Goal: Task Accomplishment & Management: Manage account settings

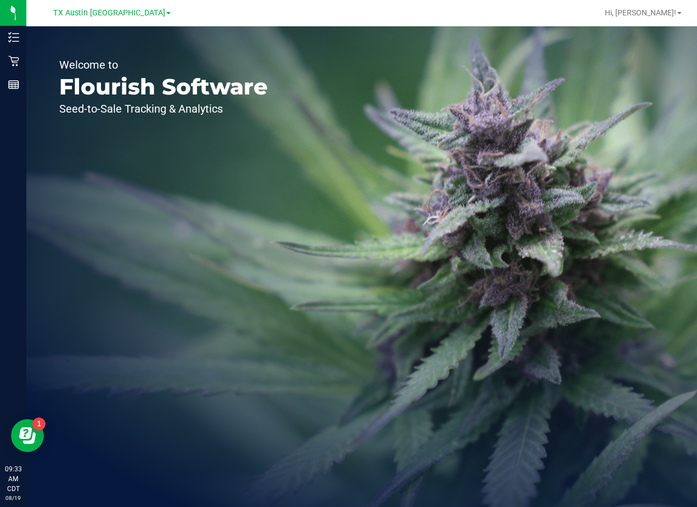
drag, startPoint x: 539, startPoint y: 139, endPoint x: 201, endPoint y: 15, distance: 360.5
click at [539, 139] on div "Welcome to Flourish Software Seed-to-Sale Tracking & Analytics" at bounding box center [361, 266] width 671 height 481
click at [99, 13] on span "TX Austin [GEOGRAPHIC_DATA]" at bounding box center [109, 13] width 112 height 10
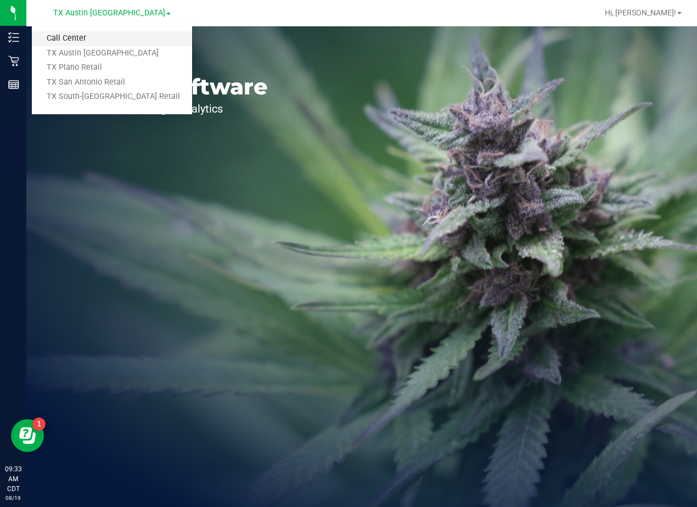
click at [107, 36] on link "Call Center" at bounding box center [112, 38] width 160 height 15
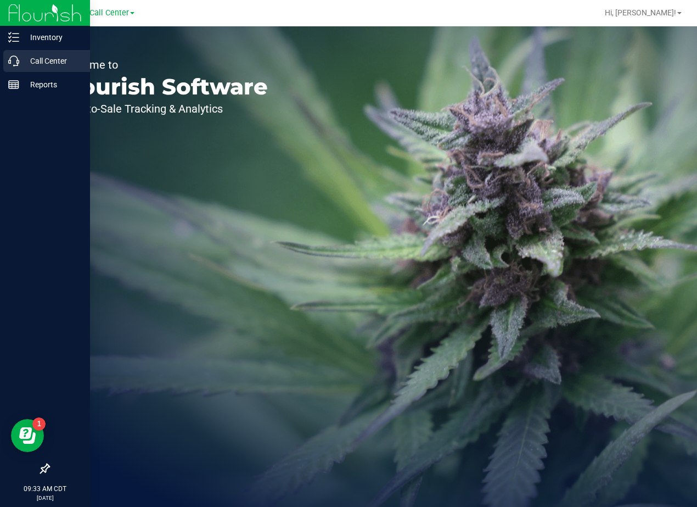
click at [24, 58] on p "Call Center" at bounding box center [52, 60] width 66 height 13
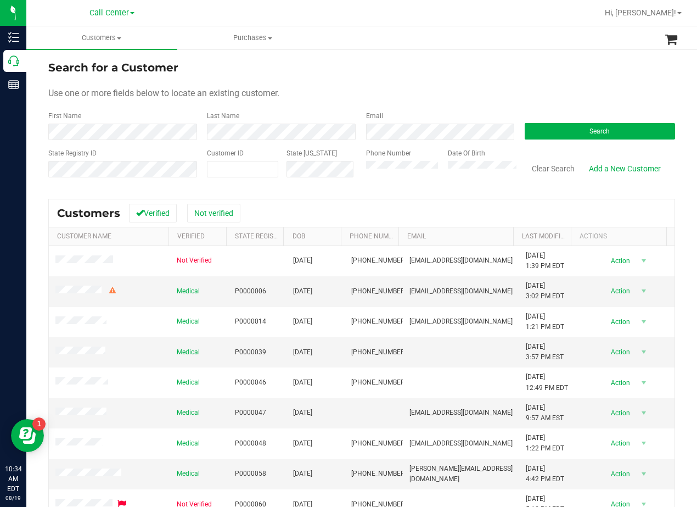
click at [422, 33] on ul "Customers All customers Add a new customer All physicians Purchases All purchas…" at bounding box center [374, 38] width 697 height 24
click at [446, 83] on form "Search for a Customer Use one or more fields below to locate an existing custom…" at bounding box center [361, 123] width 627 height 128
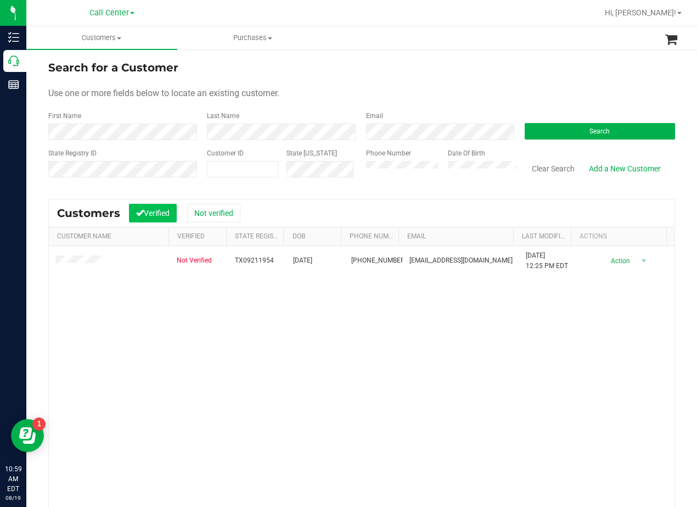
drag, startPoint x: 451, startPoint y: 82, endPoint x: 170, endPoint y: 215, distance: 311.0
click at [451, 82] on form "Search for a Customer Use one or more fields below to locate an existing custom…" at bounding box center [361, 123] width 627 height 128
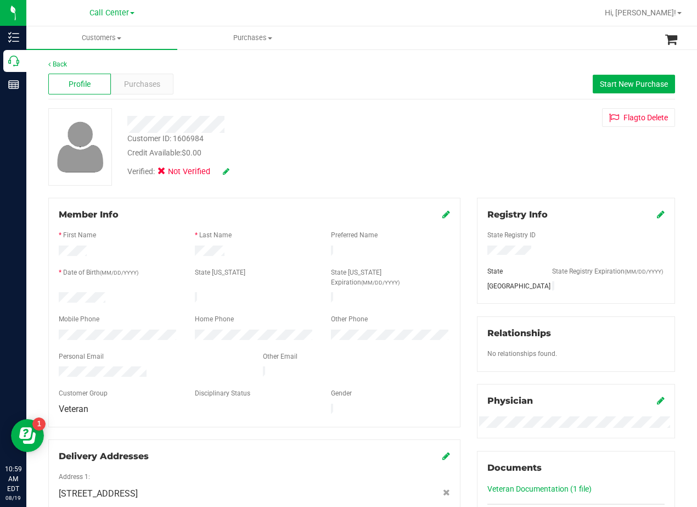
click at [361, 114] on div at bounding box center [280, 120] width 322 height 25
click at [474, 126] on div "Flag to Delete" at bounding box center [576, 117] width 215 height 19
click at [153, 93] on div "Purchases" at bounding box center [142, 84] width 63 height 21
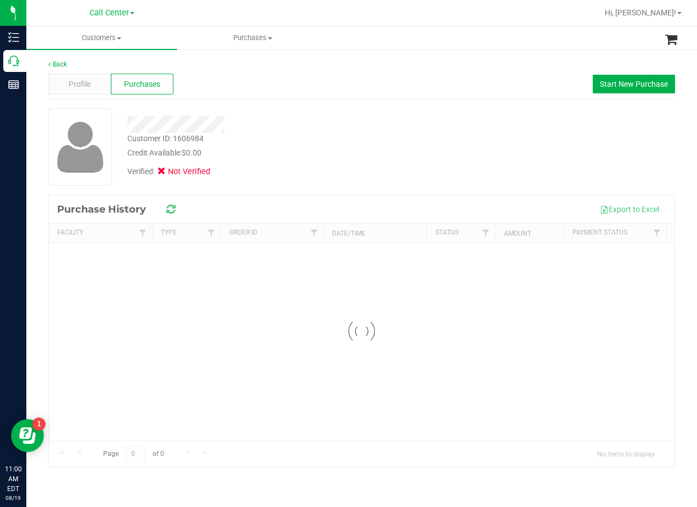
click at [315, 94] on div "Profile Purchases Start New Purchase" at bounding box center [361, 84] width 627 height 30
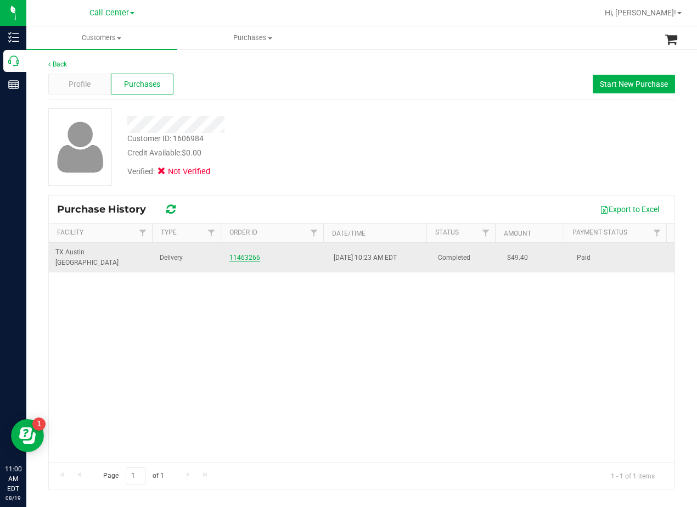
click at [250, 254] on link "11463266" at bounding box center [245, 258] width 31 height 8
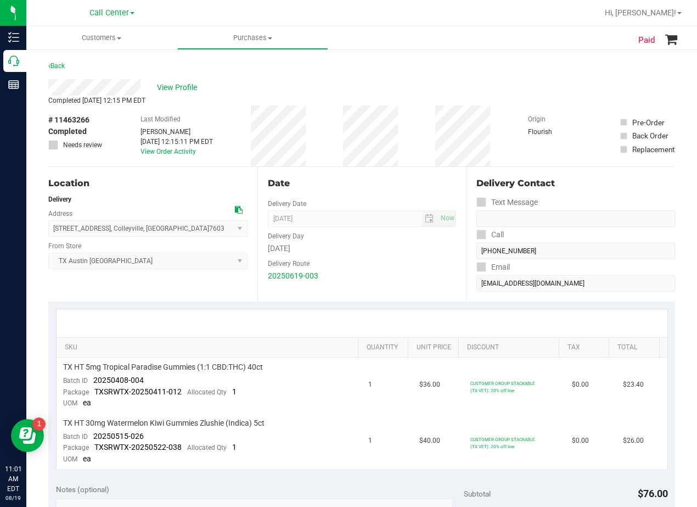
click at [433, 163] on div "# 11463266 Completed Needs review Last Modified Sabastian Williams Jun 20, 2025…" at bounding box center [361, 135] width 627 height 61
click at [178, 150] on link "View Order Activity" at bounding box center [168, 152] width 55 height 8
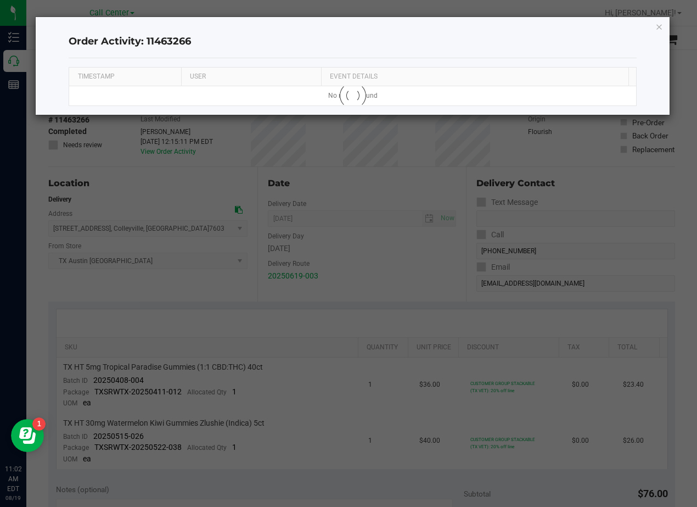
click at [467, 39] on h4 "Order Activity: 11463266" at bounding box center [353, 42] width 568 height 14
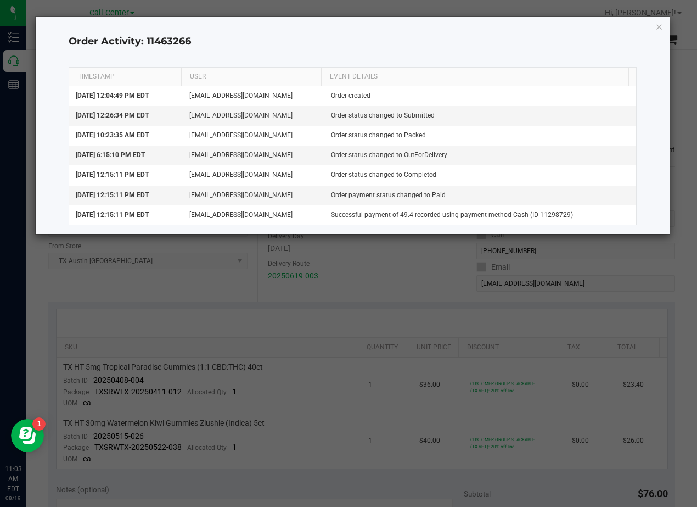
click at [412, 32] on div "Order Activity: 11463266" at bounding box center [353, 42] width 568 height 32
click at [656, 30] on icon "button" at bounding box center [660, 26] width 8 height 13
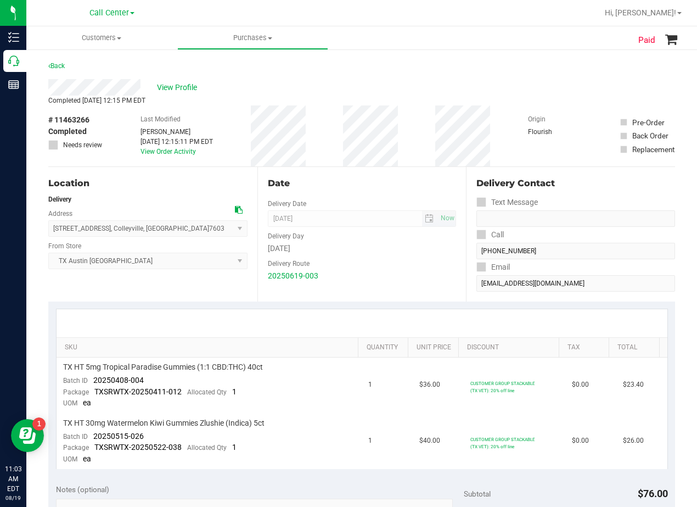
scroll to position [55, 0]
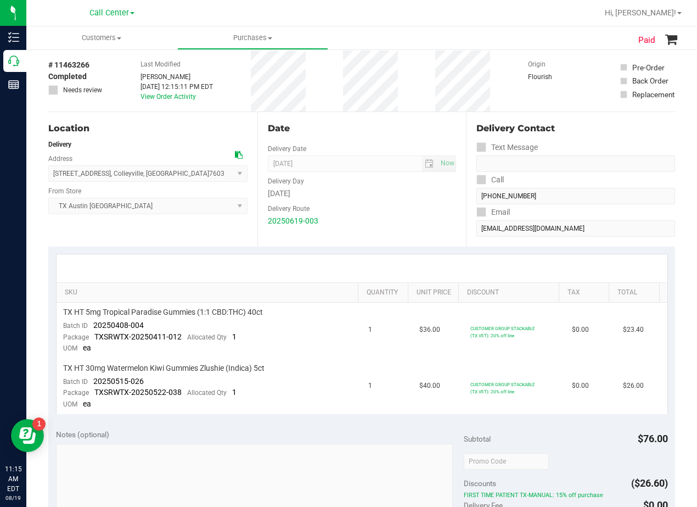
drag, startPoint x: 381, startPoint y: 172, endPoint x: 350, endPoint y: 228, distance: 63.9
click at [380, 172] on div "Delivery Day" at bounding box center [362, 180] width 189 height 16
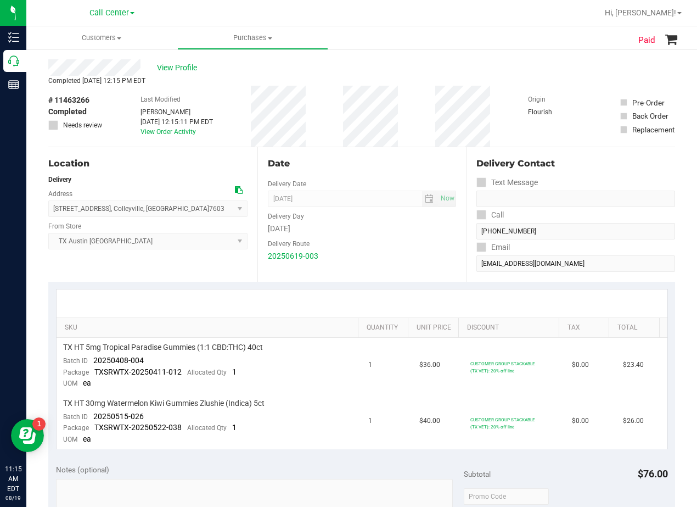
scroll to position [0, 0]
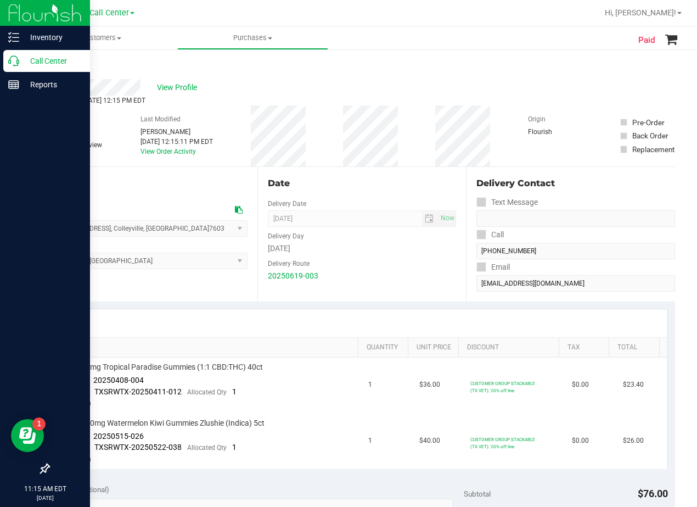
click at [11, 65] on icon at bounding box center [13, 60] width 11 height 11
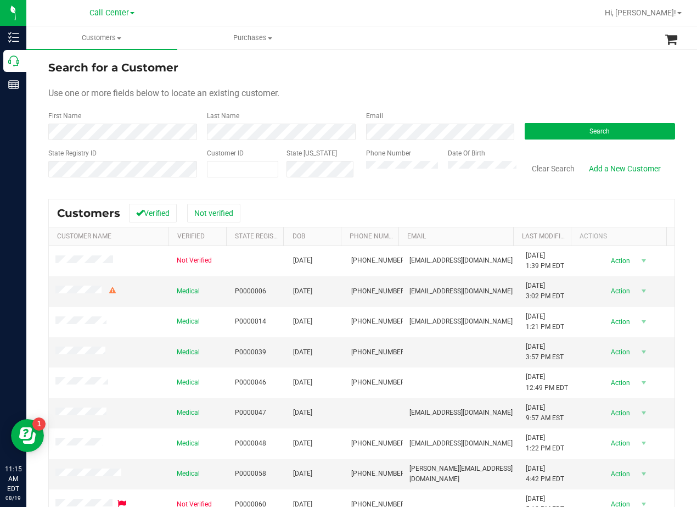
click at [107, 121] on div "First Name" at bounding box center [123, 125] width 150 height 29
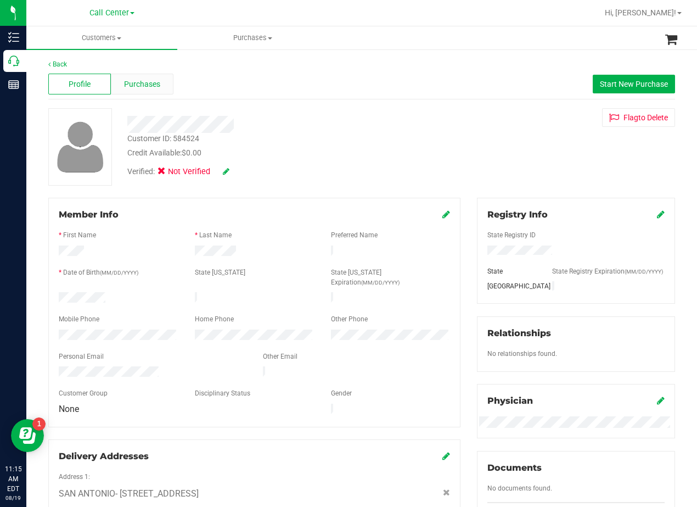
click at [160, 90] on div "Purchases" at bounding box center [142, 84] width 63 height 21
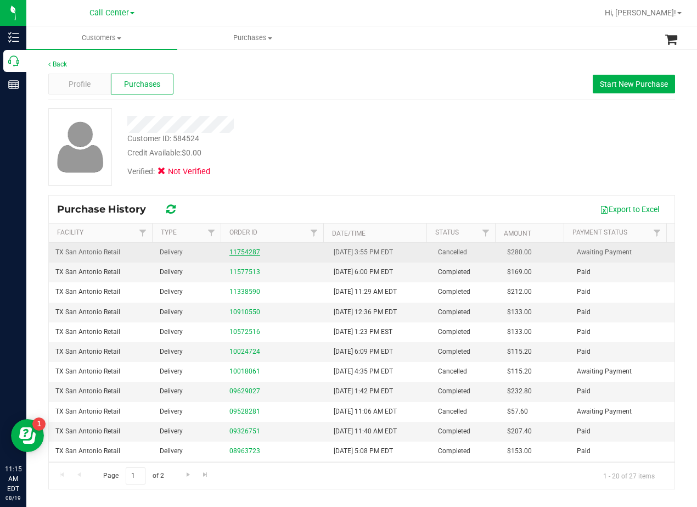
click at [247, 250] on link "11754287" at bounding box center [245, 252] width 31 height 8
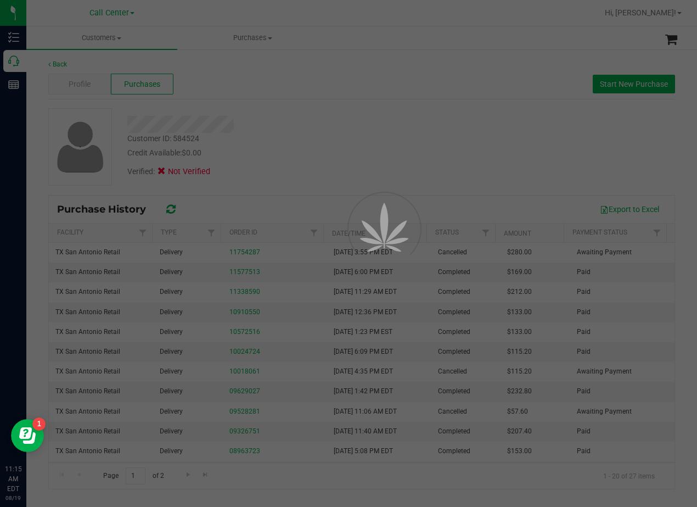
click at [291, 125] on div at bounding box center [348, 253] width 697 height 507
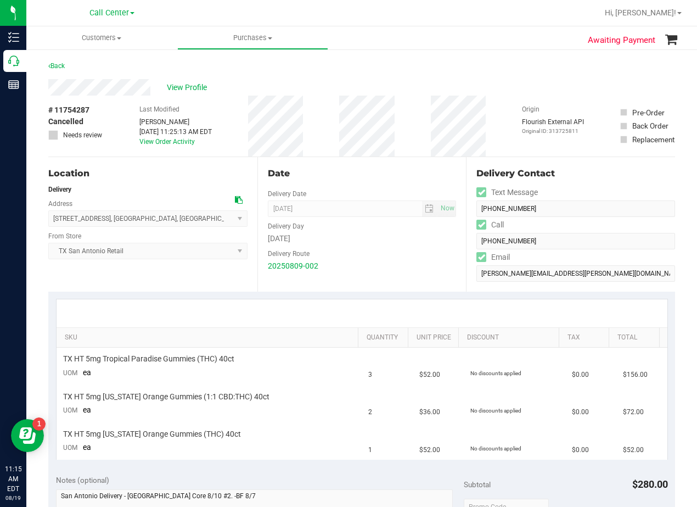
drag, startPoint x: 416, startPoint y: 91, endPoint x: 409, endPoint y: 94, distance: 7.9
click at [416, 91] on div "View Profile" at bounding box center [361, 87] width 627 height 16
click at [403, 121] on div "# 11754287 Cancelled Needs review Last Modified Mindy Ortiz Aug 10, 2025 11:25:…" at bounding box center [361, 126] width 627 height 61
click at [189, 85] on span "View Profile" at bounding box center [189, 88] width 44 height 12
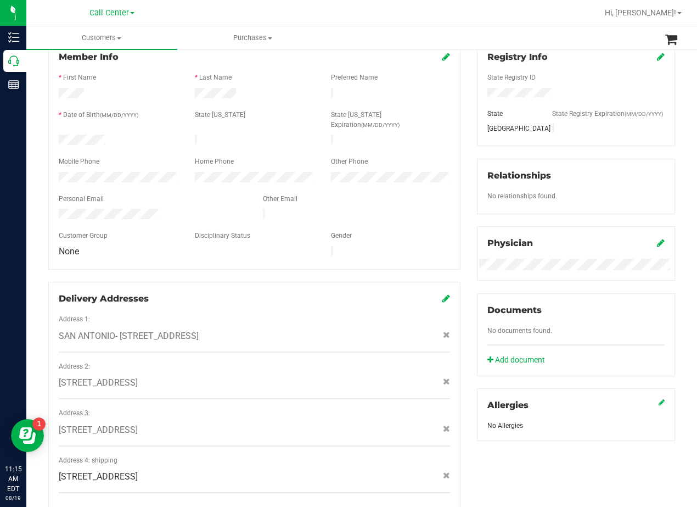
scroll to position [429, 0]
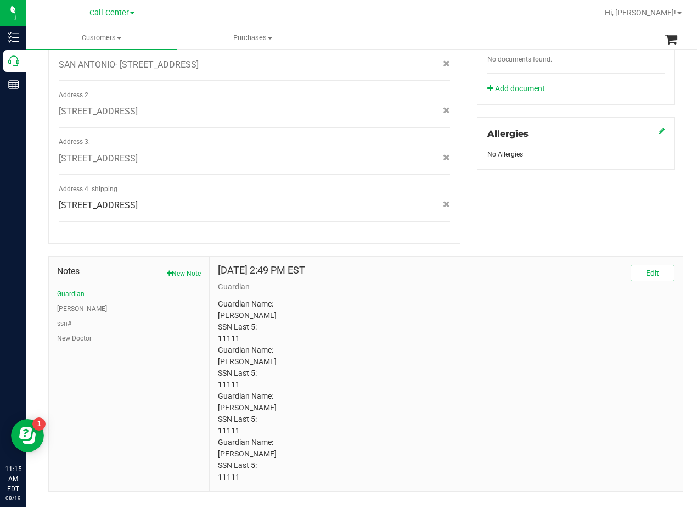
click at [500, 308] on p "Guardian Name: Jerica Rubalcaba SSN Last 5: 11111 Guardian Name: Jerrica Rubalc…" at bounding box center [446, 390] width 457 height 185
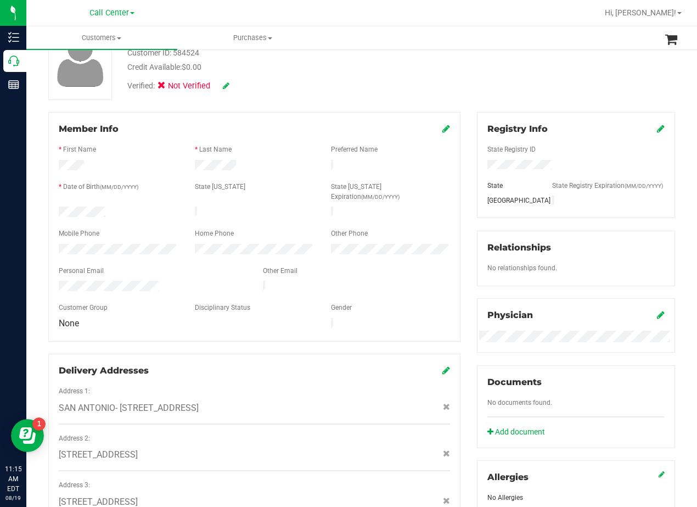
scroll to position [0, 0]
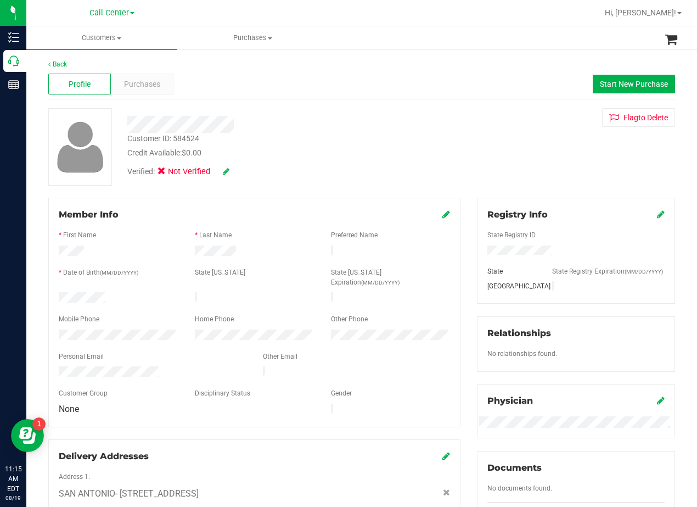
click at [328, 155] on div "Credit Available: $0.00" at bounding box center [279, 153] width 305 height 12
click at [157, 83] on span "Purchases" at bounding box center [142, 85] width 36 height 12
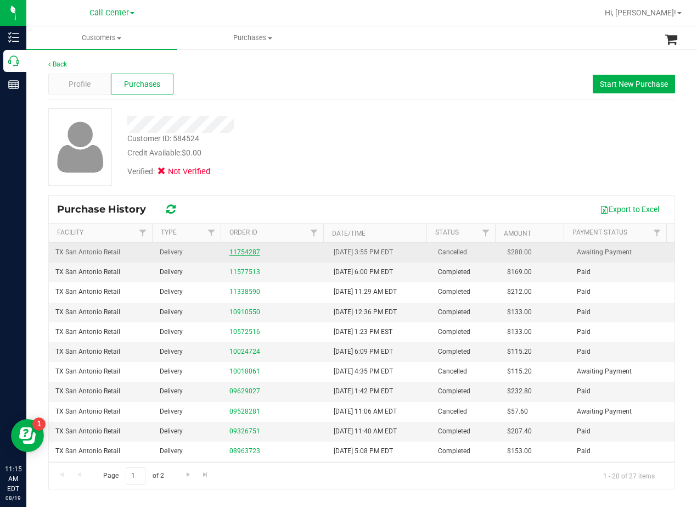
click at [243, 254] on link "11754287" at bounding box center [245, 252] width 31 height 8
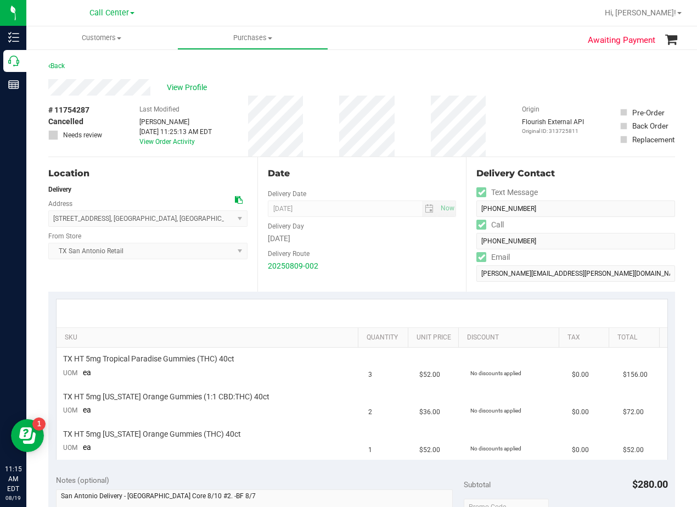
click at [347, 172] on div "Date" at bounding box center [362, 173] width 189 height 13
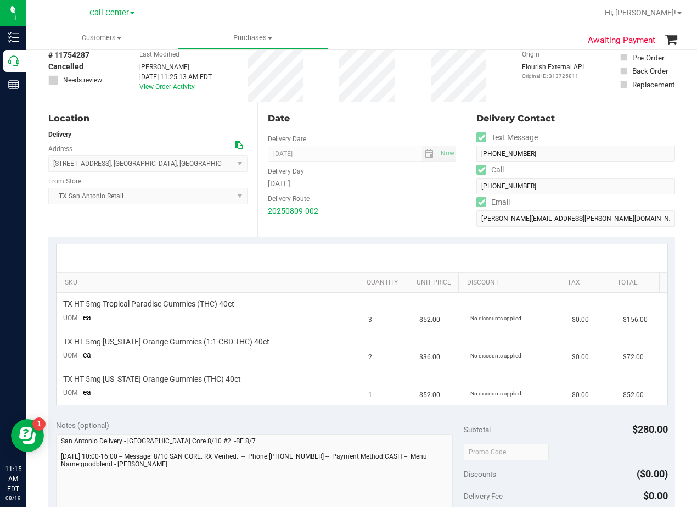
click at [238, 143] on icon at bounding box center [239, 145] width 8 height 8
click at [382, 204] on div "Delivery Route" at bounding box center [362, 197] width 189 height 16
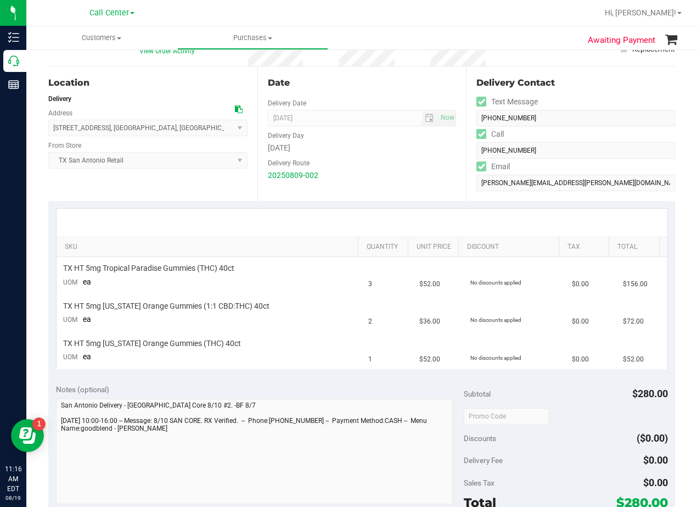
scroll to position [110, 0]
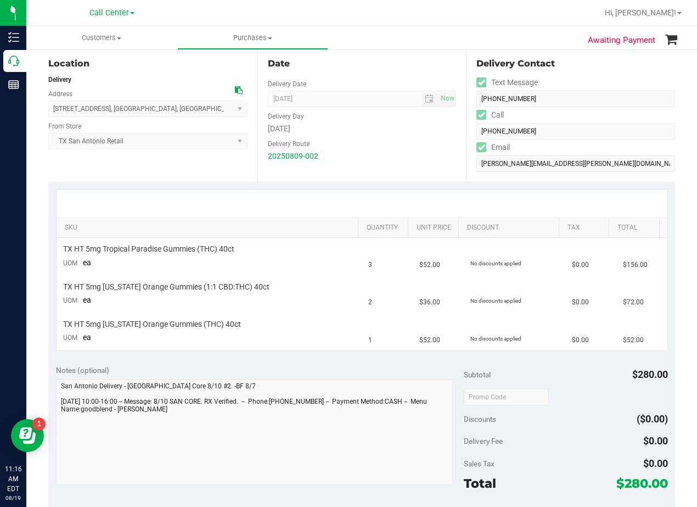
click at [390, 176] on div "Date Delivery Date 08/10/2025 Now 08/10/2025 08:00 AM Now Delivery Day Sunday D…" at bounding box center [362, 114] width 209 height 135
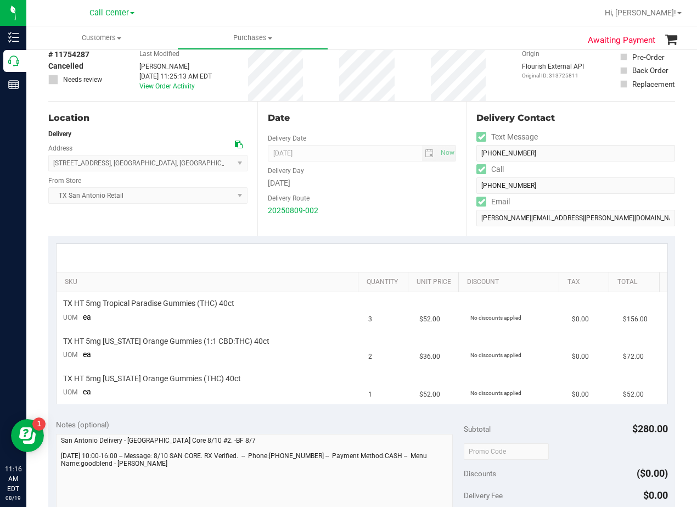
scroll to position [55, 0]
click at [371, 125] on div "Date" at bounding box center [362, 118] width 189 height 13
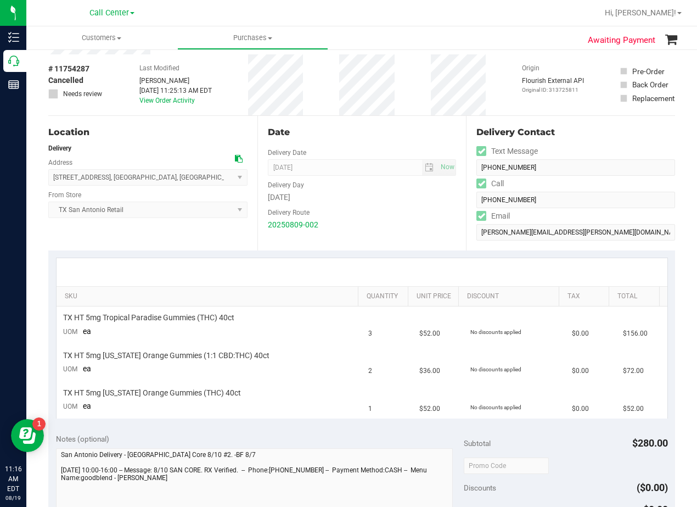
scroll to position [0, 0]
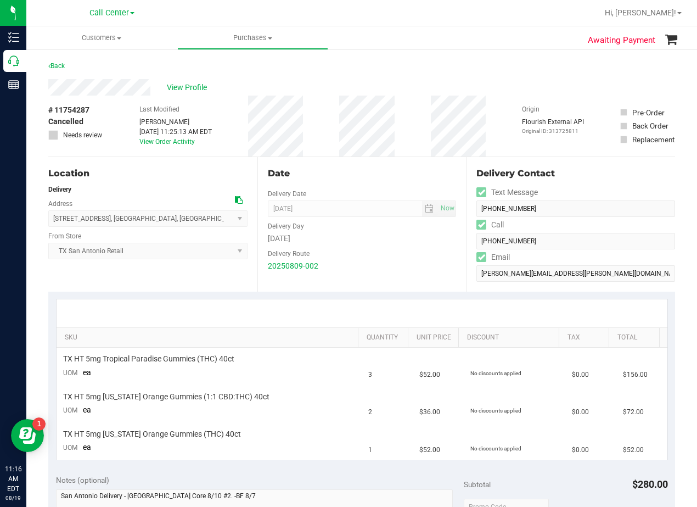
click at [371, 63] on div "Back" at bounding box center [361, 69] width 627 height 20
click at [369, 85] on div "View Profile" at bounding box center [361, 87] width 627 height 16
click at [367, 88] on div "View Profile" at bounding box center [361, 87] width 627 height 16
click at [183, 88] on span "View Profile" at bounding box center [189, 88] width 44 height 12
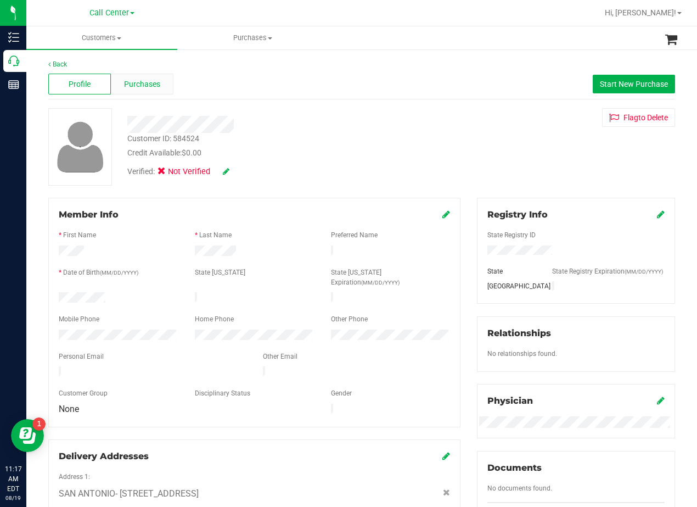
click at [152, 89] on span "Purchases" at bounding box center [142, 85] width 36 height 12
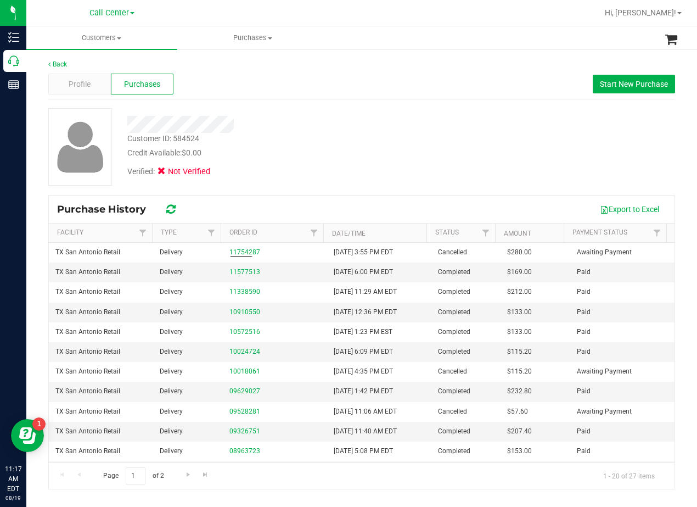
click at [290, 157] on div "Credit Available: $0.00" at bounding box center [279, 153] width 305 height 12
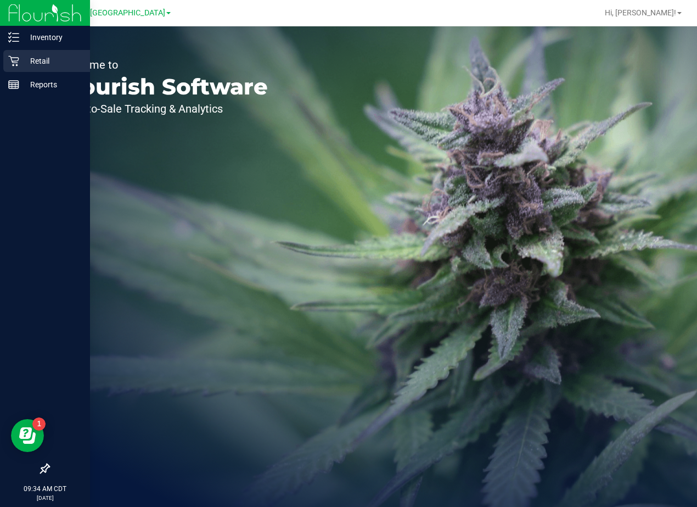
click at [23, 60] on p "Retail" at bounding box center [52, 60] width 66 height 13
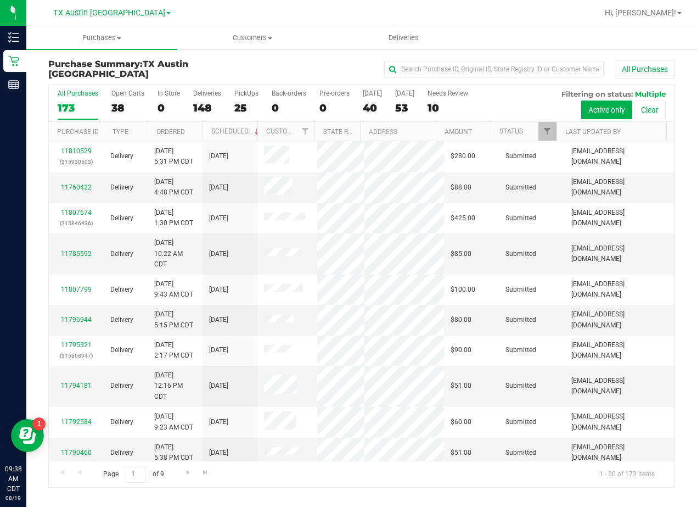
click at [358, 74] on div "All Purchases" at bounding box center [467, 69] width 418 height 19
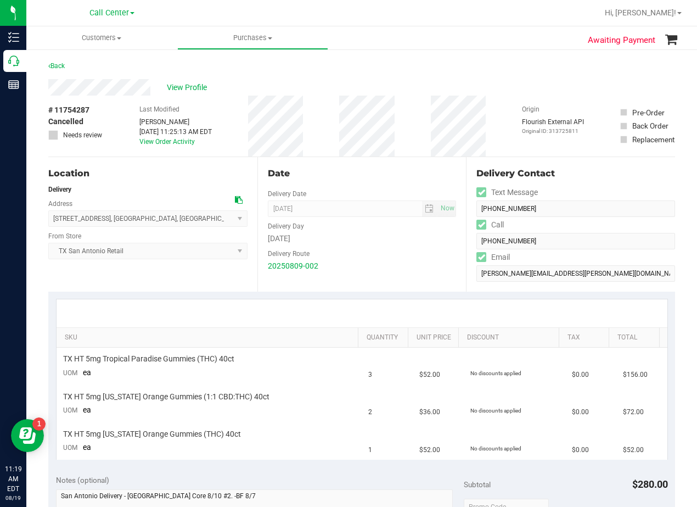
scroll to position [110, 0]
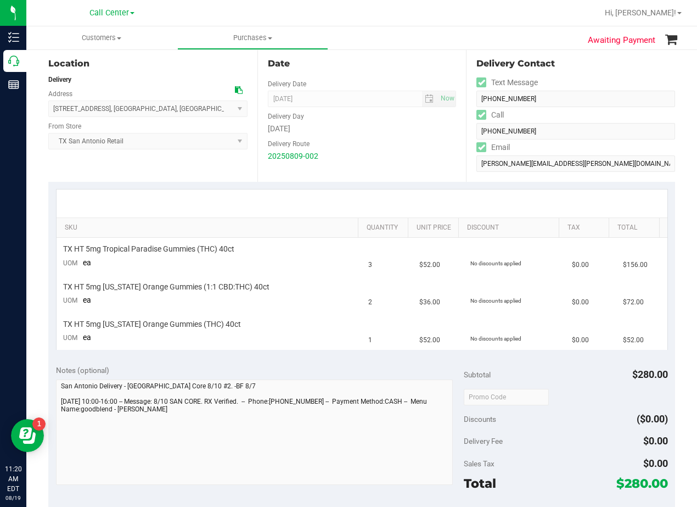
click at [405, 146] on div "Delivery Route" at bounding box center [362, 143] width 189 height 16
click at [415, 163] on div "Date Delivery Date [DATE] Now [DATE] 08:00 AM Now Delivery Day [DATE] Delivery …" at bounding box center [362, 114] width 209 height 135
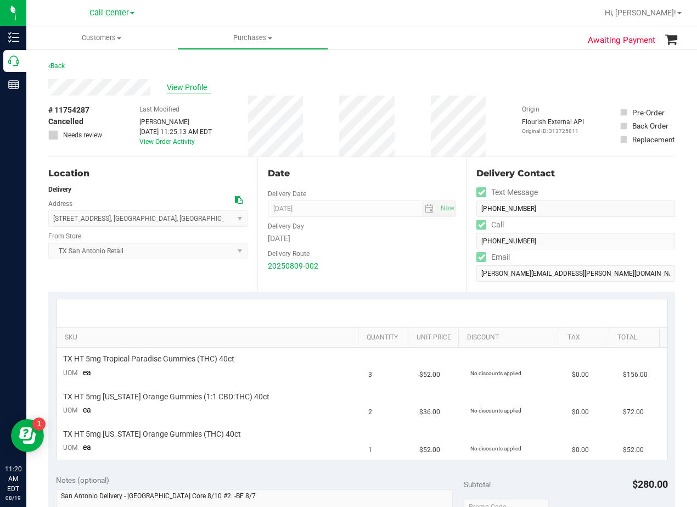
click at [198, 86] on span "View Profile" at bounding box center [189, 88] width 44 height 12
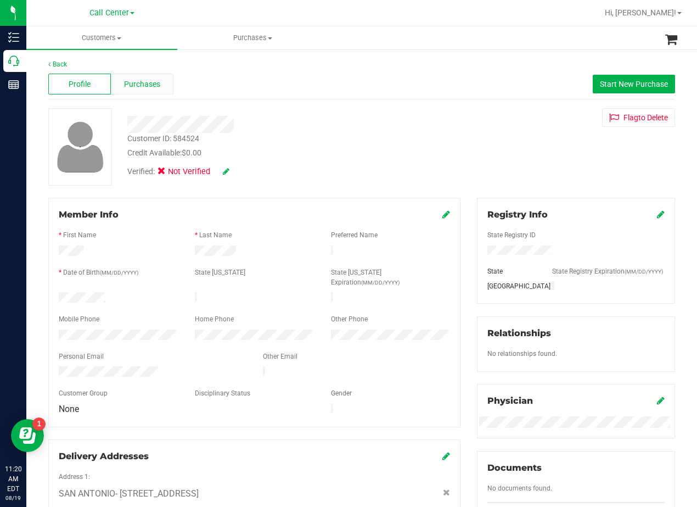
click at [124, 87] on span "Purchases" at bounding box center [142, 85] width 36 height 12
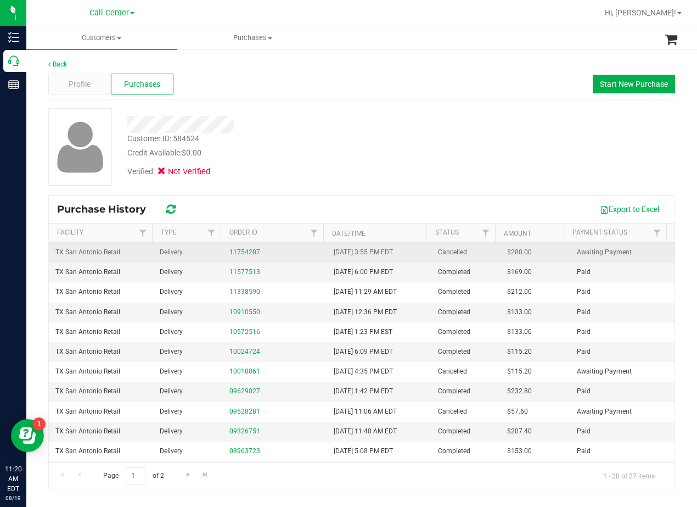
click at [233, 257] on div "11754287" at bounding box center [275, 252] width 91 height 10
click at [236, 253] on link "11754287" at bounding box center [245, 252] width 31 height 8
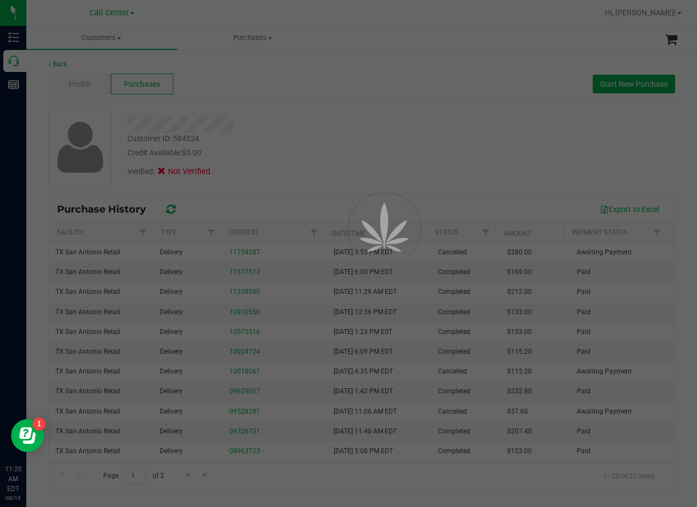
click at [316, 107] on div at bounding box center [348, 253] width 697 height 507
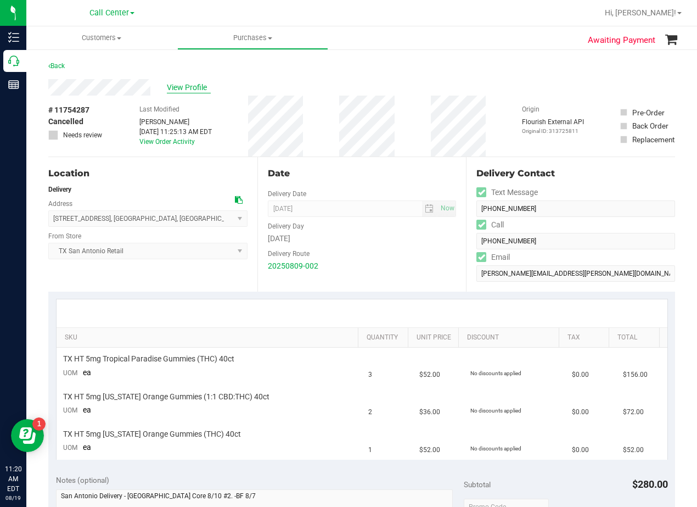
click at [191, 86] on span "View Profile" at bounding box center [189, 88] width 44 height 12
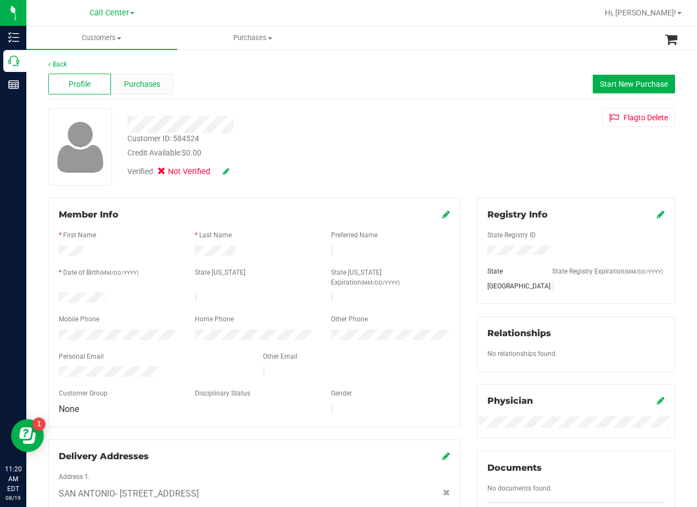
click at [147, 85] on span "Purchases" at bounding box center [142, 85] width 36 height 12
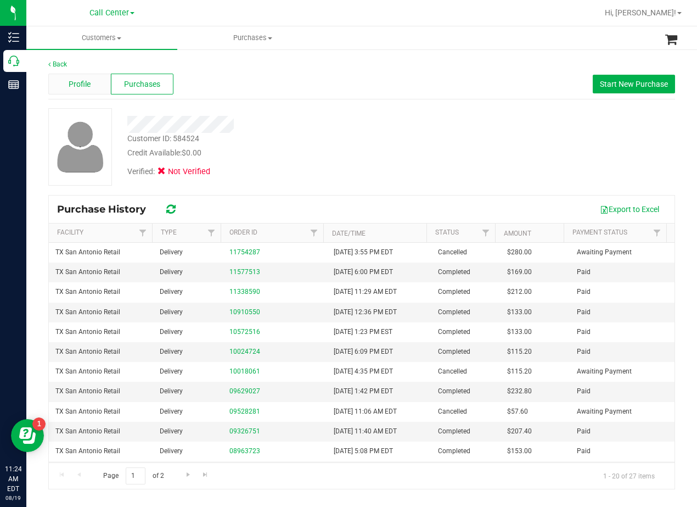
click at [70, 81] on span "Profile" at bounding box center [80, 85] width 22 height 12
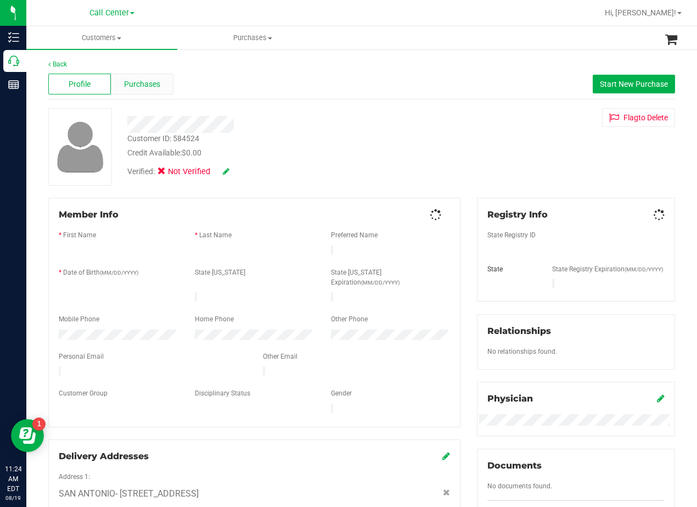
click at [142, 85] on span "Purchases" at bounding box center [142, 85] width 36 height 12
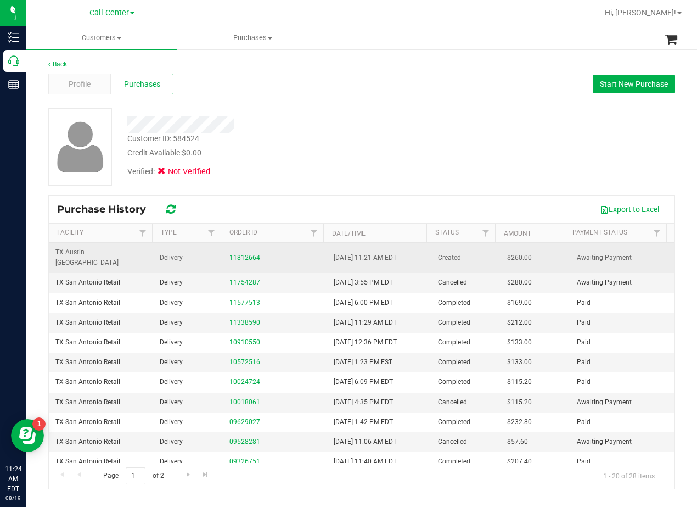
click at [250, 254] on link "11812664" at bounding box center [245, 258] width 31 height 8
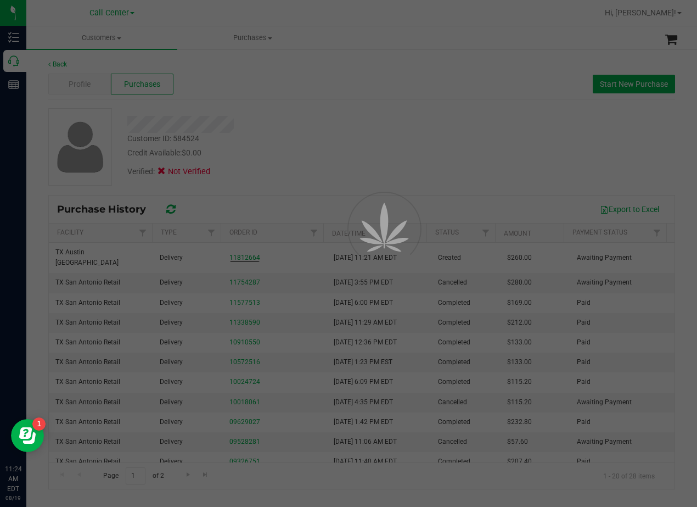
click at [346, 65] on div at bounding box center [348, 253] width 697 height 507
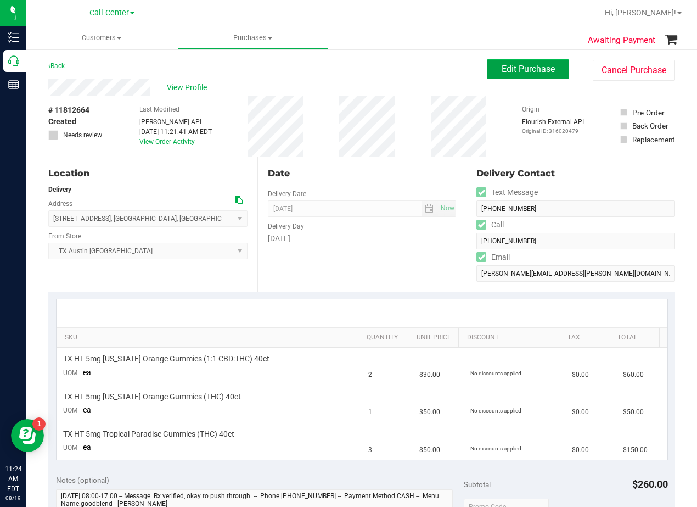
click at [517, 71] on span "Edit Purchase" at bounding box center [528, 69] width 53 height 10
click at [405, 71] on div "Back Edit Purchase Cancel Purchase" at bounding box center [361, 69] width 627 height 20
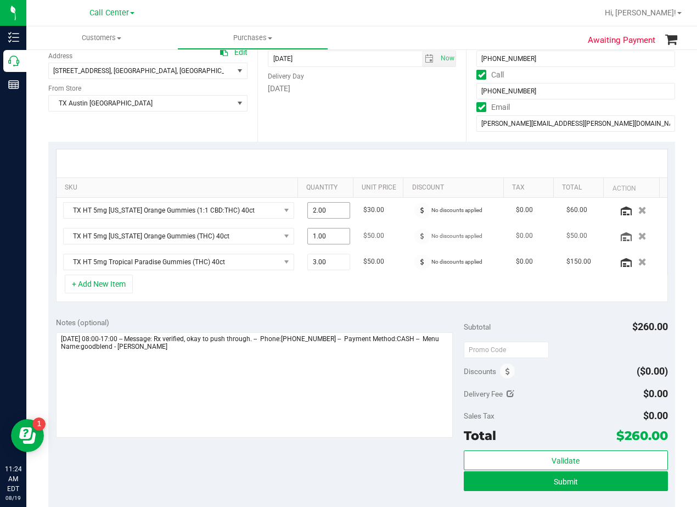
scroll to position [165, 0]
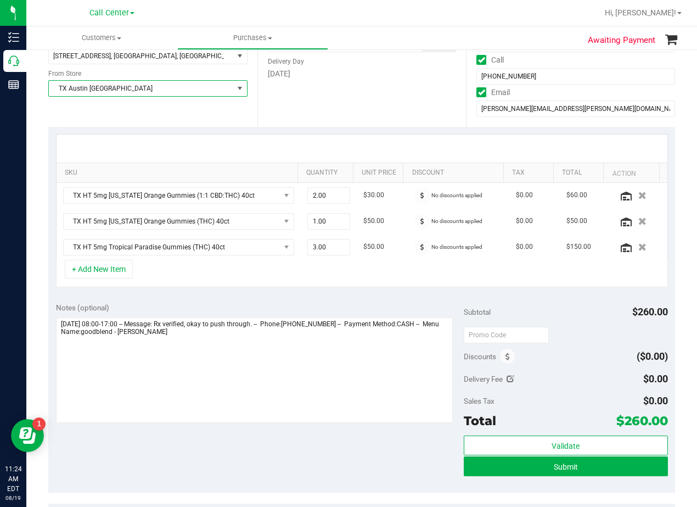
click at [147, 93] on span "TX Austin [GEOGRAPHIC_DATA]" at bounding box center [141, 88] width 185 height 15
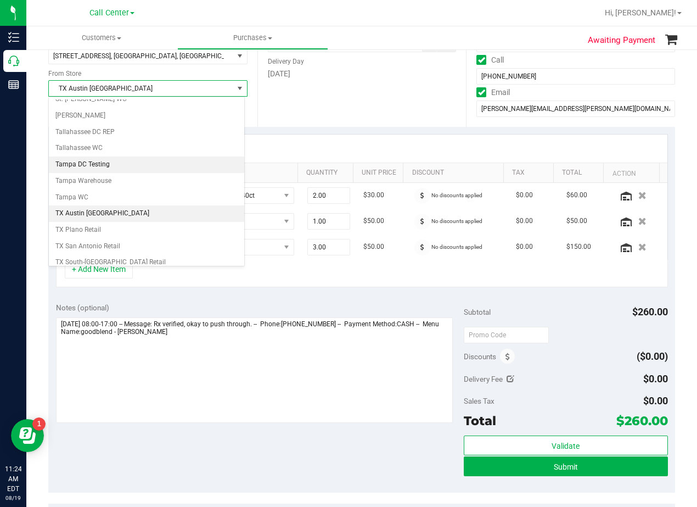
scroll to position [739, 0]
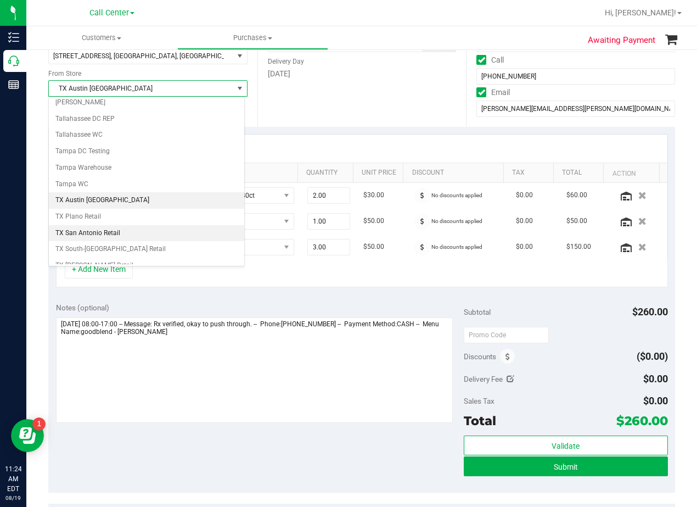
click at [141, 227] on li "TX San Antonio Retail" at bounding box center [147, 233] width 196 height 16
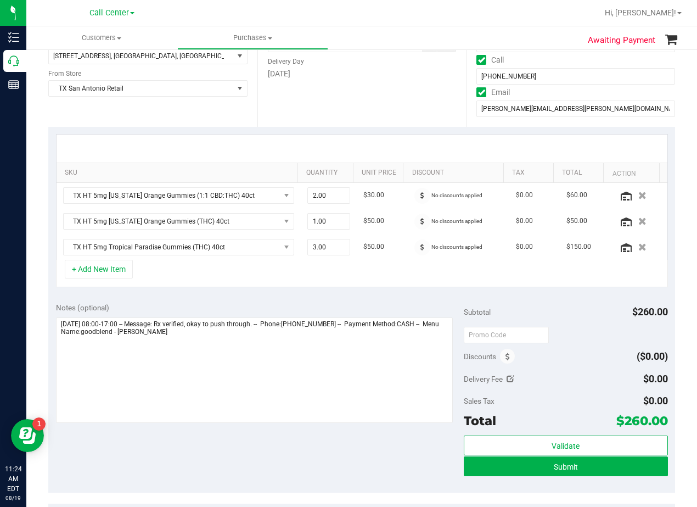
click at [258, 132] on div "SKU Quantity Unit Price Discount Tax Total Action TX HT 5mg Texas Orange Gummie…" at bounding box center [361, 211] width 627 height 168
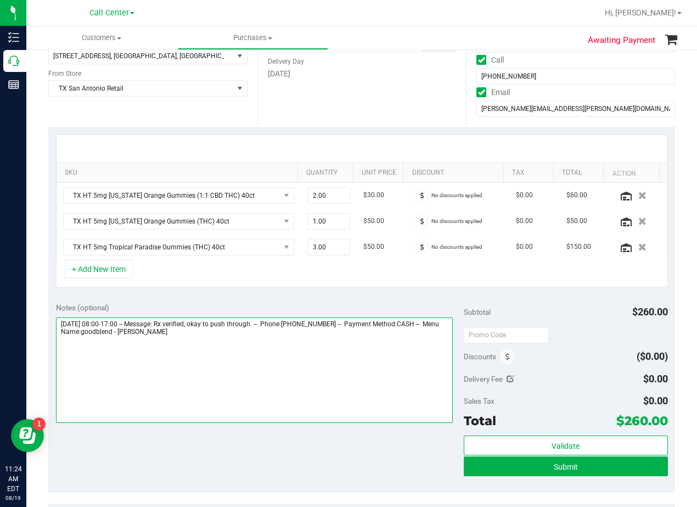
drag, startPoint x: 192, startPoint y: 331, endPoint x: 210, endPoint y: 333, distance: 18.3
click at [196, 332] on textarea at bounding box center [254, 369] width 397 height 105
click at [228, 346] on textarea at bounding box center [254, 369] width 397 height 105
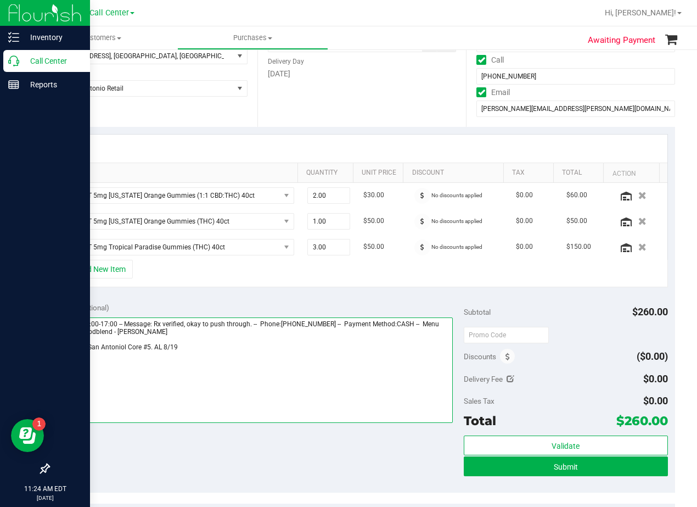
type textarea "Friday 08/22/2025 08:00-17:00 -- Message: Rx verified, okay to push through. --…"
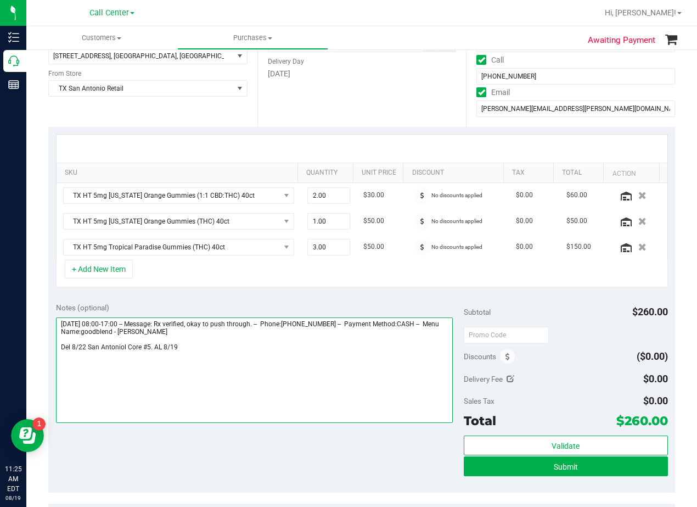
drag, startPoint x: 366, startPoint y: 338, endPoint x: 358, endPoint y: 342, distance: 8.9
click at [366, 338] on textarea at bounding box center [254, 369] width 397 height 105
click at [154, 353] on textarea at bounding box center [254, 369] width 397 height 105
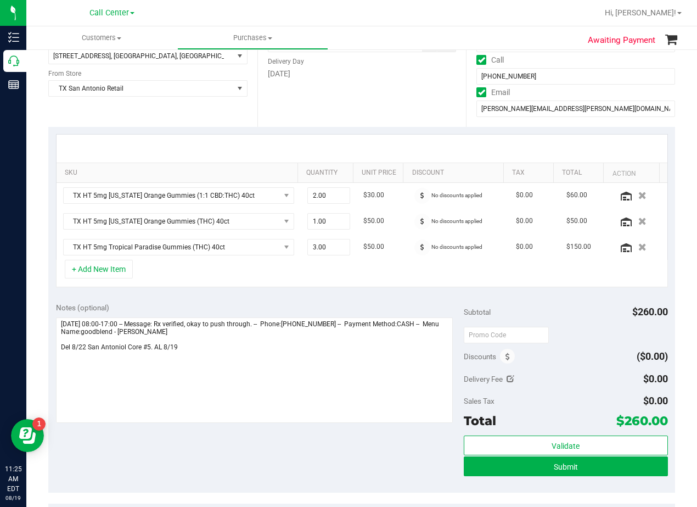
click at [395, 291] on div "SKU Quantity Unit Price Discount Tax Total Action TX HT 5mg Texas Orange Gummie…" at bounding box center [361, 211] width 627 height 168
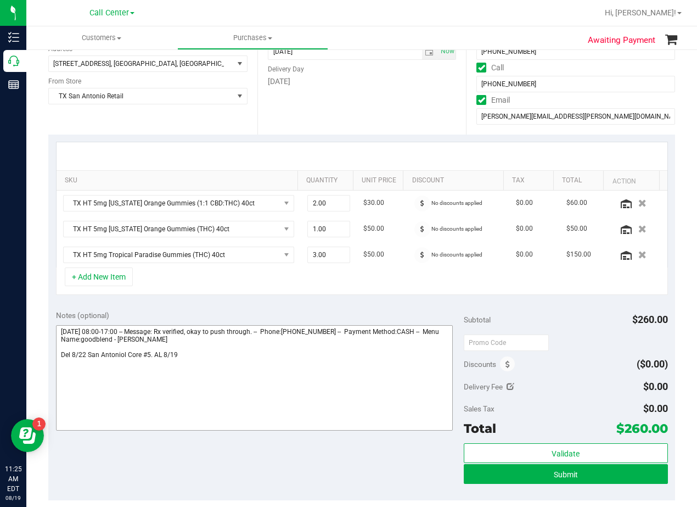
scroll to position [165, 0]
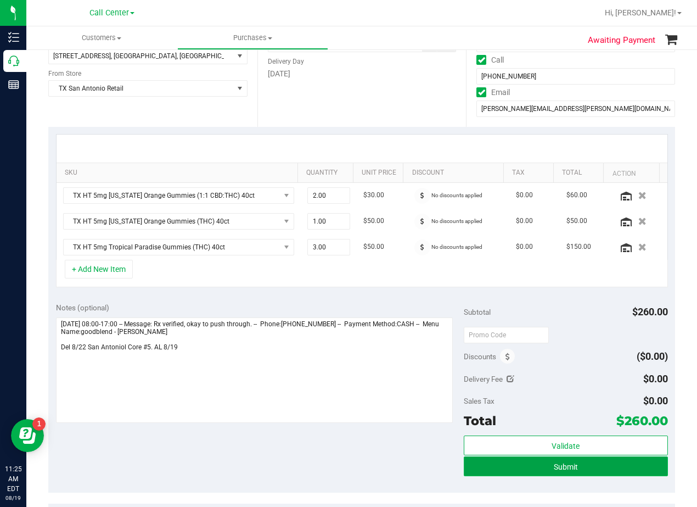
click at [484, 466] on button "Submit" at bounding box center [566, 466] width 204 height 20
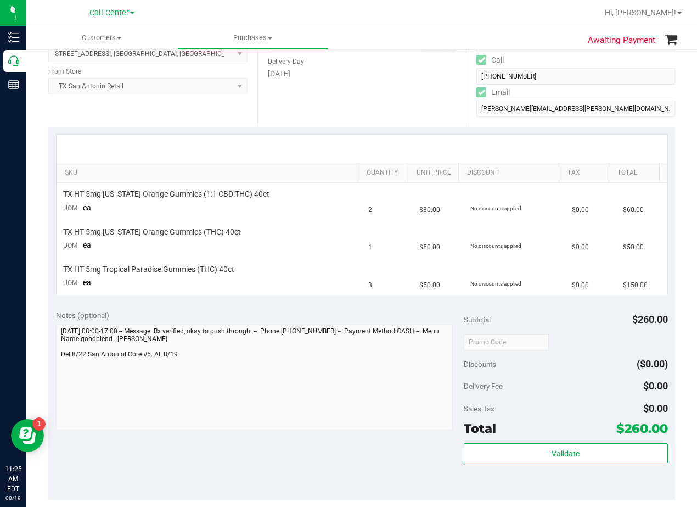
click at [412, 138] on div at bounding box center [362, 149] width 611 height 28
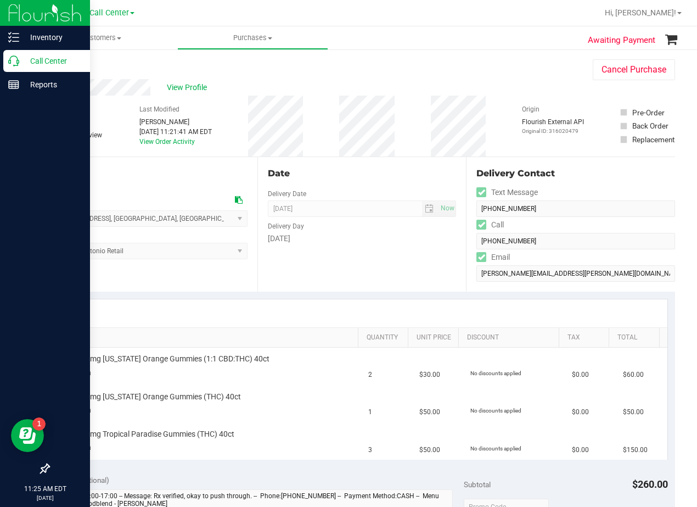
click at [21, 57] on p "Call Center" at bounding box center [52, 60] width 66 height 13
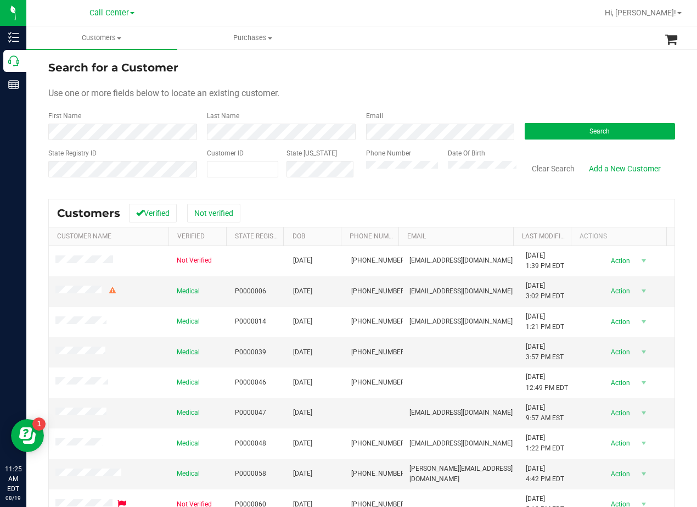
click at [442, 77] on form "Search for a Customer Use one or more fields below to locate an existing custom…" at bounding box center [361, 123] width 627 height 128
click at [384, 82] on form "Search for a Customer Use one or more fields below to locate an existing custom…" at bounding box center [361, 123] width 627 height 128
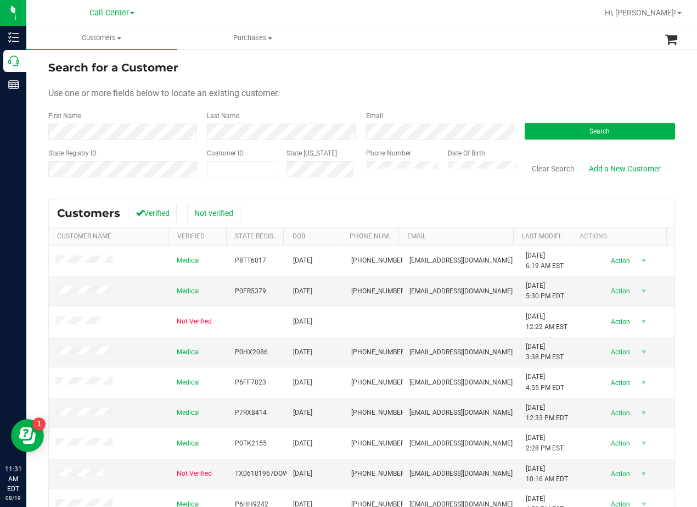
click at [422, 92] on div "Use one or more fields below to locate an existing customer." at bounding box center [361, 93] width 627 height 13
click at [355, 80] on form "Search for a Customer Use one or more fields below to locate an existing custom…" at bounding box center [361, 123] width 627 height 128
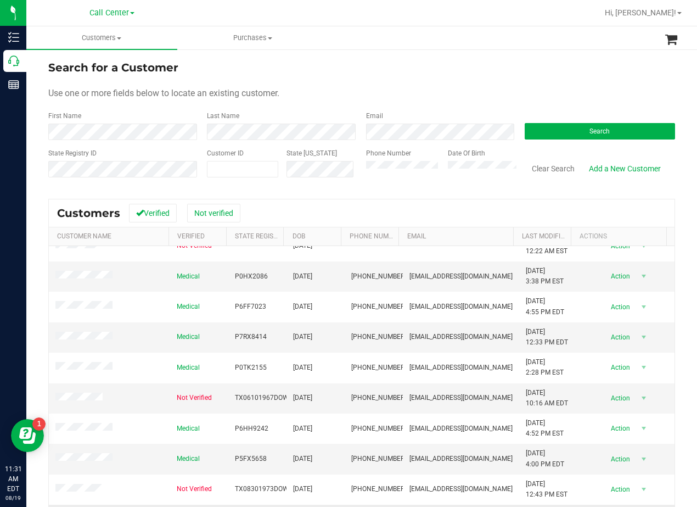
scroll to position [96, 0]
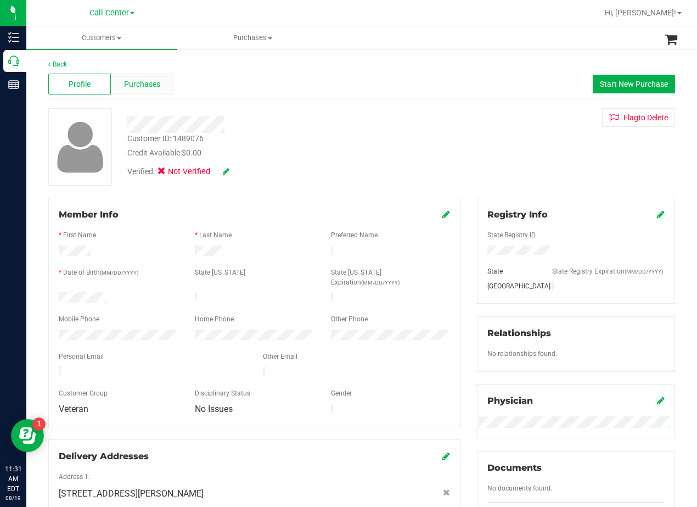
click at [141, 83] on span "Purchases" at bounding box center [142, 85] width 36 height 12
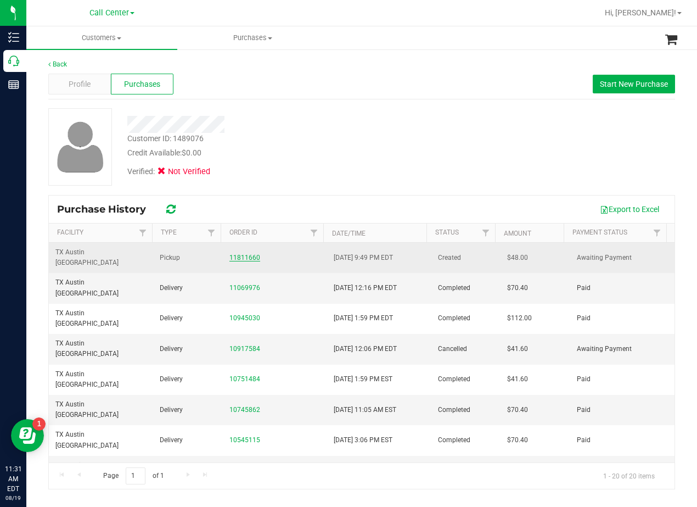
click at [246, 254] on link "11811660" at bounding box center [245, 258] width 31 height 8
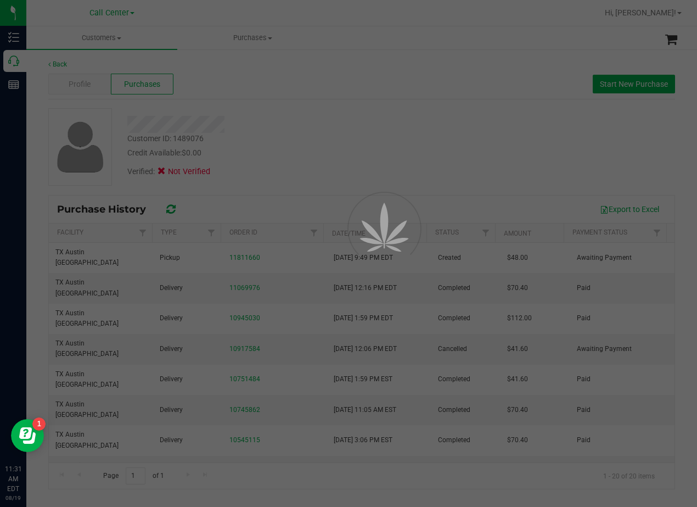
click at [331, 148] on div at bounding box center [348, 253] width 697 height 507
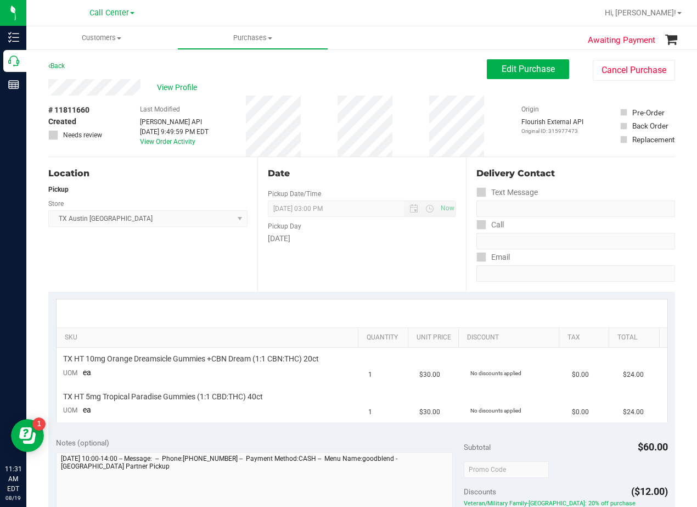
click at [341, 147] on div "# 11811660 Created Needs review Last Modified Jane API Aug 18, 2025 9:49:59 PM …" at bounding box center [361, 126] width 627 height 61
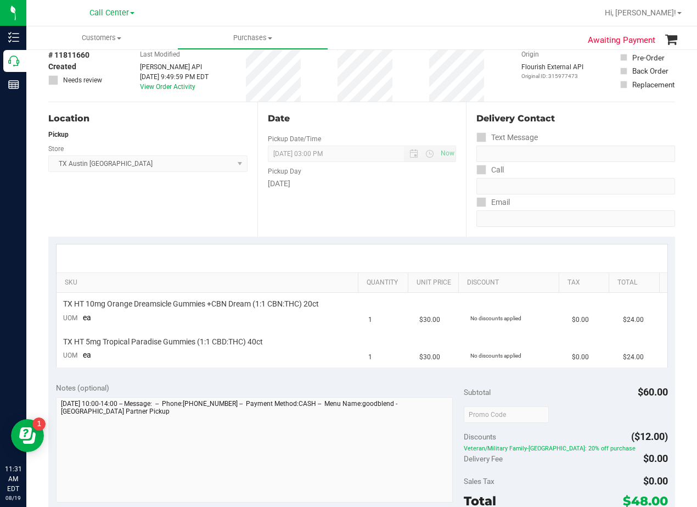
click at [368, 211] on div "Date Pickup Date/Time 08/19/2025 Now 08/19/2025 03:00 PM Now Pickup Day Tuesday" at bounding box center [362, 169] width 209 height 135
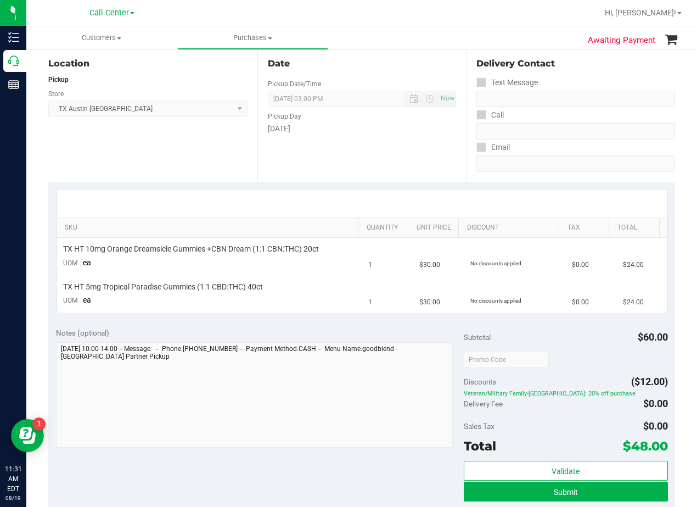
scroll to position [0, 0]
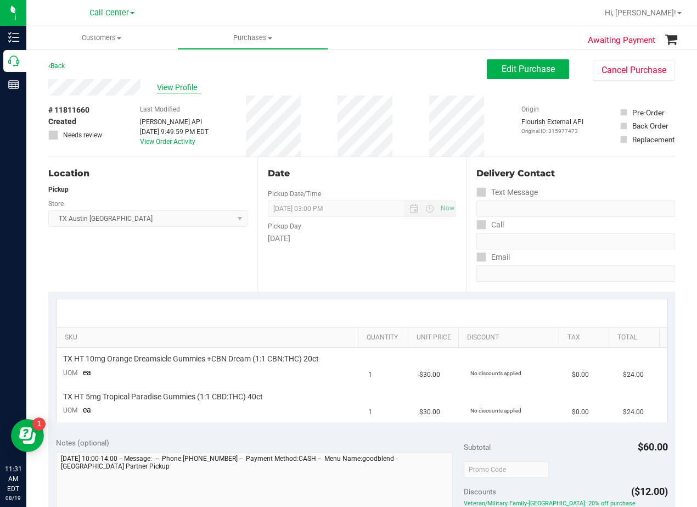
click at [188, 89] on span "View Profile" at bounding box center [179, 88] width 44 height 12
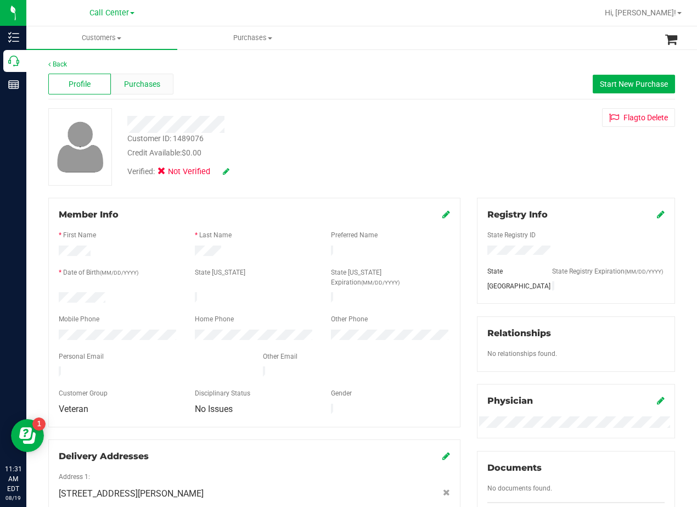
click at [155, 90] on div "Purchases" at bounding box center [142, 84] width 63 height 21
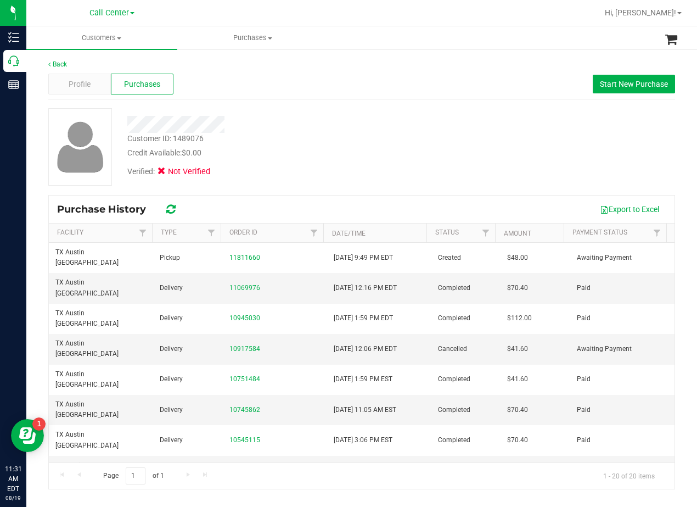
drag, startPoint x: 459, startPoint y: 110, endPoint x: 397, endPoint y: 187, distance: 98.5
click at [459, 110] on div "Customer ID: 1489076 Credit Available: $0.00 Verified: Not Verified" at bounding box center [362, 146] width 644 height 77
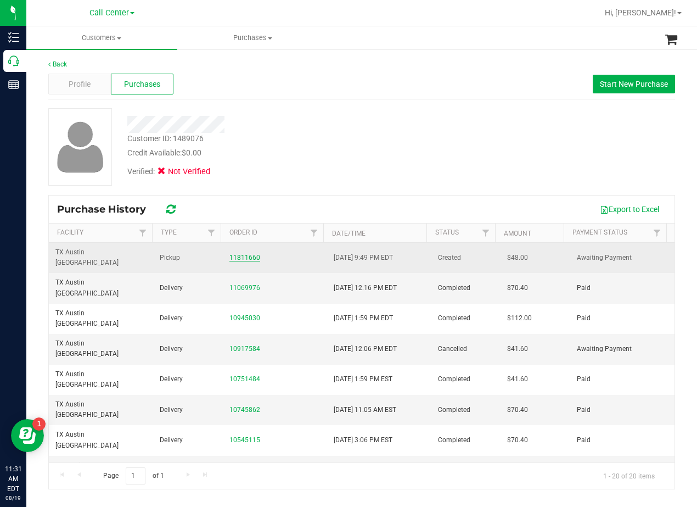
click at [244, 254] on link "11811660" at bounding box center [245, 258] width 31 height 8
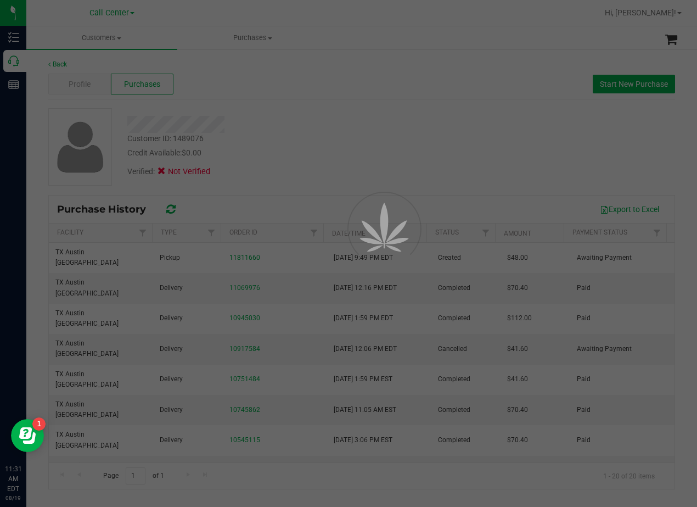
click at [308, 168] on div at bounding box center [348, 253] width 697 height 507
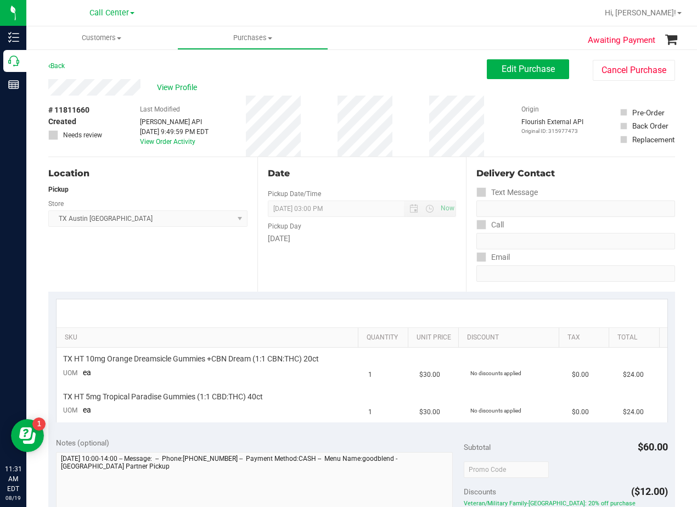
click at [365, 92] on div "View Profile" at bounding box center [267, 87] width 439 height 16
click at [422, 80] on div "View Profile" at bounding box center [267, 87] width 439 height 16
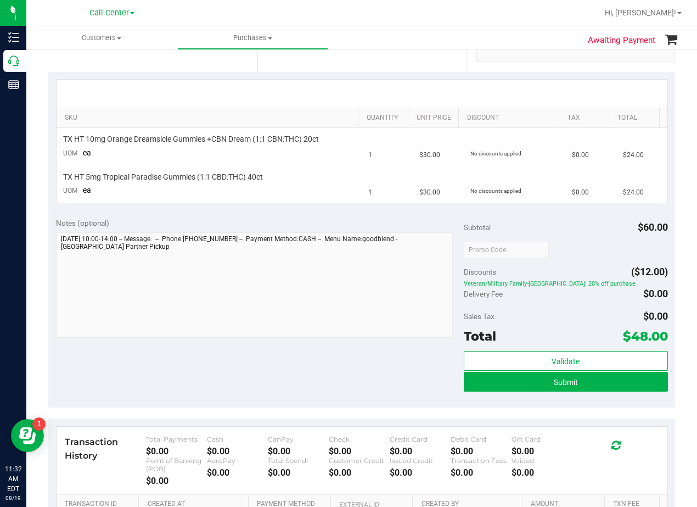
scroll to position [110, 0]
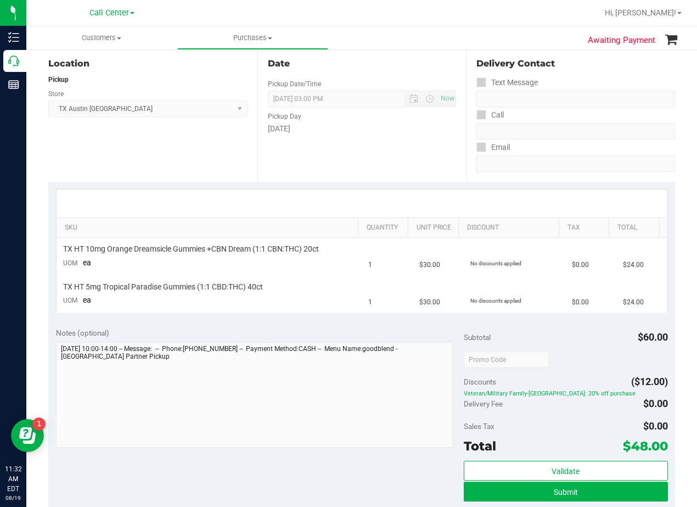
click at [338, 329] on div "Notes (optional)" at bounding box center [260, 332] width 408 height 11
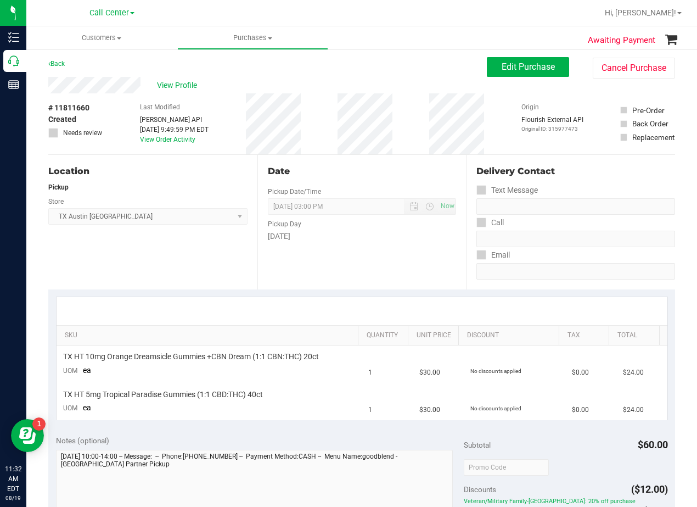
scroll to position [0, 0]
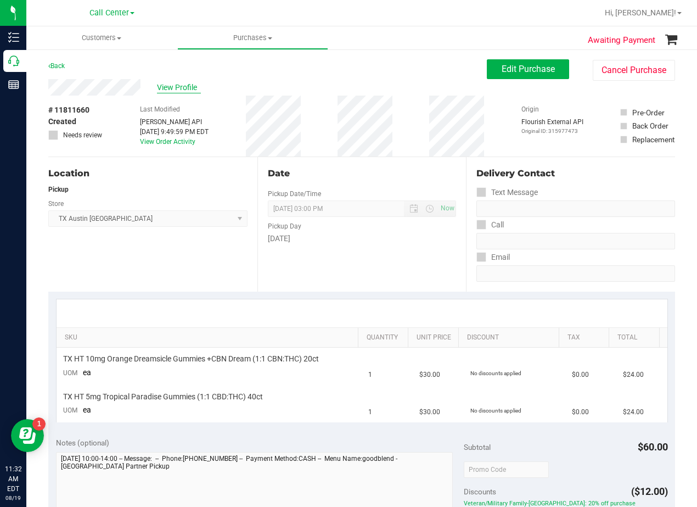
click at [182, 87] on span "View Profile" at bounding box center [179, 88] width 44 height 12
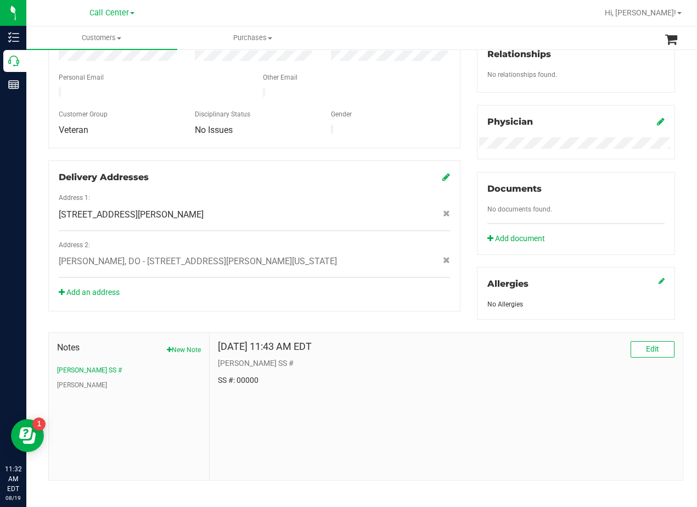
scroll to position [297, 0]
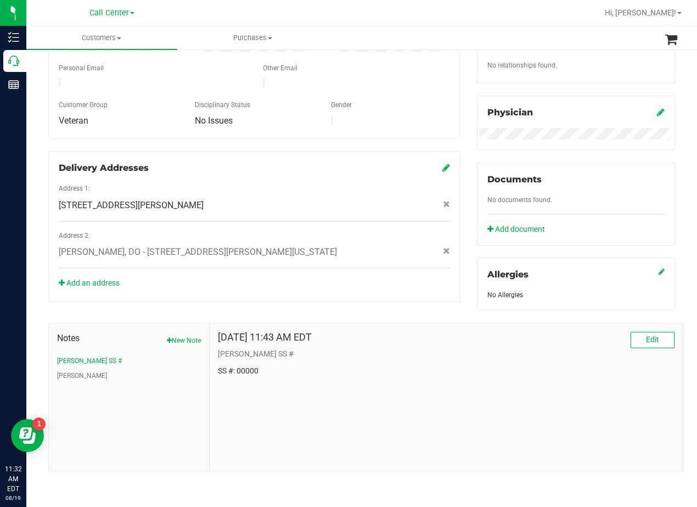
drag, startPoint x: 536, startPoint y: 426, endPoint x: 477, endPoint y: 374, distance: 78.6
click at [536, 426] on div "Oct 5, 2024 11:43 AM EDT Edit CURT SS # SS #: 00000" at bounding box center [446, 396] width 473 height 147
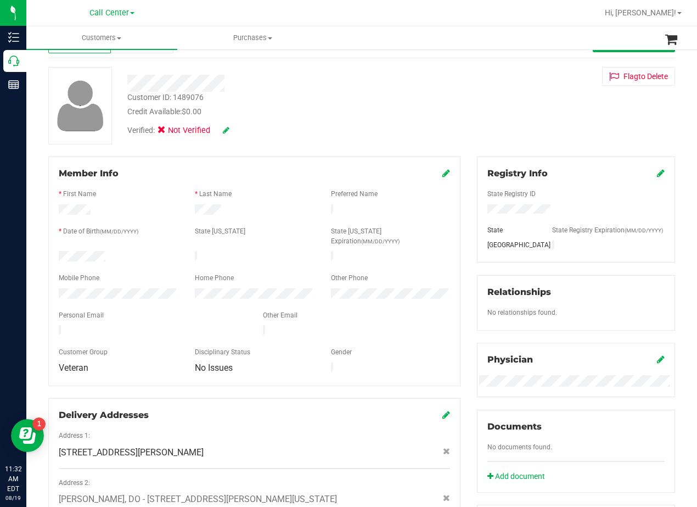
scroll to position [0, 0]
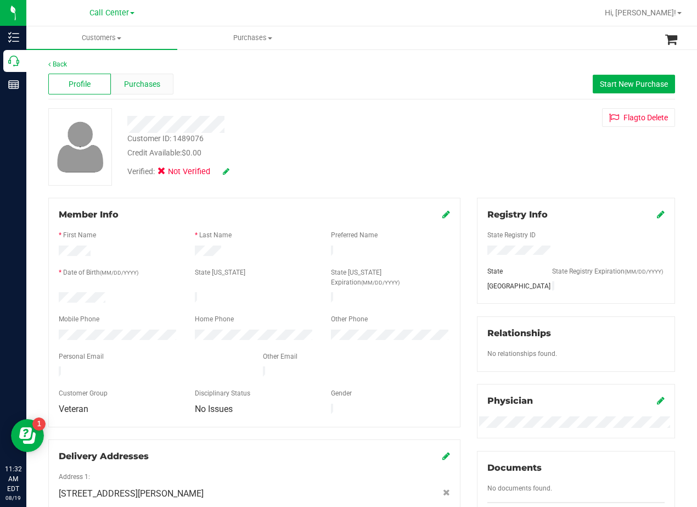
click at [162, 74] on div "Purchases" at bounding box center [142, 84] width 63 height 21
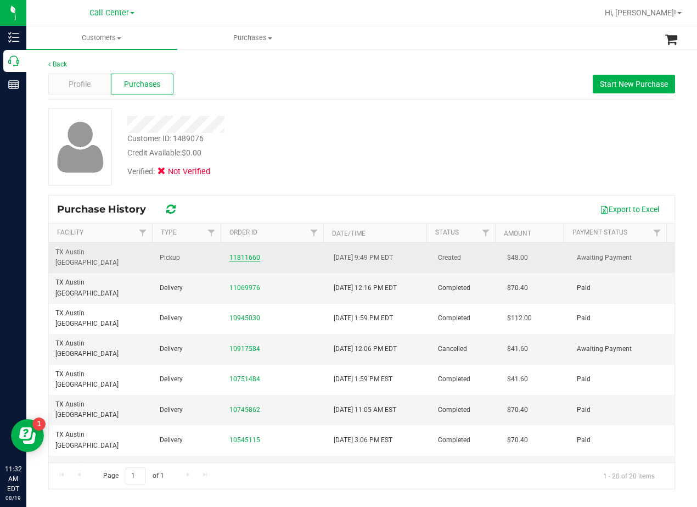
click at [249, 254] on link "11811660" at bounding box center [245, 258] width 31 height 8
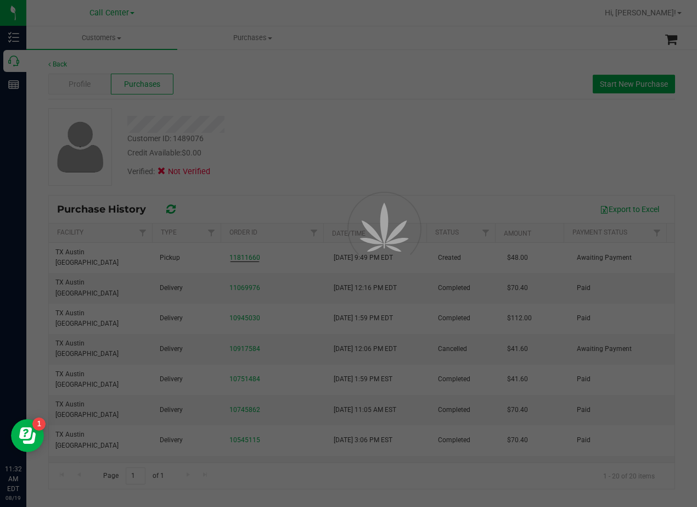
click at [296, 150] on div at bounding box center [348, 253] width 697 height 507
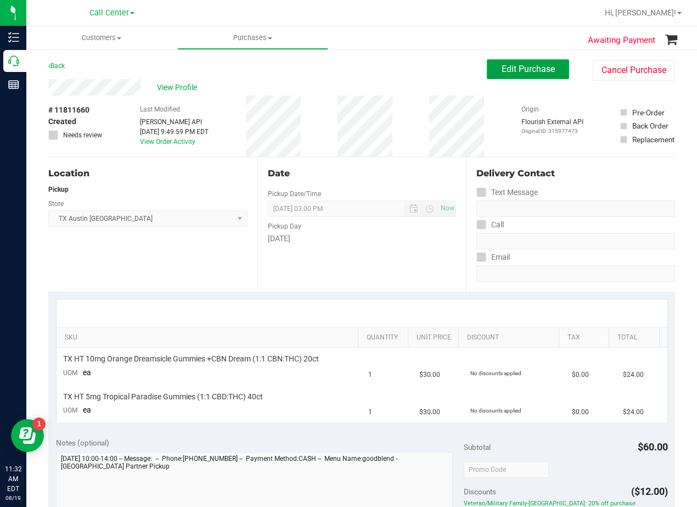
click at [492, 71] on button "Edit Purchase" at bounding box center [528, 69] width 82 height 20
click at [325, 68] on div "Back Edit Purchase Cancel Purchase" at bounding box center [361, 69] width 627 height 20
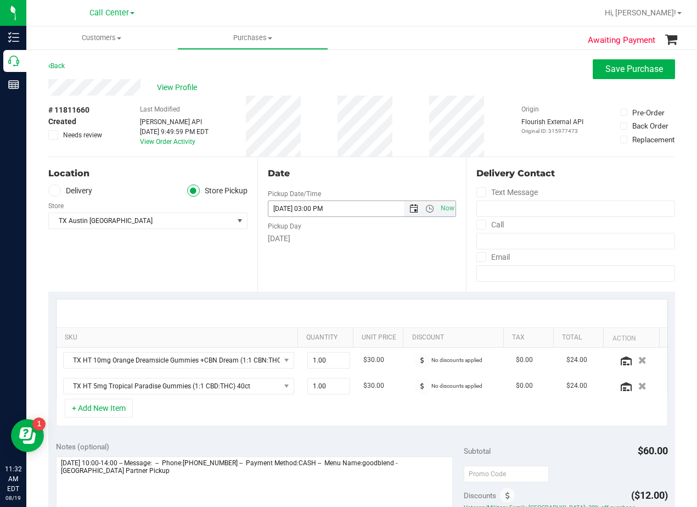
click at [410, 213] on span "Open the date view" at bounding box center [414, 208] width 9 height 9
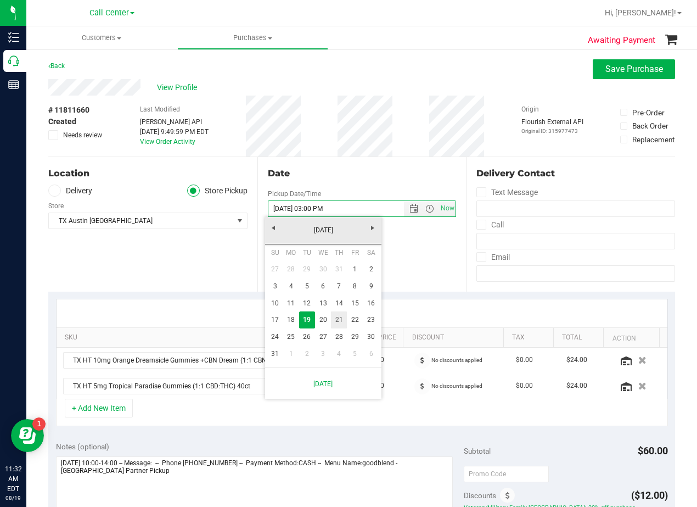
click at [338, 325] on link "21" at bounding box center [339, 319] width 16 height 17
type input "08/21/2025"
type input "08/21/2025 03:00 PM"
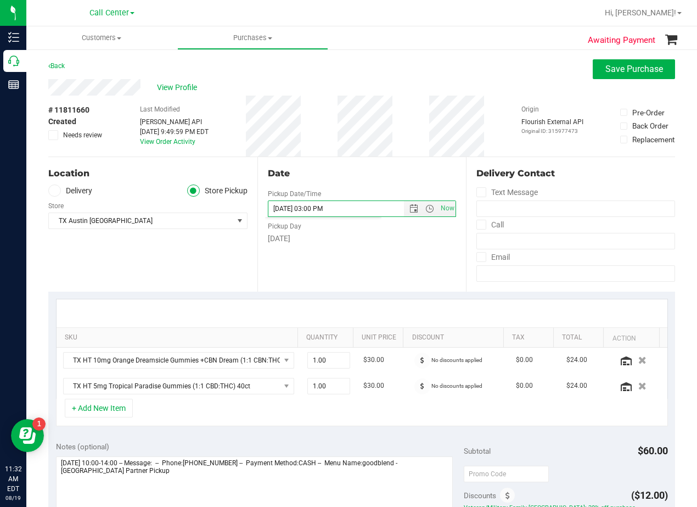
click at [346, 285] on div "Date Pickup Date/Time 08/21/2025 Now 08/21/2025 03:00 PM Now Pickup Day Thursday" at bounding box center [362, 224] width 209 height 135
click at [365, 163] on div "Date Pickup Date/Time 08/21/2025 Now 08/21/2025 03:00 PM Now Pickup Day Thursday" at bounding box center [362, 224] width 209 height 135
click at [69, 189] on label "Delivery" at bounding box center [70, 191] width 44 height 13
click at [0, 0] on input "Delivery" at bounding box center [0, 0] width 0 height 0
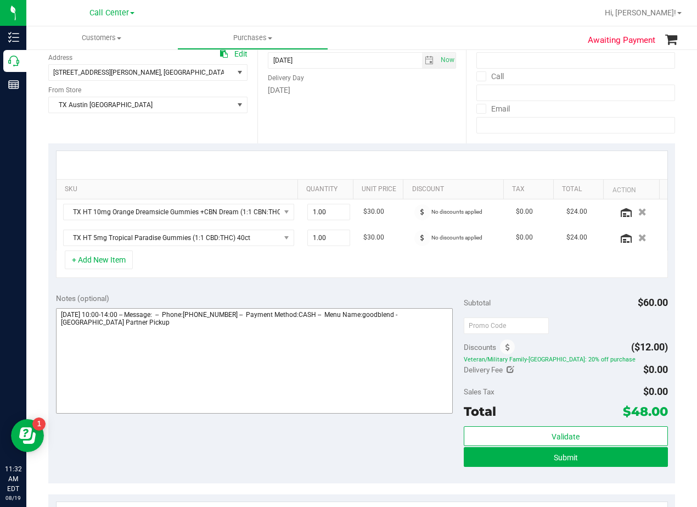
scroll to position [165, 0]
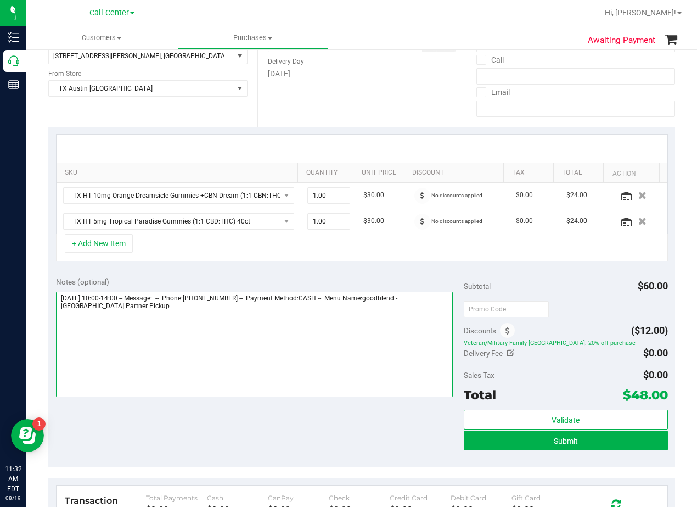
click at [331, 314] on textarea at bounding box center [254, 344] width 397 height 105
type textarea "Tuesday 08/19/2025 10:00-14:00 -- Message: -- Phone:8322656048 -- Payment Metho…"
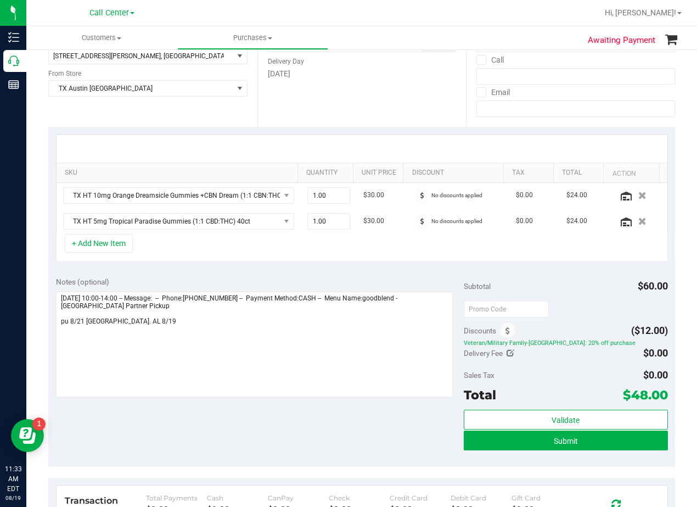
click at [407, 96] on div "Date Delivery Date 08/21/2025 Now 08/21/2025 03:00 PM Now Delivery Day Thursday" at bounding box center [362, 59] width 209 height 135
click at [405, 105] on div "Date Delivery Date 08/21/2025 Now 08/21/2025 03:00 PM Now Delivery Day Thursday" at bounding box center [362, 59] width 209 height 135
click at [375, 273] on div "Notes (optional) Subtotal $60.00 Discounts ($12.00) Veteran/Military Family-TX:…" at bounding box center [361, 368] width 627 height 198
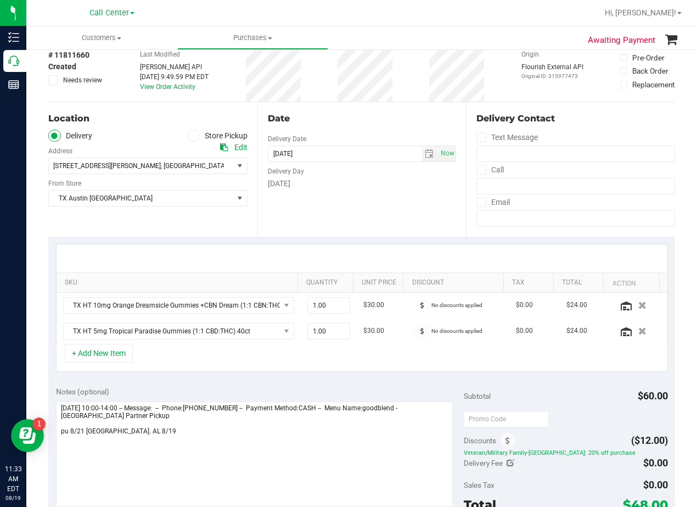
click at [366, 210] on div "Date Delivery Date 08/21/2025 Now 08/21/2025 03:00 PM Now Delivery Day Thursday" at bounding box center [362, 169] width 209 height 135
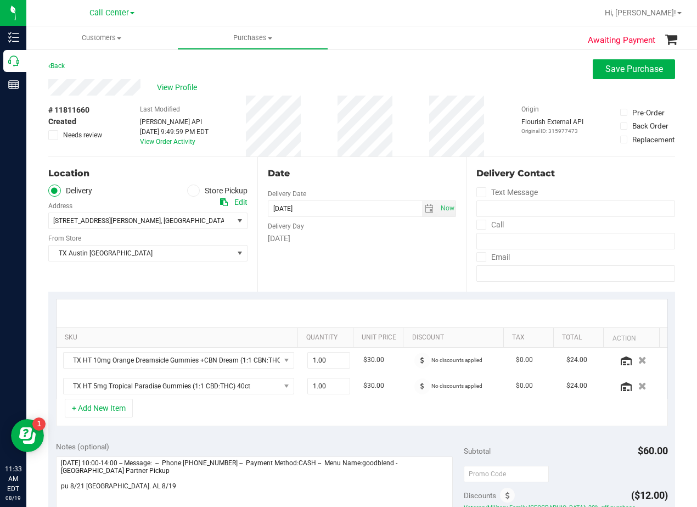
click at [355, 171] on div "Date" at bounding box center [362, 173] width 189 height 13
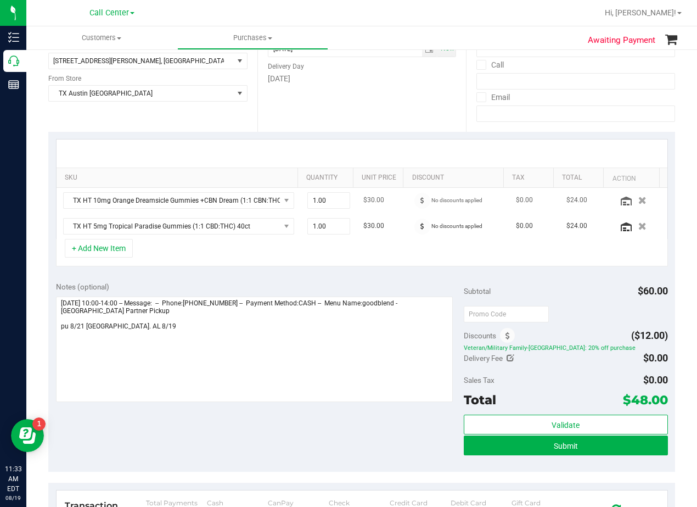
scroll to position [165, 0]
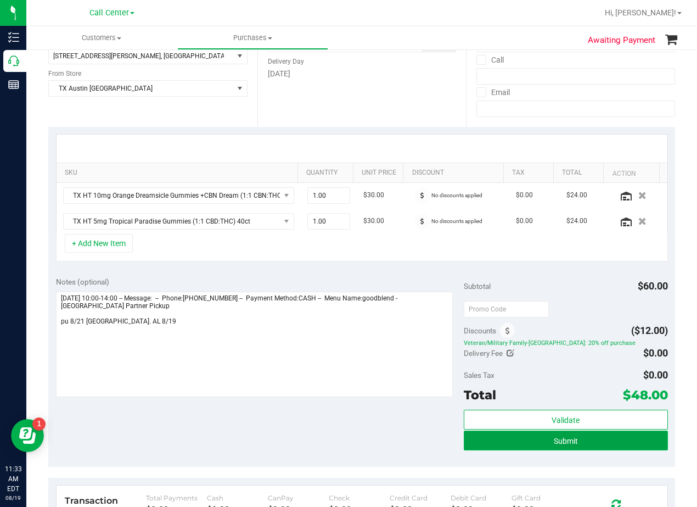
click at [494, 441] on button "Submit" at bounding box center [566, 441] width 204 height 20
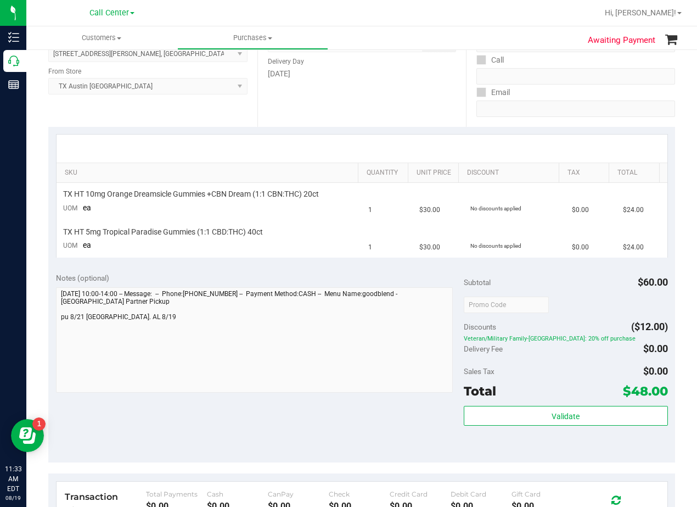
click at [438, 282] on div "Notes (optional)" at bounding box center [260, 277] width 408 height 11
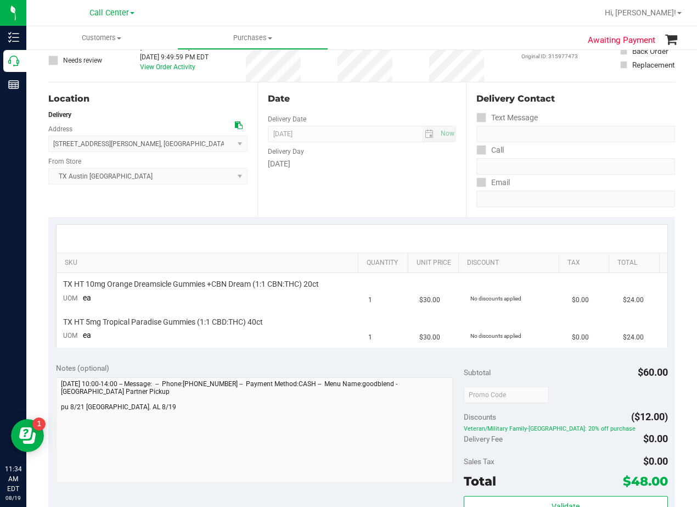
scroll to position [110, 0]
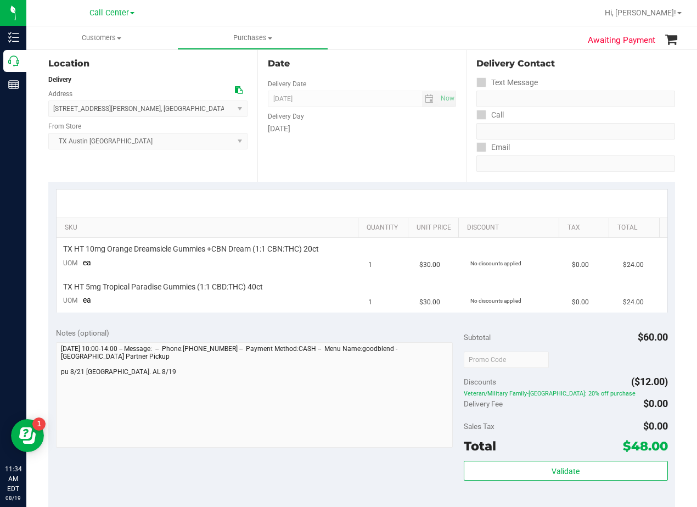
click at [400, 167] on div "Date Delivery Date 08/21/2025 Now 08/21/2025 08:00 AM Now Delivery Day Thursday" at bounding box center [362, 114] width 209 height 135
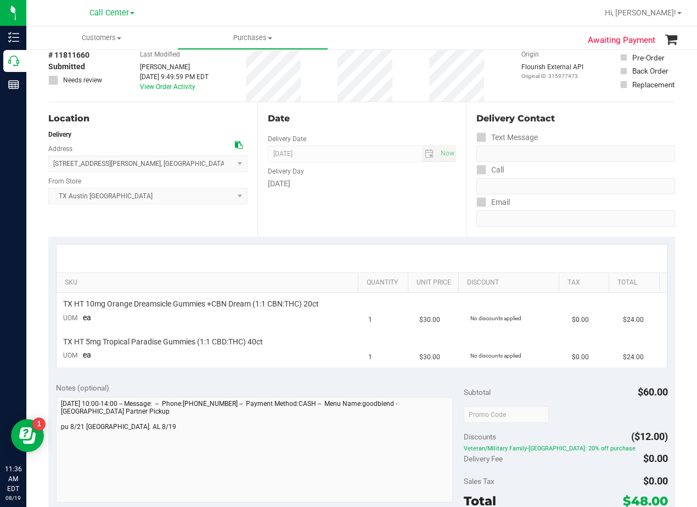
click at [409, 185] on div "Thursday" at bounding box center [362, 184] width 189 height 12
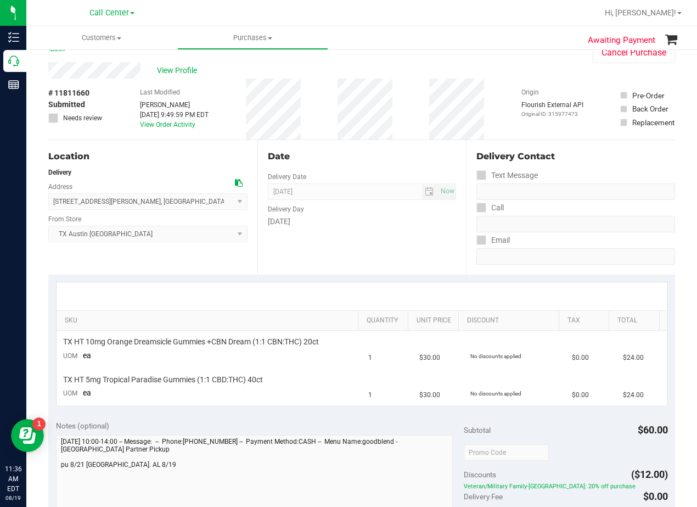
scroll to position [0, 0]
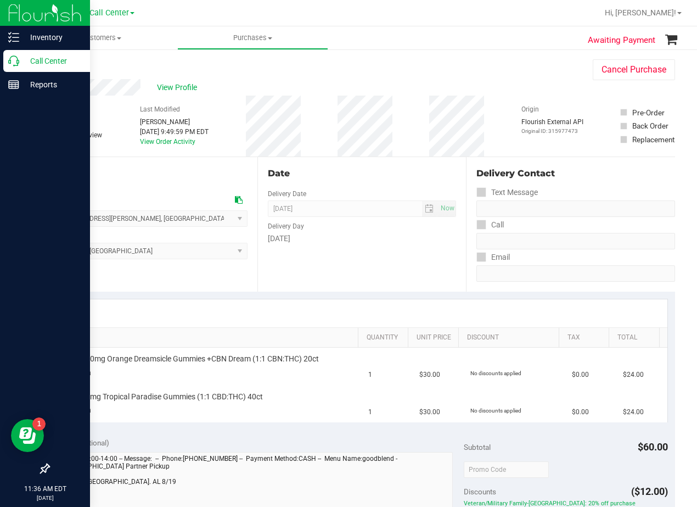
click at [16, 59] on icon at bounding box center [13, 60] width 11 height 11
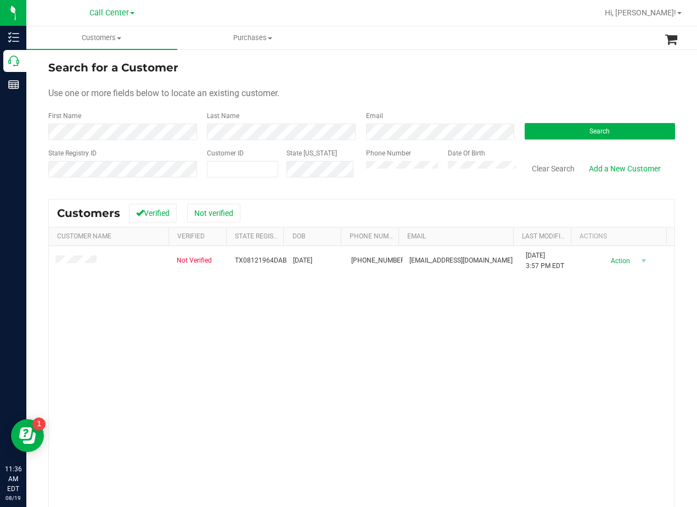
click at [451, 72] on div "Search for a Customer" at bounding box center [361, 67] width 627 height 16
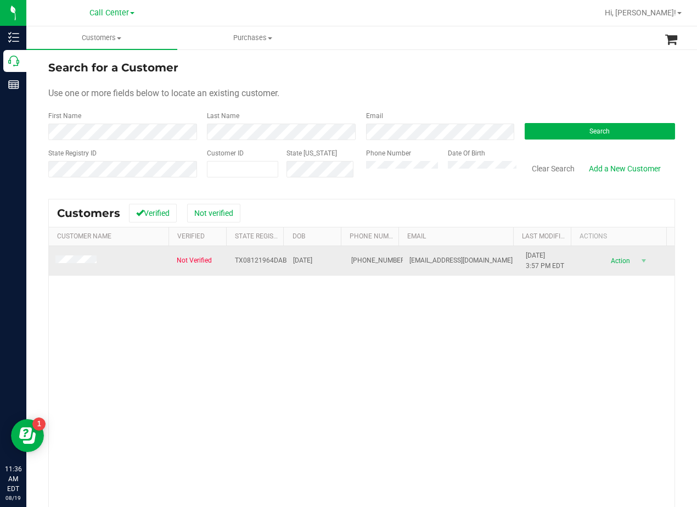
click at [75, 254] on td at bounding box center [109, 261] width 121 height 30
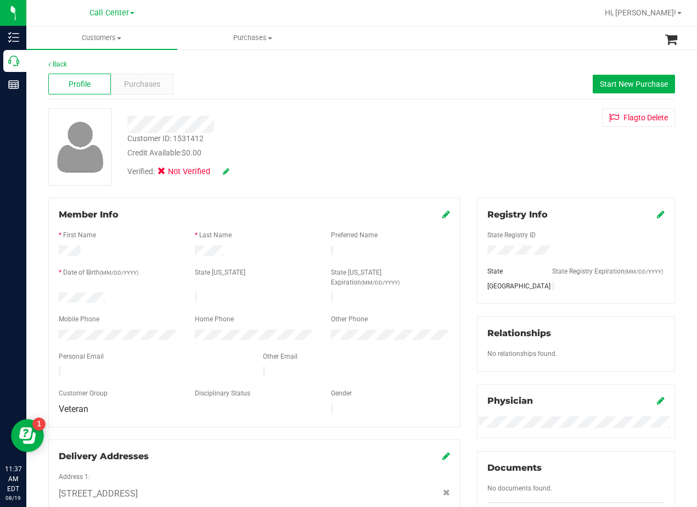
drag, startPoint x: 409, startPoint y: 151, endPoint x: 403, endPoint y: 200, distance: 49.3
click at [408, 151] on div "Credit Available: $0.00" at bounding box center [279, 153] width 305 height 12
click at [600, 87] on span "Start New Purchase" at bounding box center [634, 84] width 68 height 9
click at [265, 106] on div "Back Profile Purchases Start New Purchase Customer ID: 1531412 Credit Available…" at bounding box center [361, 502] width 627 height 886
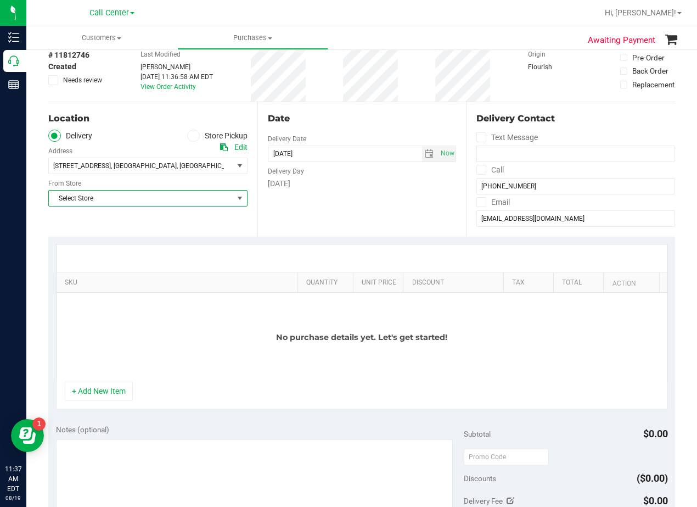
click at [172, 193] on span "Select Store" at bounding box center [141, 198] width 185 height 15
click at [243, 166] on span "78247" at bounding box center [252, 166] width 19 height 8
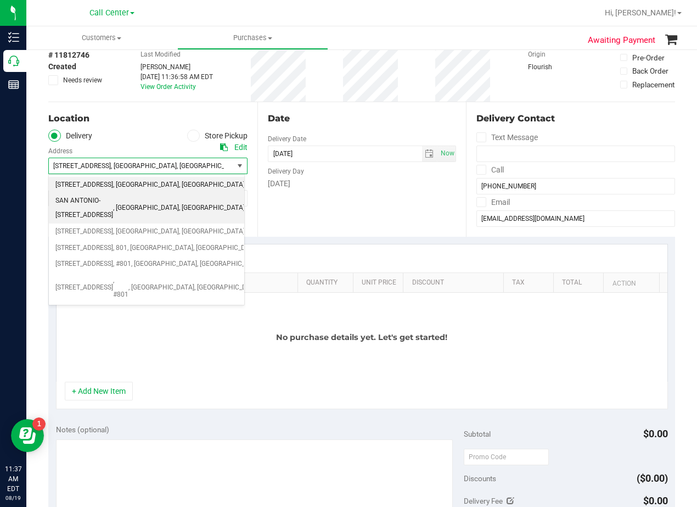
click at [113, 207] on span "SAN ANTONIO- 18720 STONE OAK PKWY" at bounding box center [84, 208] width 58 height 28
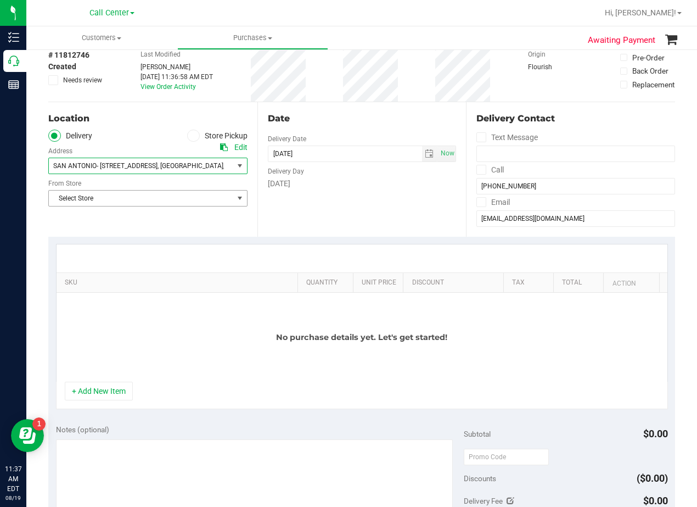
click at [160, 197] on span "Select Store" at bounding box center [141, 198] width 185 height 15
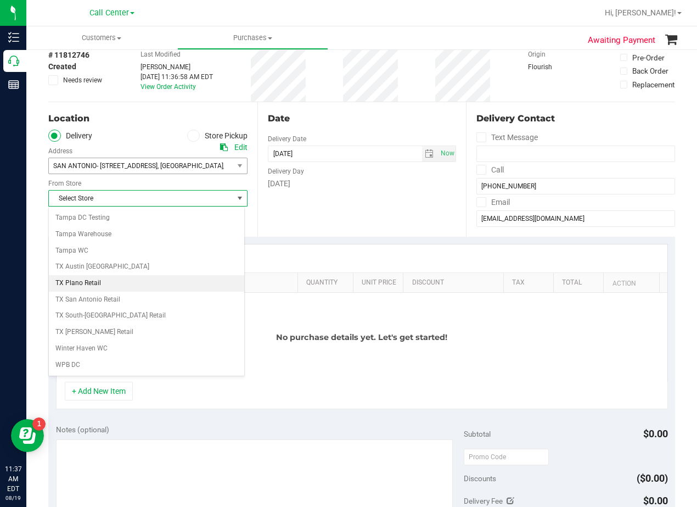
scroll to position [798, 0]
click at [138, 284] on li "TX San Antonio Retail" at bounding box center [147, 284] width 196 height 16
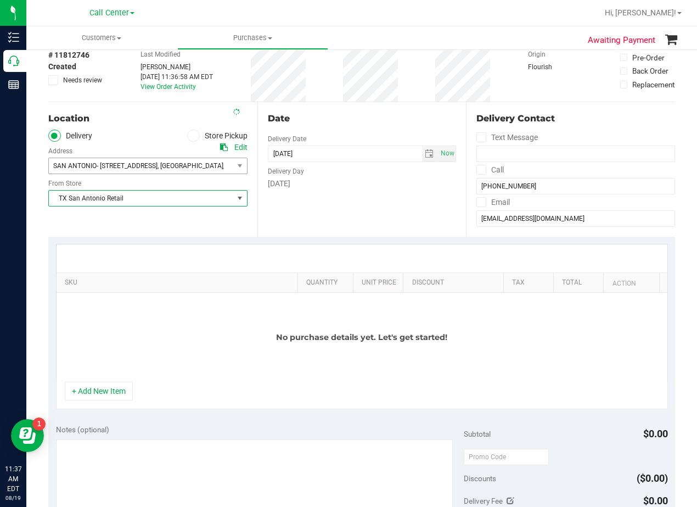
click at [379, 182] on div "Tuesday" at bounding box center [362, 184] width 189 height 12
click at [410, 106] on div "Date Delivery Date 08/19/2025 Now 08/19/2025 11:37 AM Now Delivery Day Tuesday" at bounding box center [362, 169] width 209 height 135
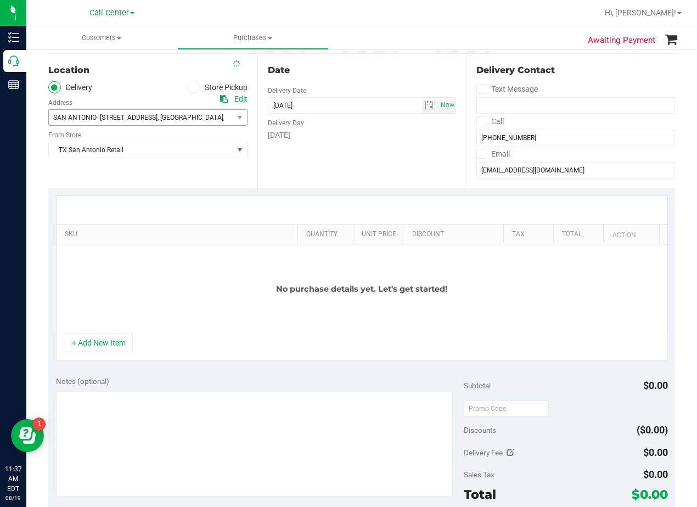
scroll to position [165, 0]
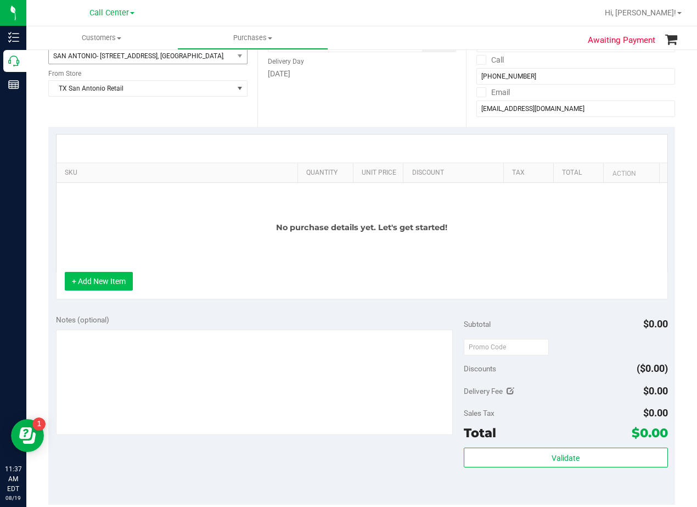
click at [122, 287] on button "+ Add New Item" at bounding box center [99, 281] width 68 height 19
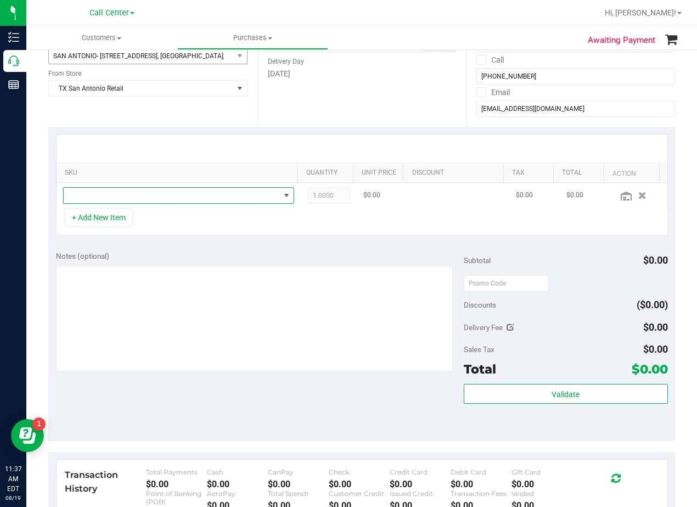
click at [171, 192] on span "NO DATA FOUND" at bounding box center [172, 195] width 216 height 15
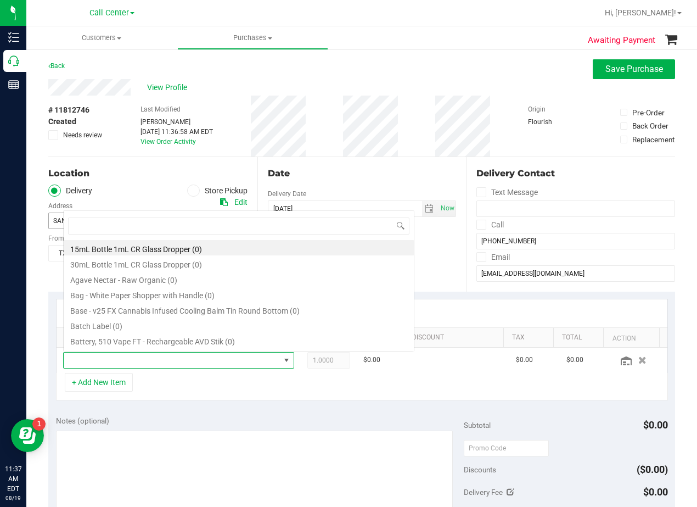
scroll to position [16, 216]
click at [187, 84] on span "View Profile" at bounding box center [169, 88] width 44 height 12
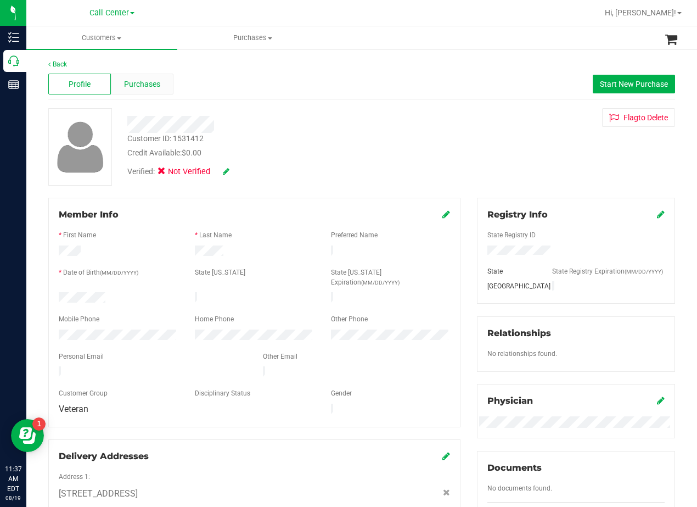
click at [142, 84] on span "Purchases" at bounding box center [142, 85] width 36 height 12
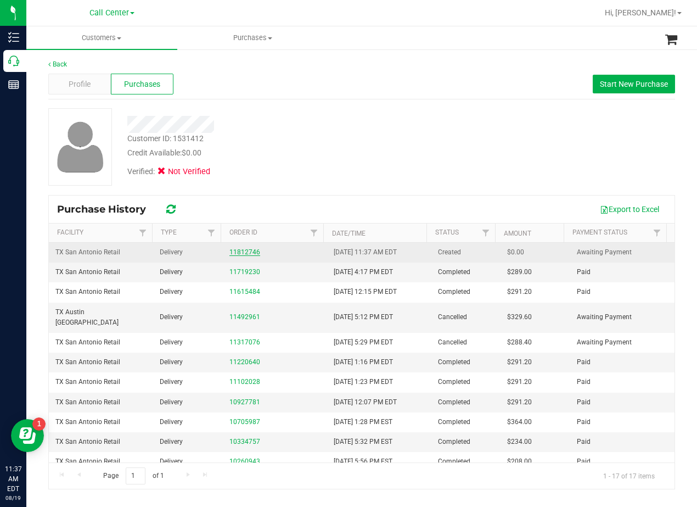
click at [244, 252] on link "11812746" at bounding box center [245, 252] width 31 height 8
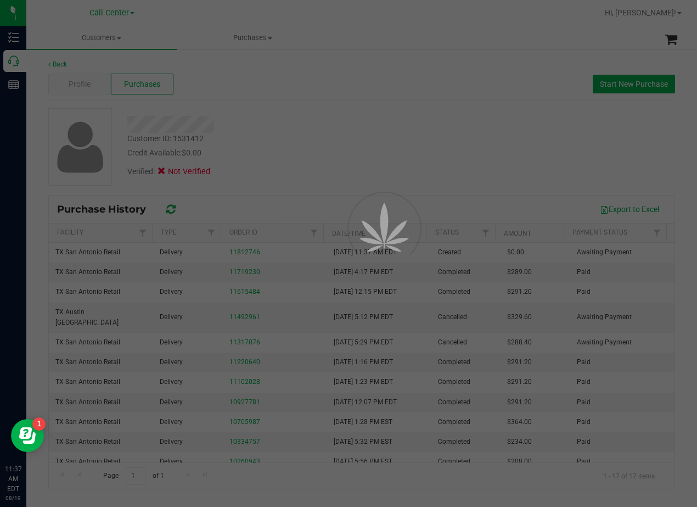
click at [314, 159] on div at bounding box center [348, 253] width 697 height 507
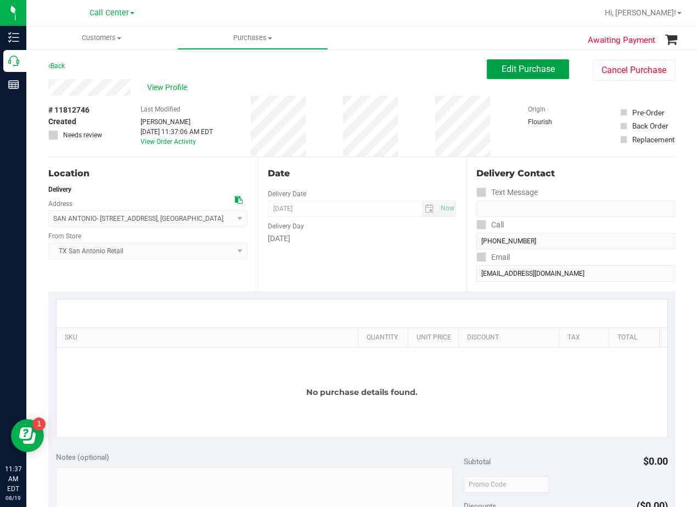
click at [502, 71] on span "Edit Purchase" at bounding box center [528, 69] width 53 height 10
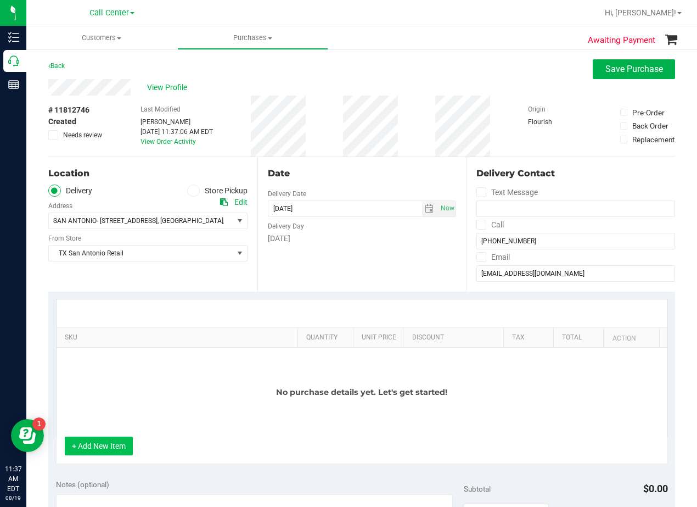
click at [114, 443] on button "+ Add New Item" at bounding box center [99, 446] width 68 height 19
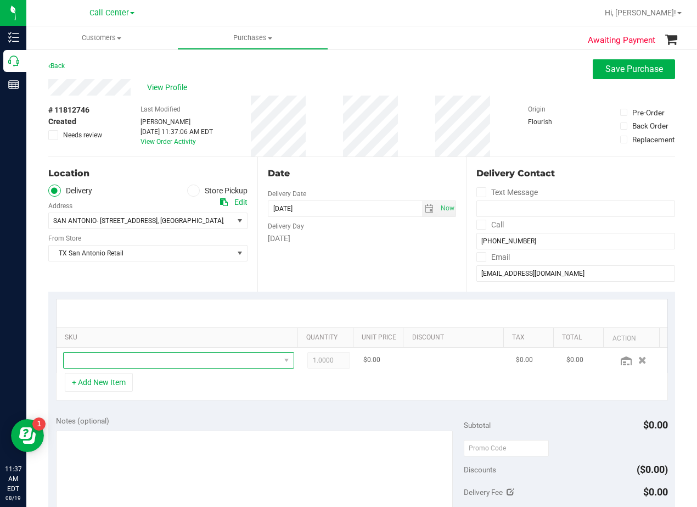
click at [149, 361] on span "NO DATA FOUND" at bounding box center [172, 360] width 216 height 15
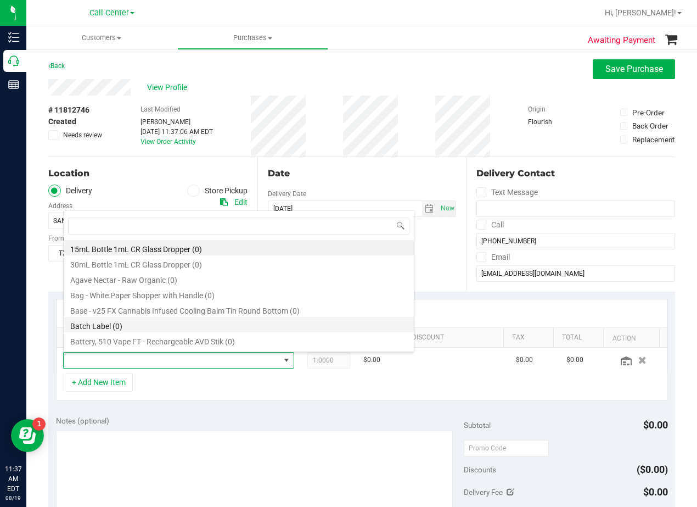
scroll to position [16, 216]
type input "green dream"
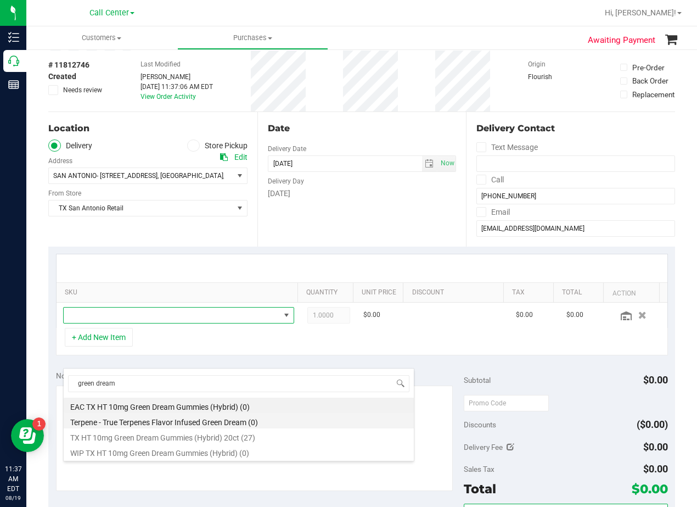
scroll to position [110, 0]
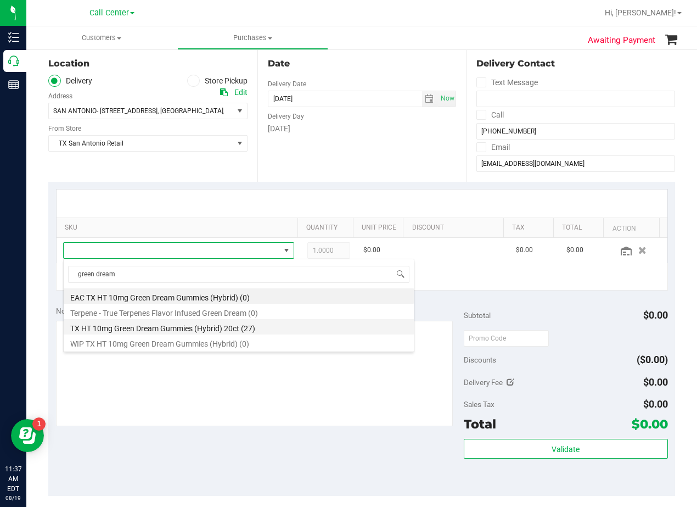
click at [270, 321] on li "TX HT 10mg Green Dream Gummies (Hybrid) 20ct (27)" at bounding box center [239, 326] width 350 height 15
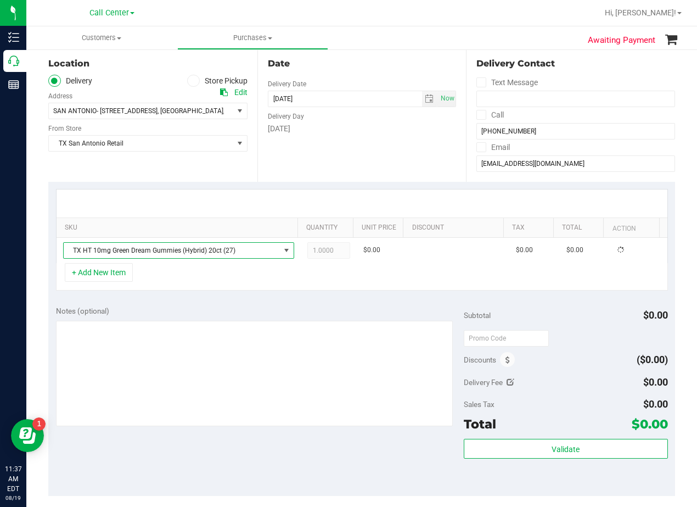
click at [271, 290] on div "+ Add New Item" at bounding box center [362, 276] width 612 height 27
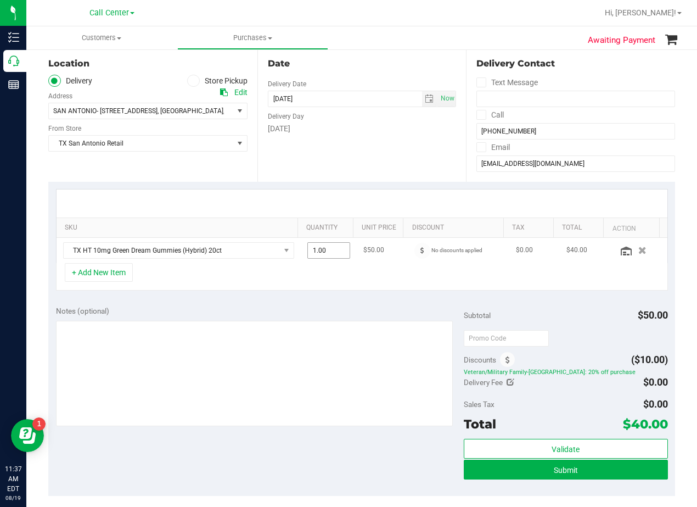
click at [325, 250] on span "1.00 1" at bounding box center [329, 250] width 43 height 16
click at [325, 250] on input "1" at bounding box center [329, 250] width 42 height 15
type input "6"
type input "6.00"
click at [333, 203] on div at bounding box center [362, 203] width 611 height 28
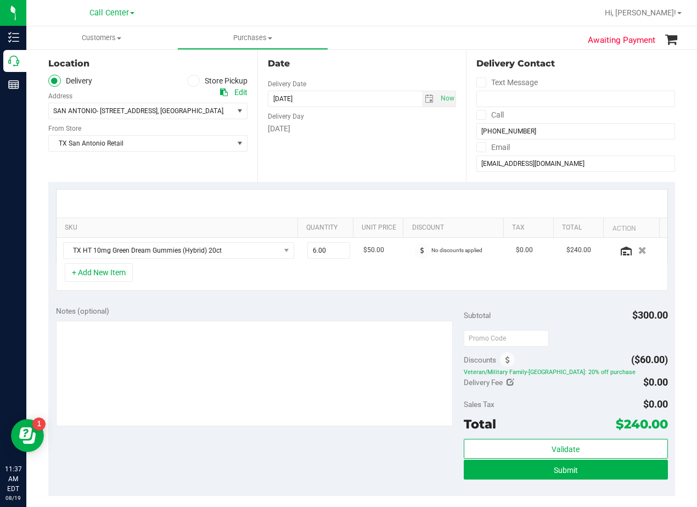
click at [357, 167] on div "Date Delivery Date 08/19/2025 Now 08/19/2025 08:00 AM Now Delivery Day Tuesday" at bounding box center [362, 114] width 209 height 135
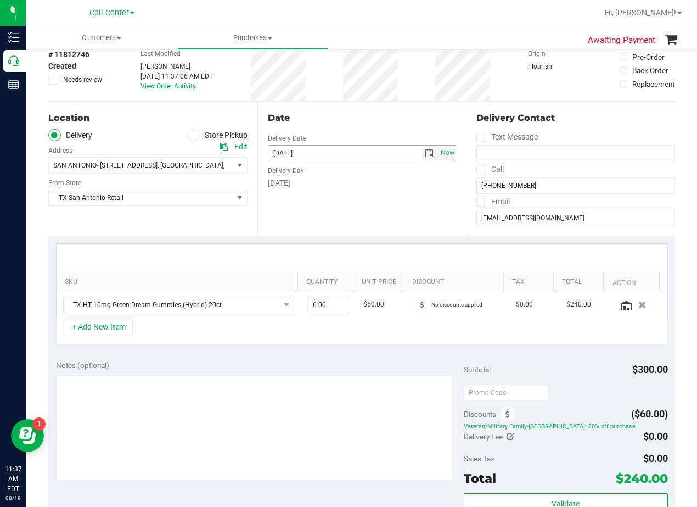
scroll to position [55, 0]
click at [300, 220] on div "Date Delivery Date 08/19/2025 Now 08/19/2025 08:00 AM Now Delivery Day Tuesday" at bounding box center [362, 169] width 209 height 135
click at [104, 335] on button "+ Add New Item" at bounding box center [99, 327] width 68 height 19
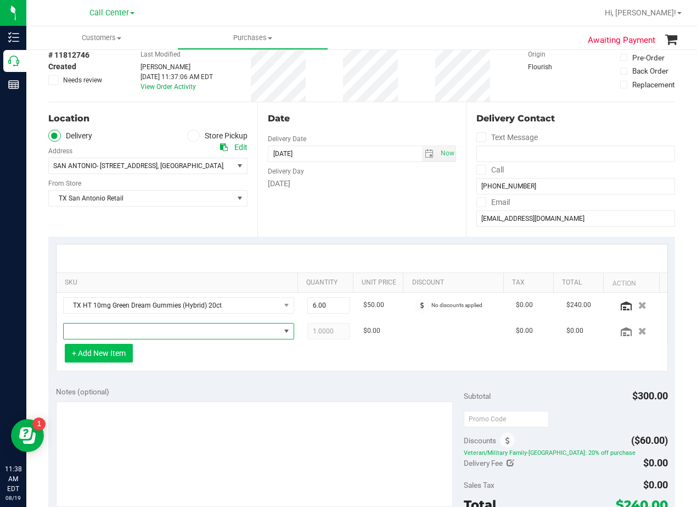
click at [104, 335] on span "NO DATA FOUND" at bounding box center [172, 330] width 216 height 15
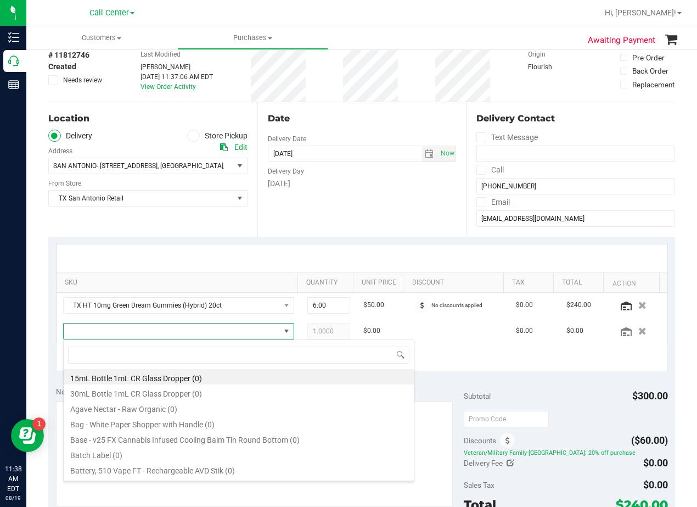
scroll to position [16, 216]
type input "tropical par"
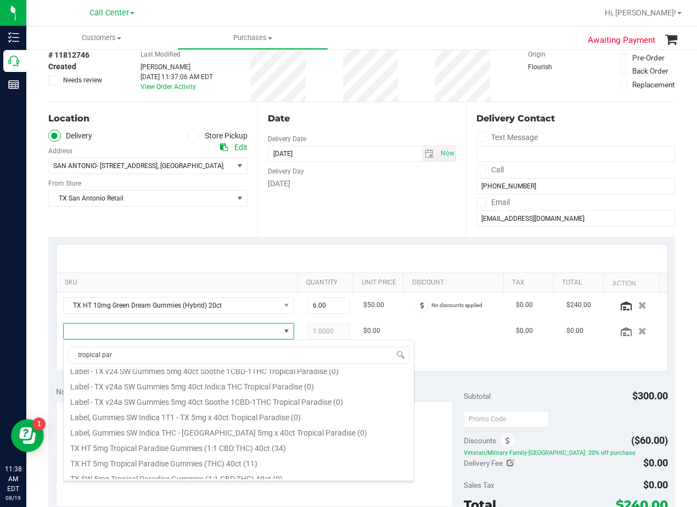
scroll to position [198, 0]
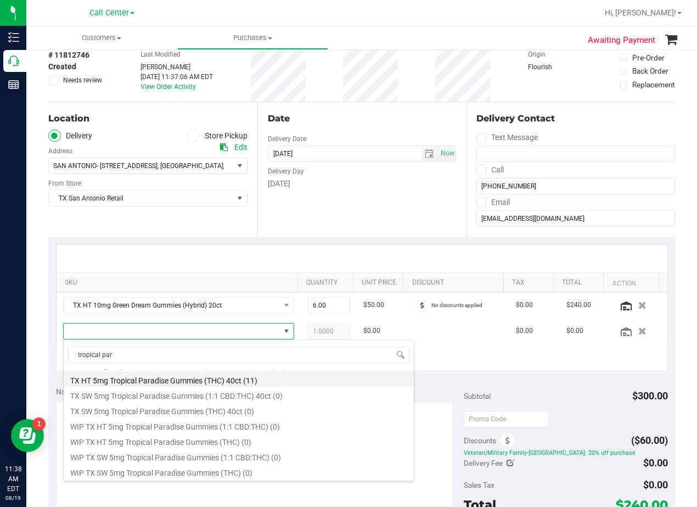
click at [247, 383] on li "TX HT 5mg Tropical Paradise Gummies (THC) 40ct (11)" at bounding box center [239, 378] width 350 height 15
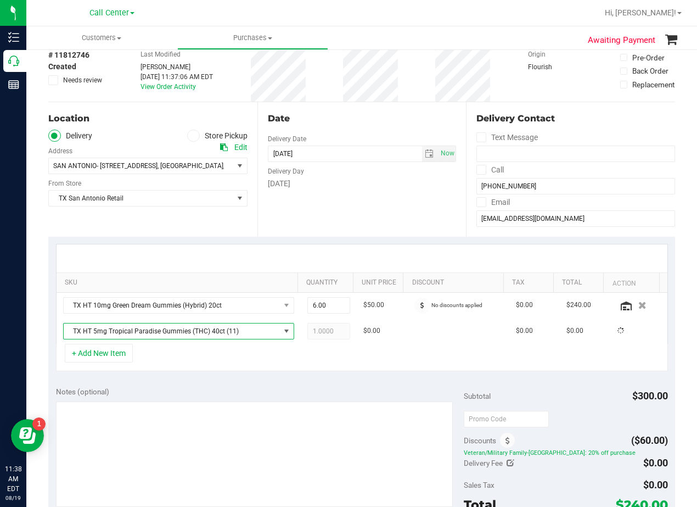
drag, startPoint x: 268, startPoint y: 376, endPoint x: 326, endPoint y: 361, distance: 60.1
click at [271, 376] on div "SKU Quantity Unit Price Discount Tax Total Action TX HT 10mg Green Dream Gummie…" at bounding box center [361, 308] width 627 height 142
click at [327, 329] on span "1.00 1" at bounding box center [329, 331] width 43 height 16
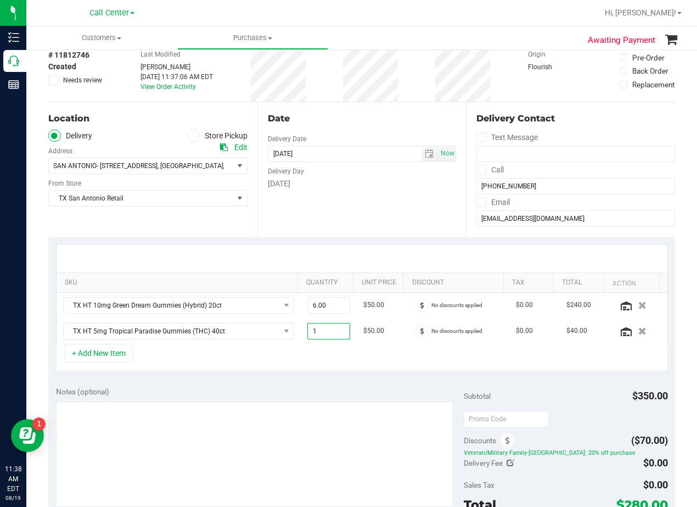
drag, startPoint x: 336, startPoint y: 332, endPoint x: 342, endPoint y: 249, distance: 82.6
click at [327, 328] on input "1" at bounding box center [329, 330] width 42 height 15
type input "2"
type input "2.00"
click at [343, 225] on div "Date Delivery Date 08/19/2025 Now 08/19/2025 08:00 AM Now Delivery Day Tuesday" at bounding box center [362, 169] width 209 height 135
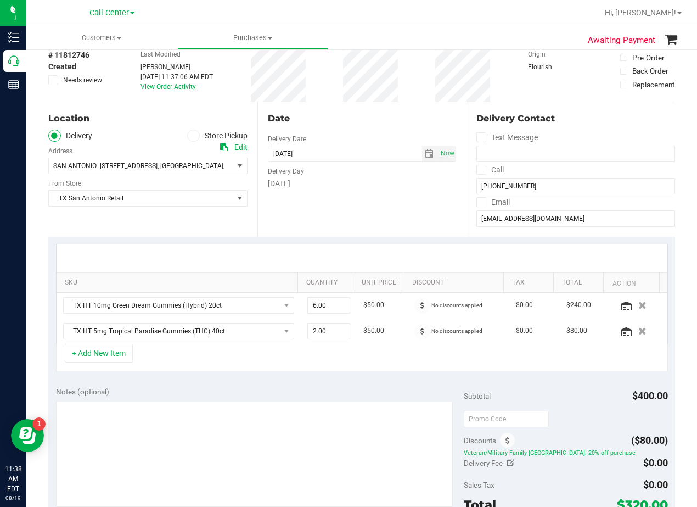
click at [398, 180] on div "Tuesday" at bounding box center [362, 184] width 189 height 12
click at [383, 126] on div "Date Delivery Date 08/19/2025 Now 08/19/2025 08:00 AM Now Delivery Day Tuesday" at bounding box center [362, 169] width 209 height 135
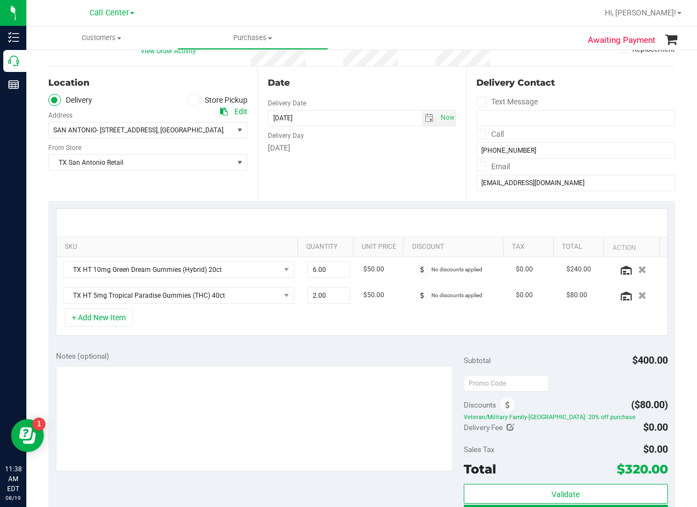
scroll to position [110, 0]
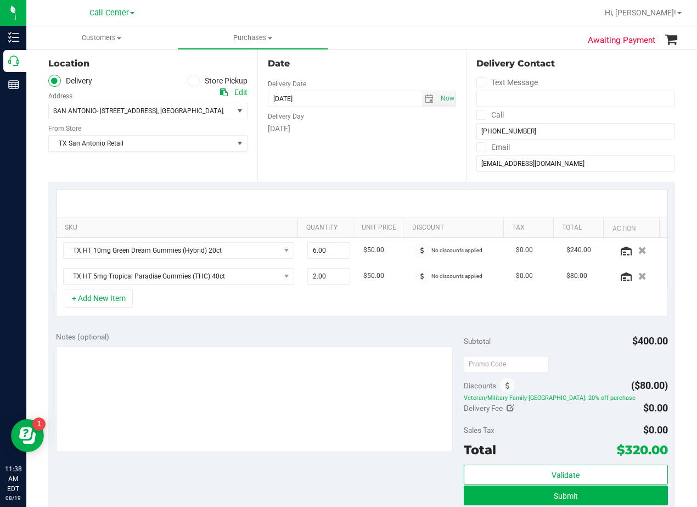
click at [365, 130] on div "Tuesday" at bounding box center [362, 129] width 189 height 12
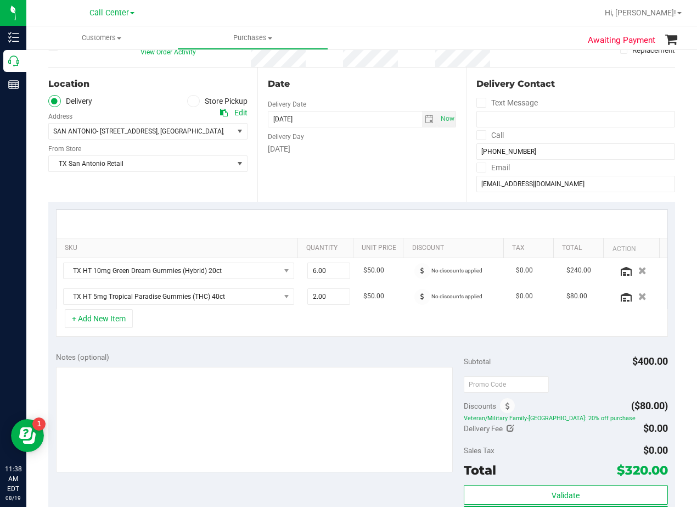
scroll to position [55, 0]
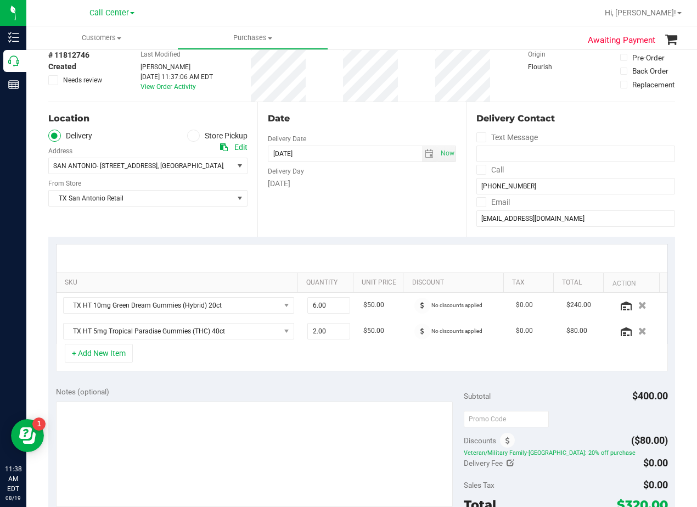
click at [360, 125] on div "Date" at bounding box center [362, 118] width 189 height 13
click at [425, 155] on span "select" at bounding box center [429, 153] width 9 height 9
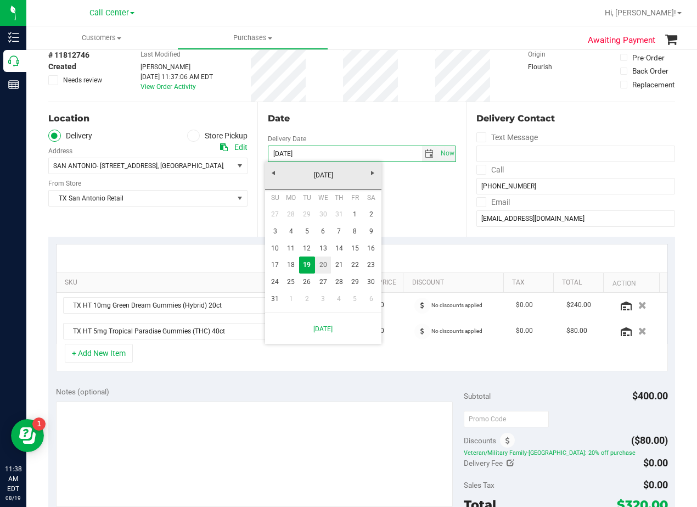
click at [326, 268] on link "20" at bounding box center [323, 264] width 16 height 17
type input "[DATE]"
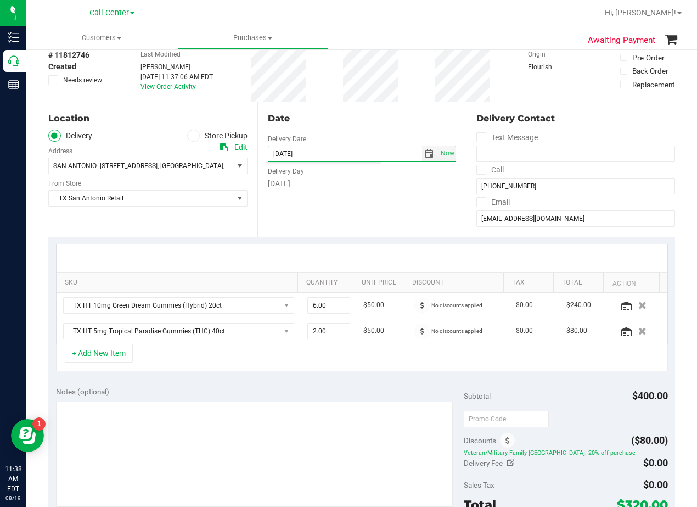
click at [351, 217] on div "Date Delivery Date 08/20/2025 Now 08/20/2025 08:00 AM Now Delivery Day Wednesday" at bounding box center [362, 169] width 209 height 135
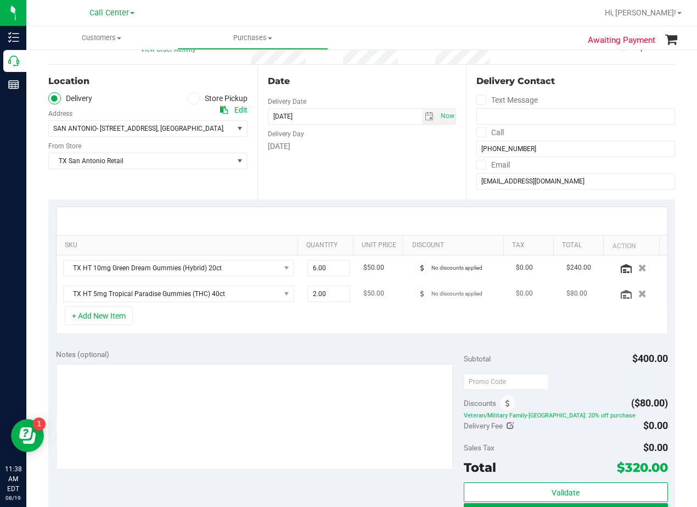
scroll to position [110, 0]
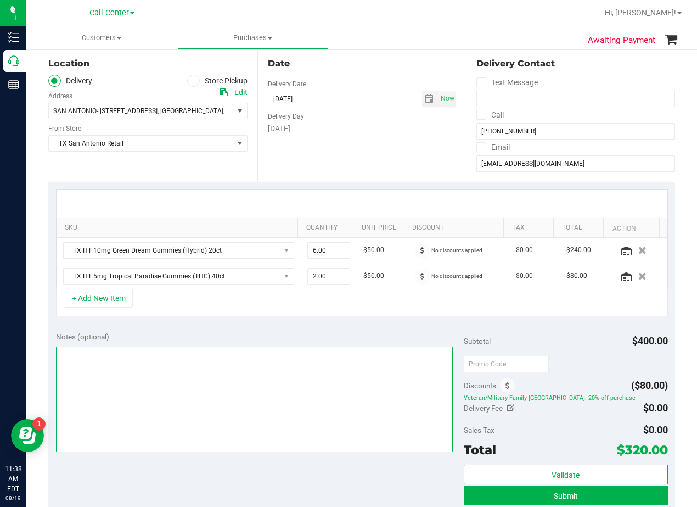
click at [340, 407] on textarea at bounding box center [254, 399] width 397 height 105
type textarea "pu 8/20 San Antonio"
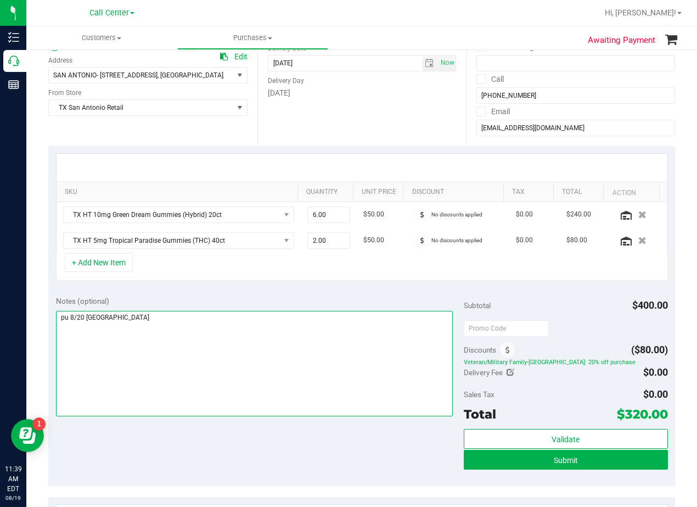
scroll to position [165, 0]
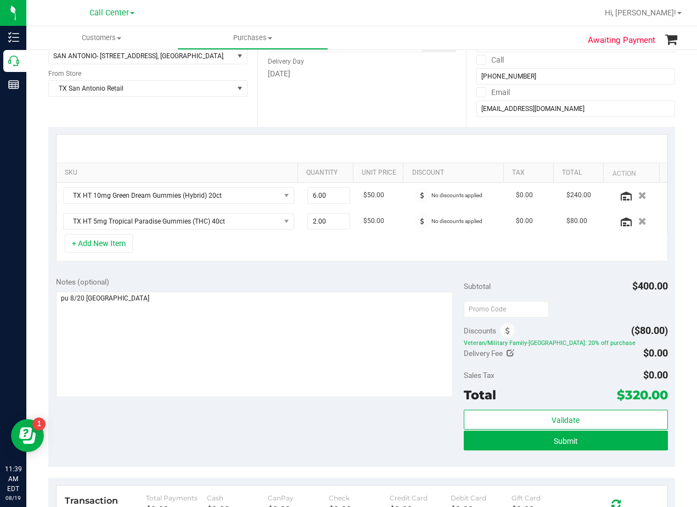
click at [379, 121] on div "Date Delivery Date 08/20/2025 Now 08/20/2025 08:00 AM Now Delivery Day Wednesday" at bounding box center [362, 59] width 209 height 135
click at [421, 197] on icon at bounding box center [423, 195] width 4 height 7
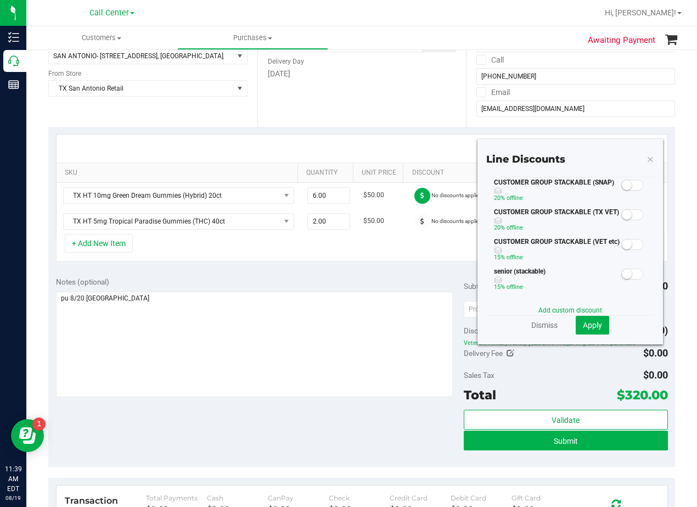
click at [623, 216] on small at bounding box center [627, 215] width 10 height 10
click at [585, 329] on span "Apply" at bounding box center [592, 325] width 19 height 9
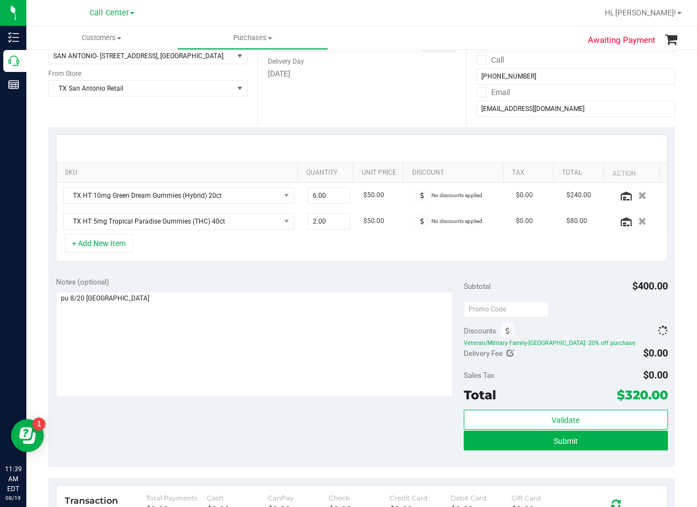
click at [406, 276] on div "Notes (optional) Subtotal $400.00 Discounts Veteran/Military Family-TX: 20% off…" at bounding box center [361, 368] width 627 height 198
click at [421, 224] on icon at bounding box center [423, 221] width 4 height 7
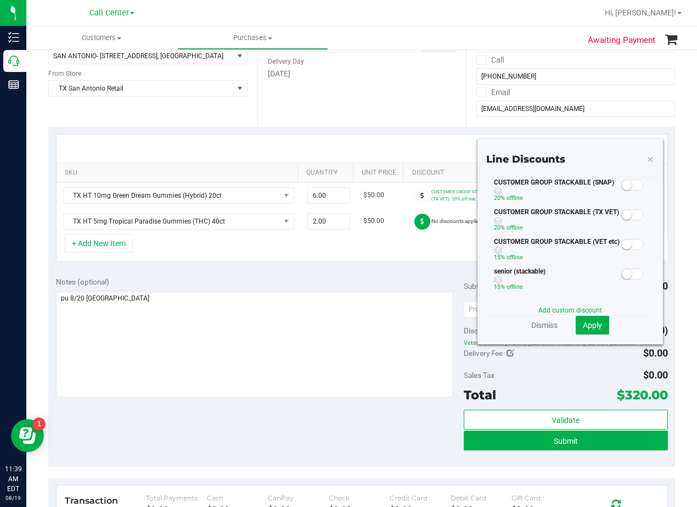
drag, startPoint x: 619, startPoint y: 212, endPoint x: 621, endPoint y: 220, distance: 8.5
click at [622, 212] on small at bounding box center [627, 215] width 10 height 10
click at [595, 324] on button "Apply" at bounding box center [592, 325] width 33 height 19
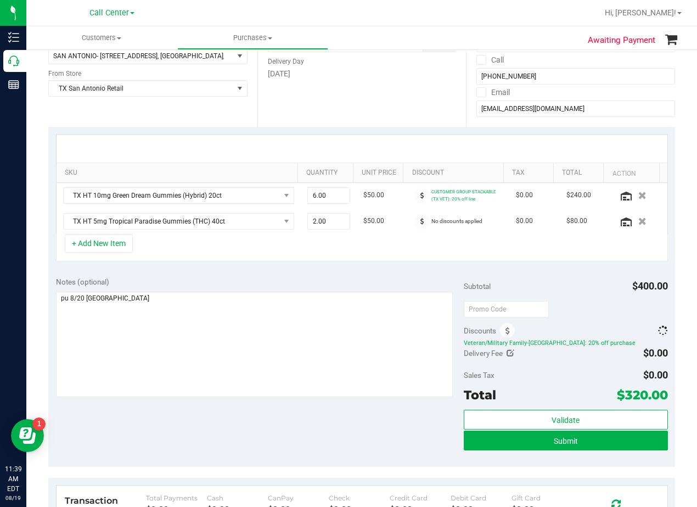
click at [581, 273] on div "Notes (optional) Subtotal $400.00 Discounts Veteran/Military Family-TX: 20% off…" at bounding box center [361, 368] width 627 height 198
click at [505, 311] on input "text" at bounding box center [506, 309] width 85 height 16
type input "HAPPYDAY25"
click at [504, 288] on div "Subtotal $400.00" at bounding box center [566, 286] width 204 height 20
click at [528, 277] on div "Subtotal $400.00" at bounding box center [566, 286] width 204 height 20
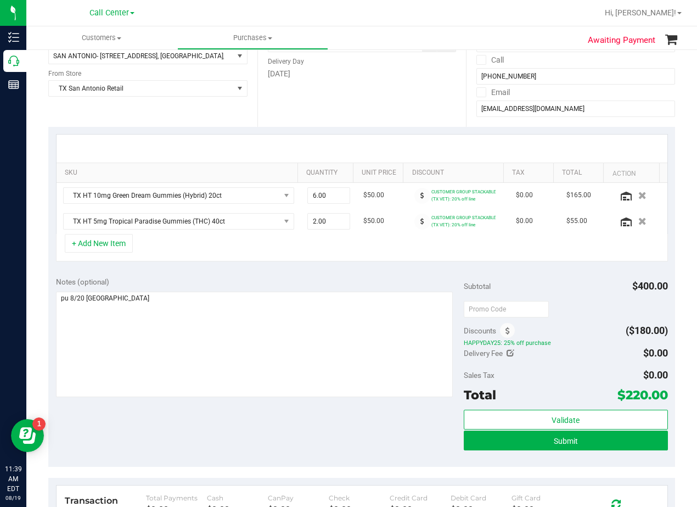
click at [551, 276] on div "Notes (optional) Subtotal $400.00 Discounts ($180.00) HAPPYDAY25: 25% off purch…" at bounding box center [361, 368] width 627 height 198
click at [513, 307] on input "text" at bounding box center [506, 309] width 85 height 16
type input "TXAIQ10"
click at [545, 272] on div "Notes (optional) Subtotal $400.00 TXAIQ10 Discounts ($180.00) HAPPYDAY25: 25% o…" at bounding box center [361, 368] width 627 height 198
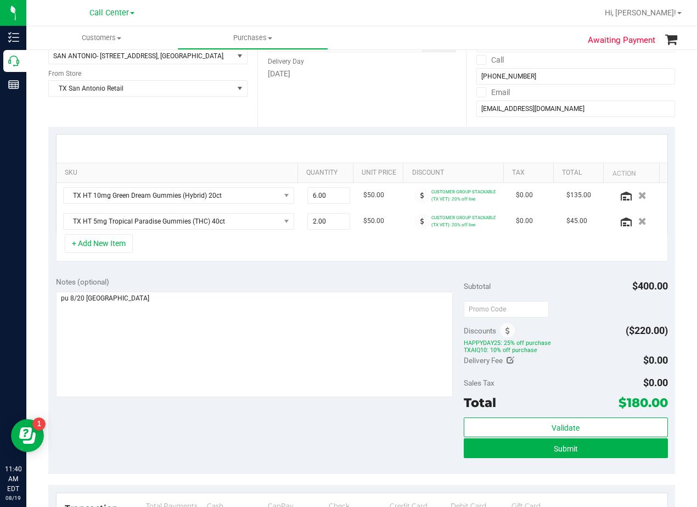
click at [383, 272] on div "Notes (optional) Subtotal $400.00 Discounts ($220.00) HAPPYDAY25: 25% off purch…" at bounding box center [361, 371] width 627 height 205
click at [399, 104] on div "Date Delivery Date 08/20/2025 Now 08/20/2025 08:00 AM Now Delivery Day Wednesday" at bounding box center [362, 59] width 209 height 135
click at [321, 191] on span "6.00 6" at bounding box center [329, 195] width 43 height 16
click at [321, 191] on input "6" at bounding box center [329, 195] width 42 height 15
type input "1"
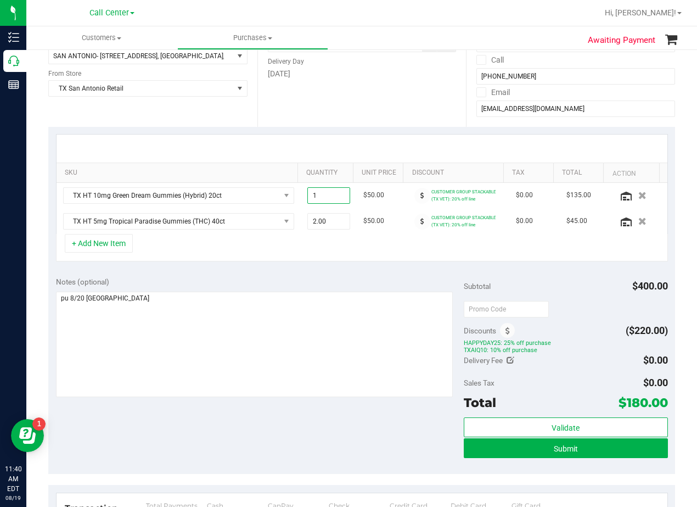
type input "1.00"
click at [347, 102] on div "Date Delivery Date 08/20/2025 Now 08/20/2025 08:00 AM Now Delivery Day Wednesday" at bounding box center [362, 59] width 209 height 135
click at [331, 196] on span "1.00 1" at bounding box center [329, 195] width 43 height 16
click at [0, 0] on input "1" at bounding box center [0, 0] width 0 height 0
type input "7"
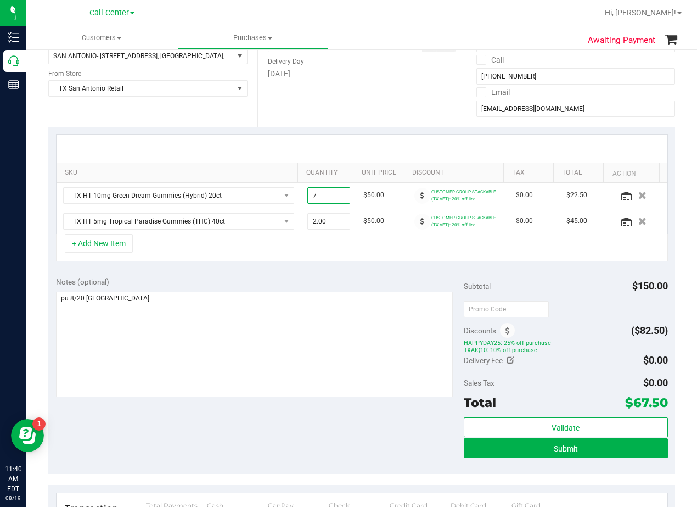
type input "7.00"
click at [359, 141] on div at bounding box center [362, 149] width 611 height 28
click at [364, 131] on div "SKU Quantity Unit Price Discount Tax Total Action TX HT 10mg Green Dream Gummie…" at bounding box center [361, 198] width 627 height 142
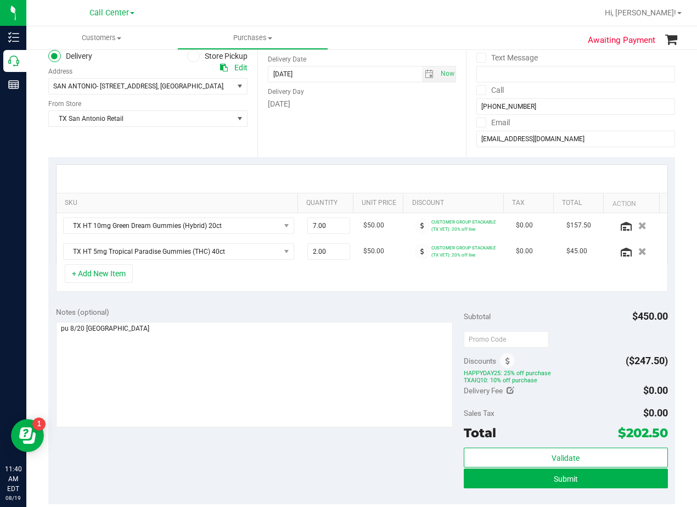
scroll to position [110, 0]
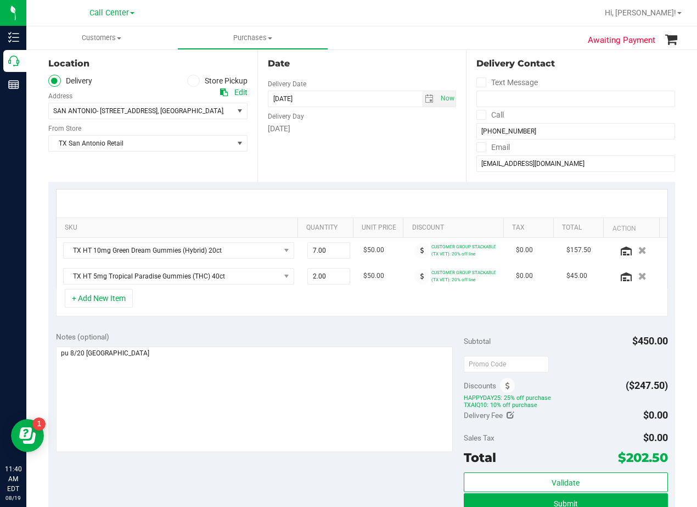
click at [365, 142] on div "Date Delivery Date 08/20/2025 Now 08/20/2025 08:00 AM Now Delivery Day Wednesday" at bounding box center [362, 114] width 209 height 135
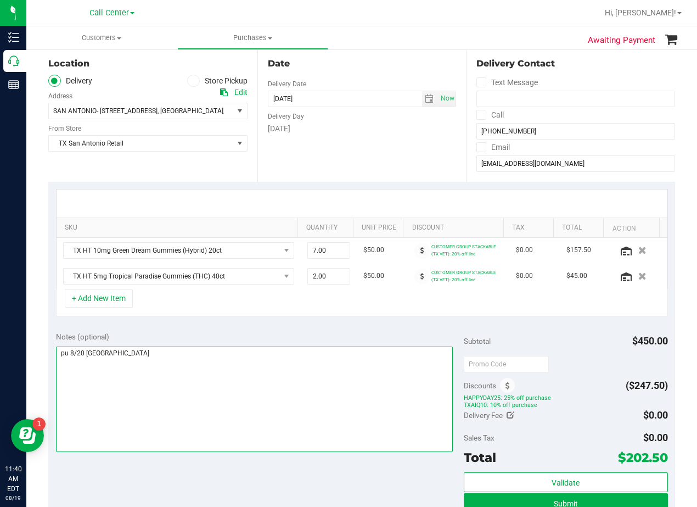
click at [271, 358] on textarea at bounding box center [254, 399] width 397 height 105
click at [425, 101] on span "select" at bounding box center [429, 98] width 9 height 9
type textarea "pu 8/20 San Antonio. AL 8/"
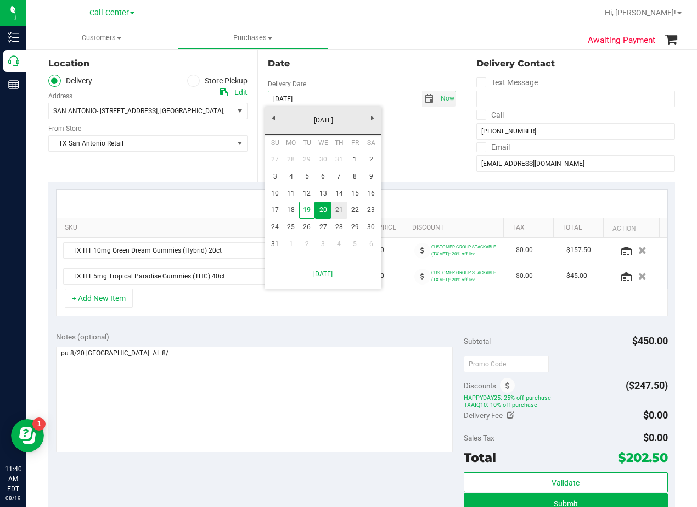
click at [341, 210] on link "21" at bounding box center [339, 210] width 16 height 17
type input "08/21/2025"
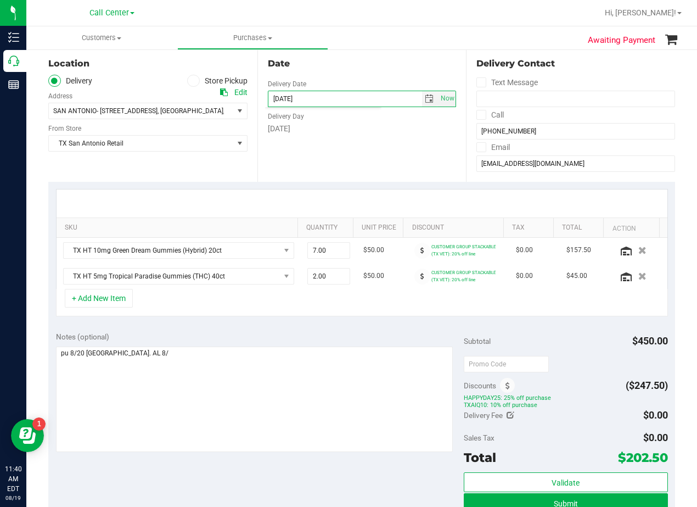
click at [353, 150] on div "Date Delivery Date 08/21/2025 Now 08/21/2025 08:00 AM Now Delivery Day Thursday" at bounding box center [362, 114] width 209 height 135
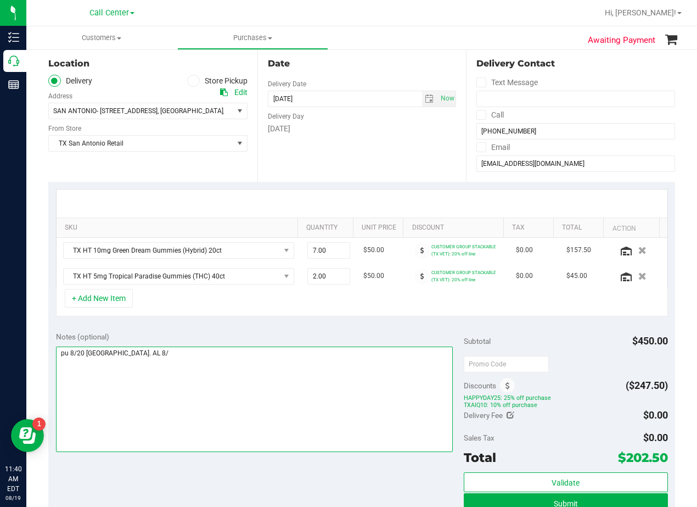
drag, startPoint x: 82, startPoint y: 353, endPoint x: 104, endPoint y: 366, distance: 26.1
click at [82, 353] on textarea at bounding box center [254, 399] width 397 height 105
click at [175, 360] on textarea at bounding box center [254, 399] width 397 height 105
type textarea "pu 8/21 San Antonio. AL 8/19"
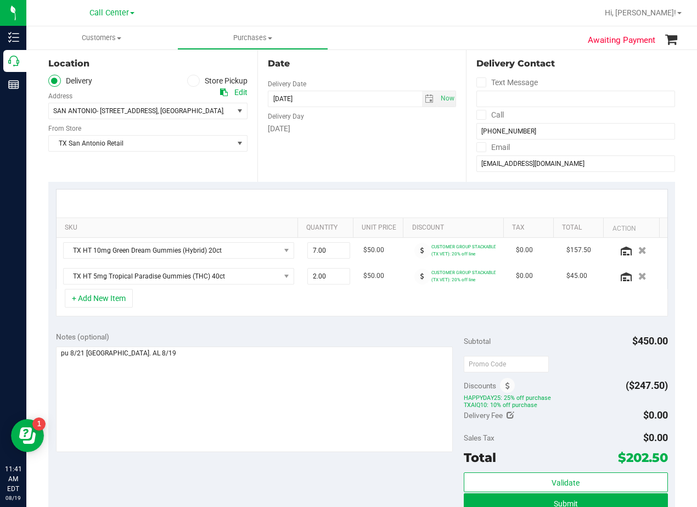
click at [326, 322] on div "SKU Quantity Unit Price Discount Tax Total Action TX HT 10mg Green Dream Gummie…" at bounding box center [361, 253] width 627 height 142
click at [347, 188] on div "SKU Quantity Unit Price Discount Tax Total Action TX HT 10mg Green Dream Gummie…" at bounding box center [361, 253] width 627 height 142
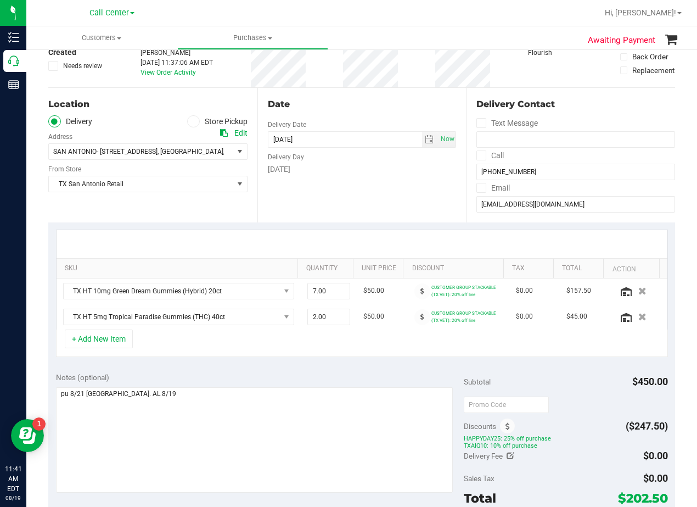
scroll to position [0, 0]
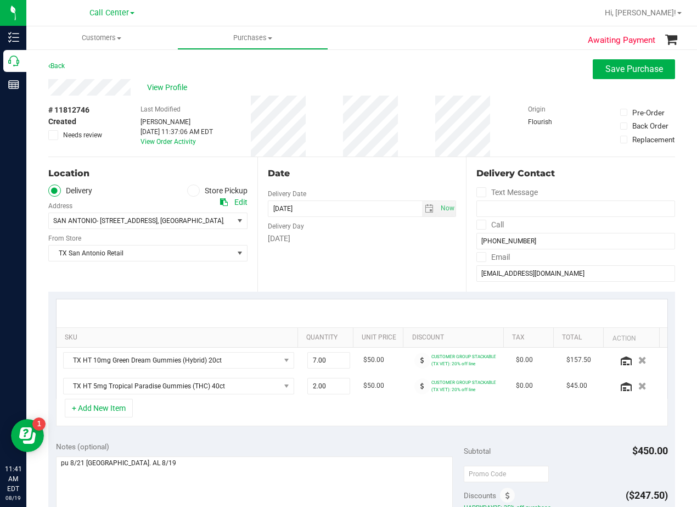
click at [368, 165] on div "Date Delivery Date 08/21/2025 Now 08/21/2025 08:00 AM Now Delivery Day Thursday" at bounding box center [362, 224] width 209 height 135
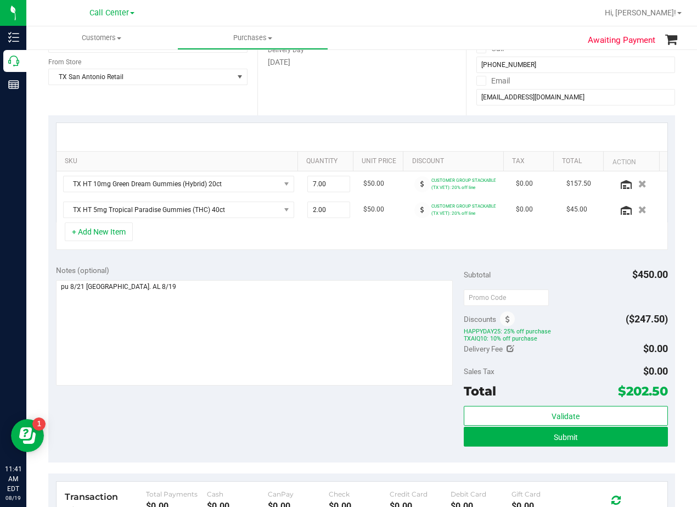
scroll to position [275, 0]
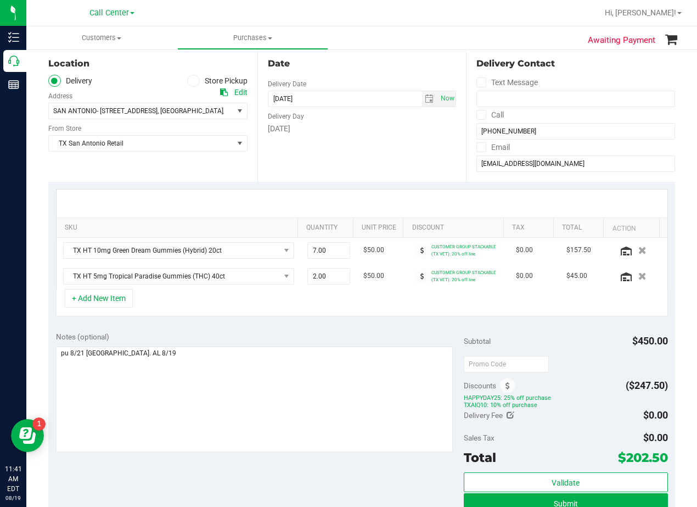
click at [376, 148] on div "Date Delivery Date 08/21/2025 Now 08/21/2025 08:00 AM Now Delivery Day Thursday" at bounding box center [362, 114] width 209 height 135
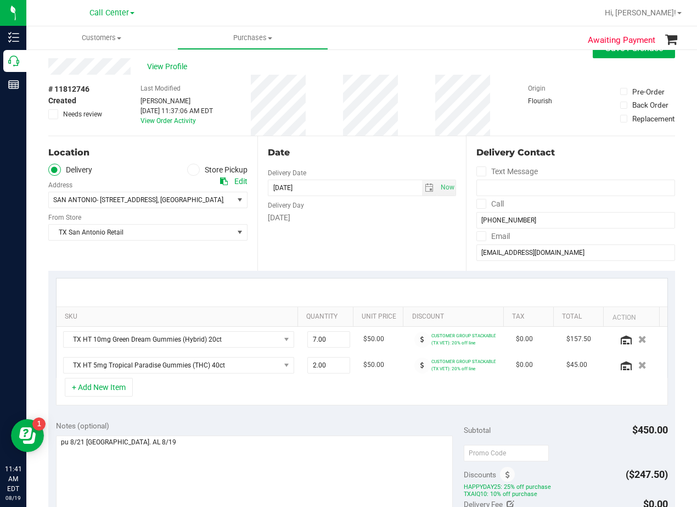
scroll to position [55, 0]
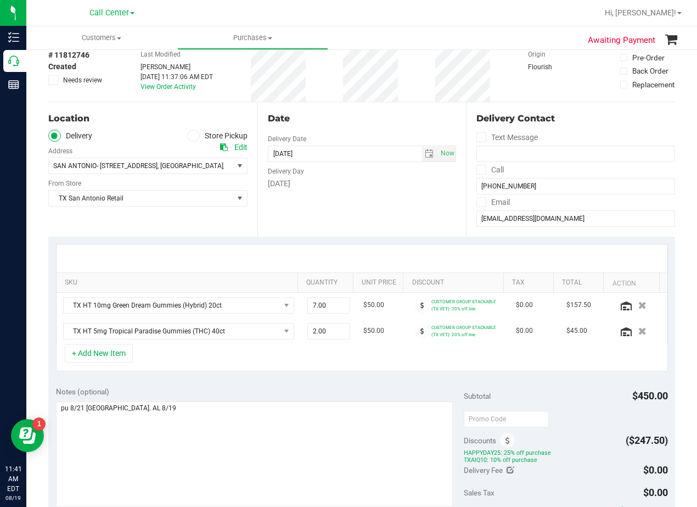
drag, startPoint x: 382, startPoint y: 108, endPoint x: 384, endPoint y: 119, distance: 11.7
click at [383, 108] on div "Date Delivery Date 08/21/2025 Now 08/21/2025 08:00 AM Now Delivery Day Thursday" at bounding box center [362, 169] width 209 height 135
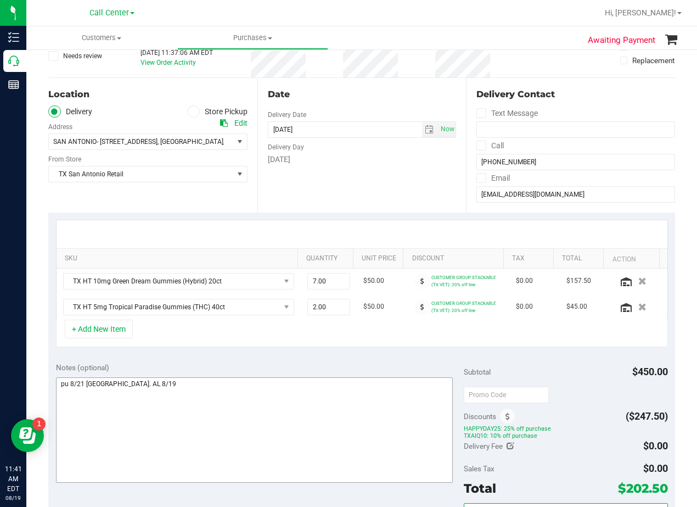
scroll to position [220, 0]
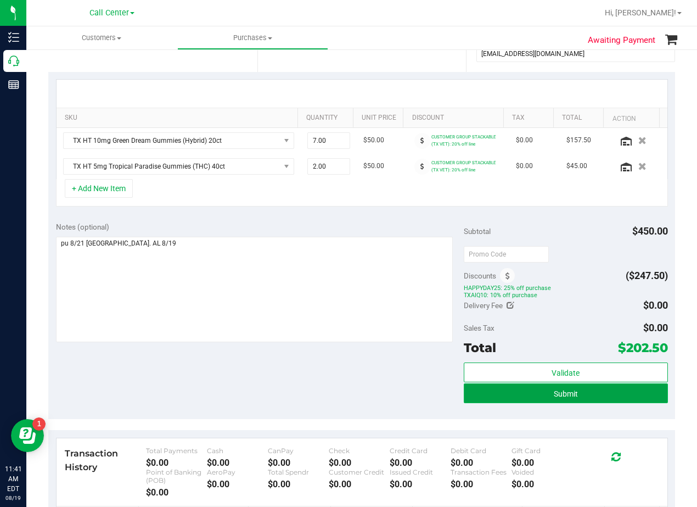
click at [483, 400] on button "Submit" at bounding box center [566, 393] width 204 height 20
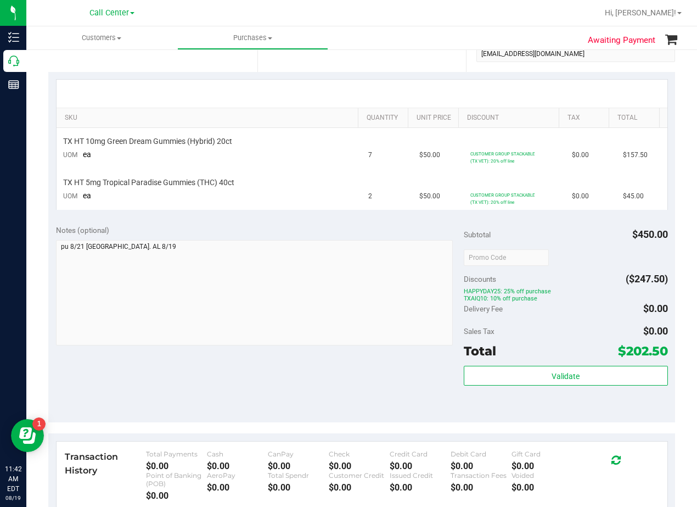
click at [361, 225] on div "Notes (optional)" at bounding box center [260, 230] width 408 height 11
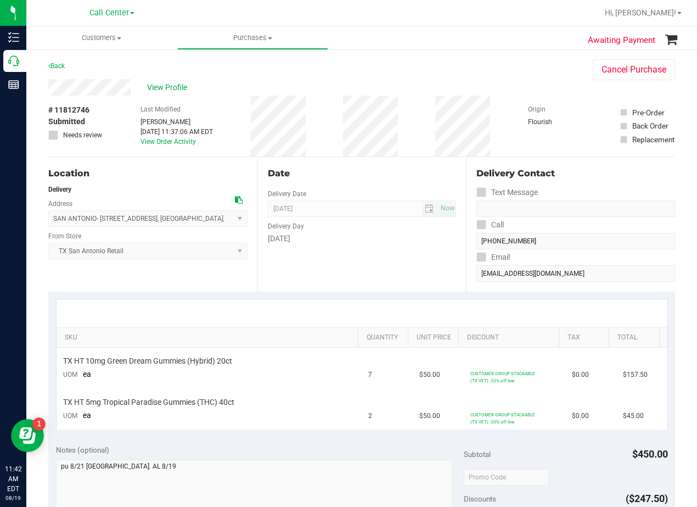
click at [373, 173] on div "Date" at bounding box center [362, 173] width 189 height 13
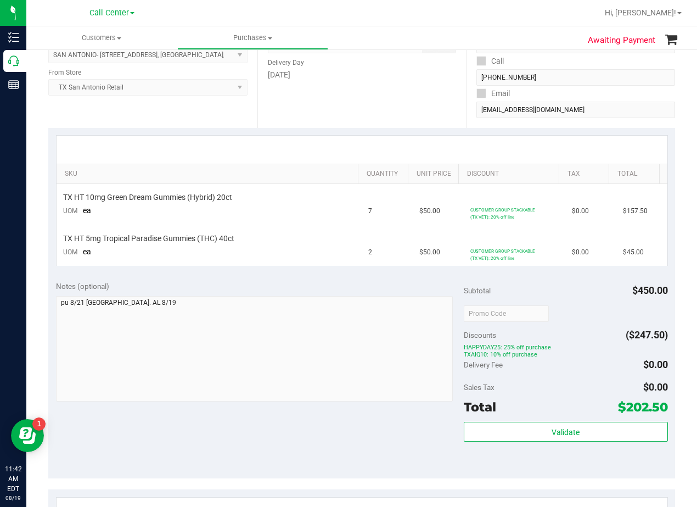
scroll to position [165, 0]
click at [392, 281] on div "Notes (optional)" at bounding box center [260, 285] width 408 height 11
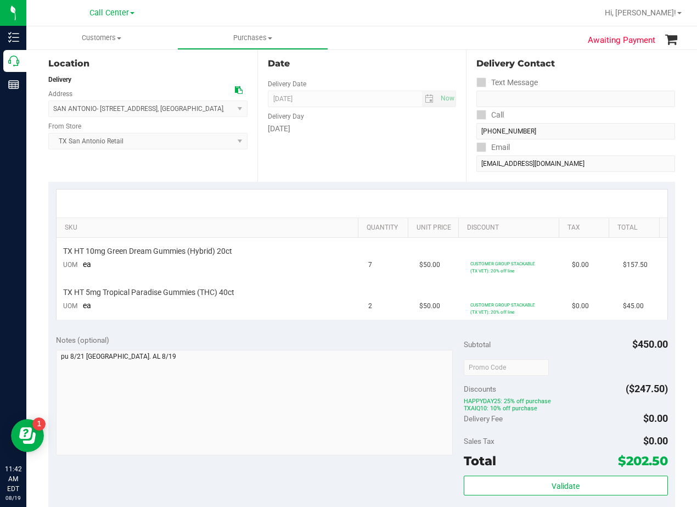
drag, startPoint x: 433, startPoint y: 186, endPoint x: 407, endPoint y: 187, distance: 25.9
click at [433, 186] on div "SKU Quantity Unit Price Discount Tax Total TX HT 10mg Green Dream Gummies (Hybr…" at bounding box center [361, 255] width 627 height 146
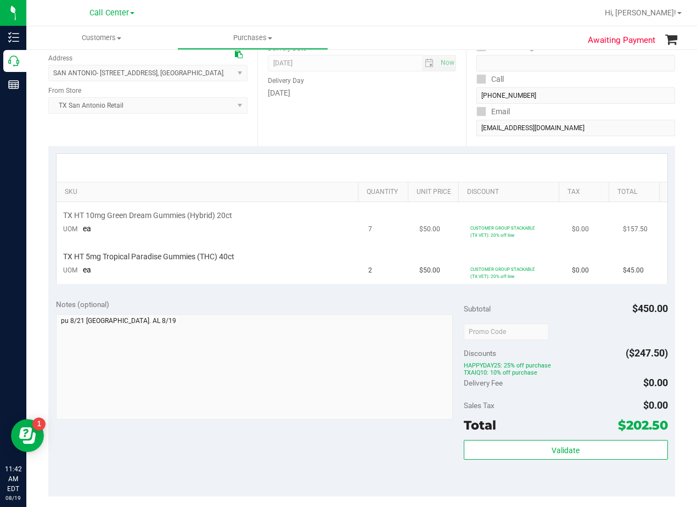
scroll to position [165, 0]
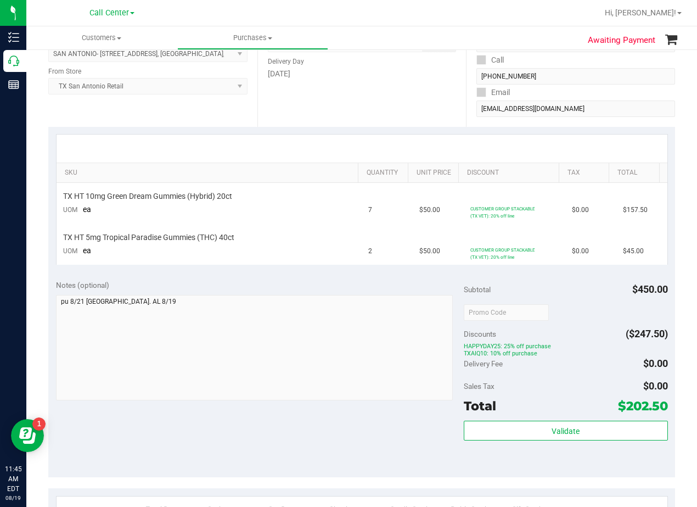
click at [370, 280] on div "Notes (optional)" at bounding box center [260, 285] width 408 height 11
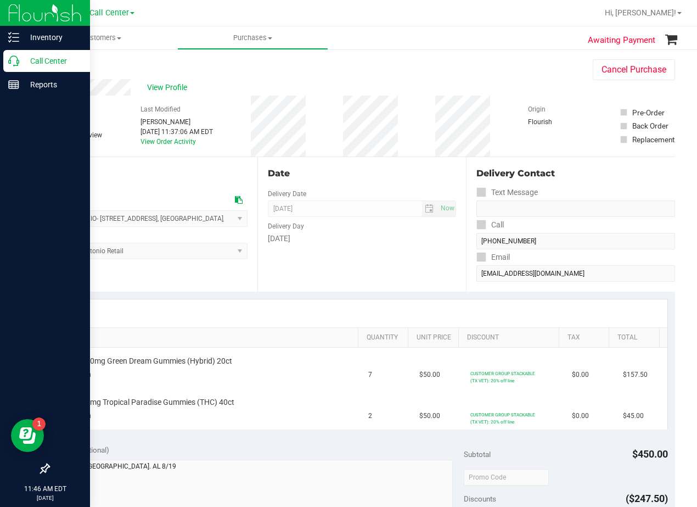
click at [21, 66] on p "Call Center" at bounding box center [52, 60] width 66 height 13
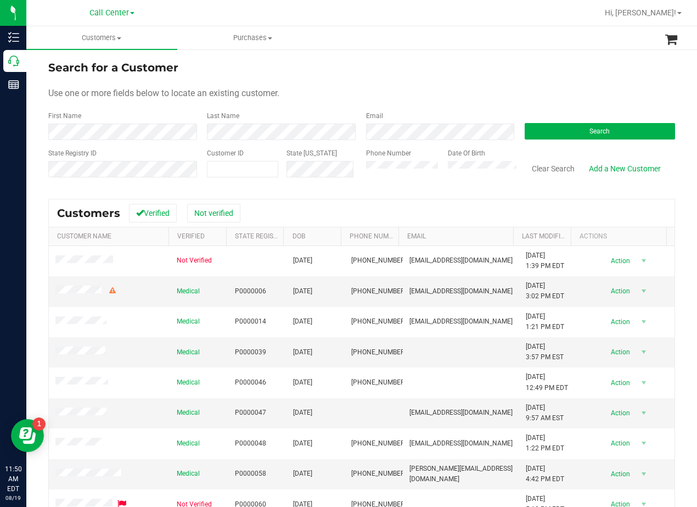
drag, startPoint x: 486, startPoint y: 53, endPoint x: 447, endPoint y: 72, distance: 43.2
click at [486, 53] on div "Search for a Customer Use one or more fields below to locate an existing custom…" at bounding box center [361, 325] width 671 height 555
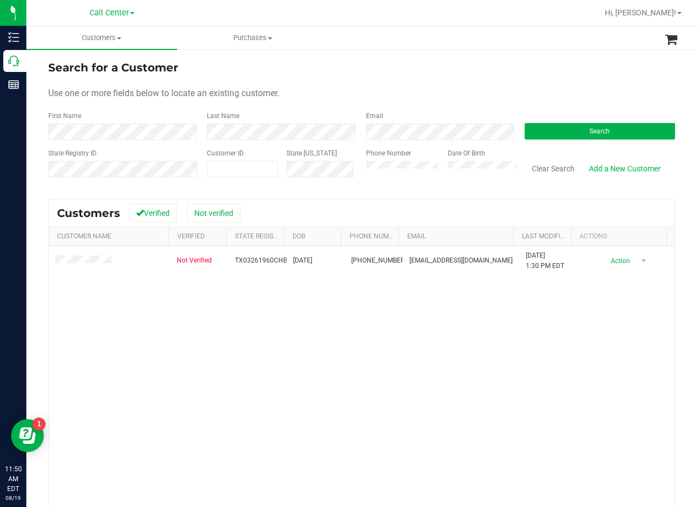
click at [493, 92] on div "Use one or more fields below to locate an existing customer." at bounding box center [361, 93] width 627 height 13
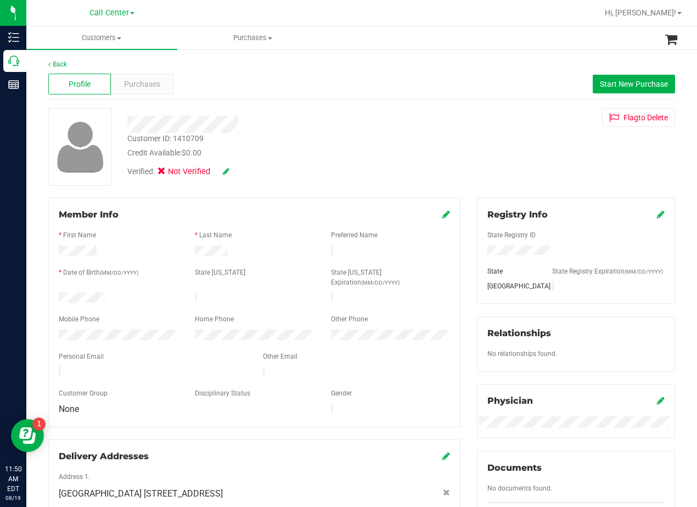
click at [455, 149] on div "Customer ID: 1410709 Credit Available: $0.00 Verified: Not Verified Flag to Del…" at bounding box center [362, 146] width 644 height 77
click at [130, 80] on span "Purchases" at bounding box center [142, 85] width 36 height 12
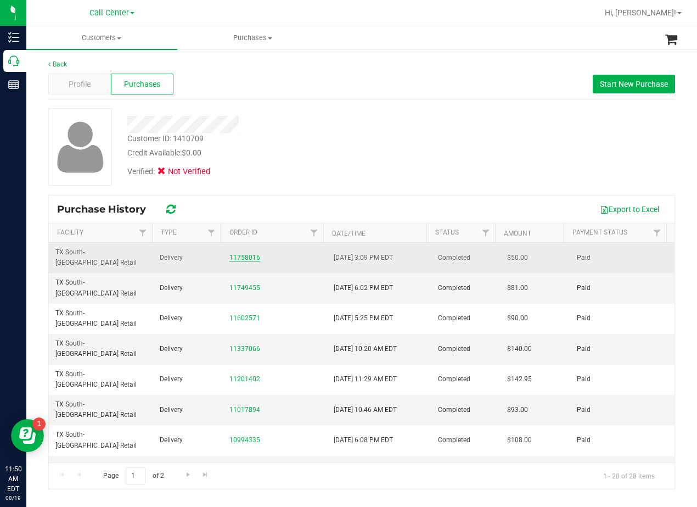
click at [237, 254] on link "11758016" at bounding box center [245, 258] width 31 height 8
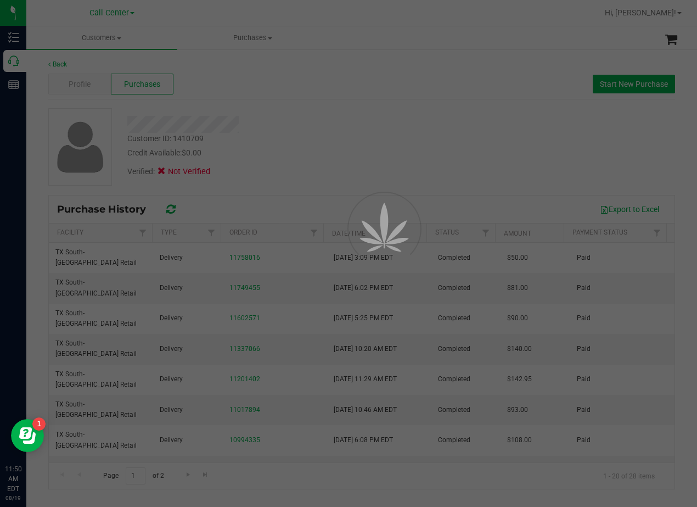
click at [308, 152] on div at bounding box center [348, 253] width 697 height 507
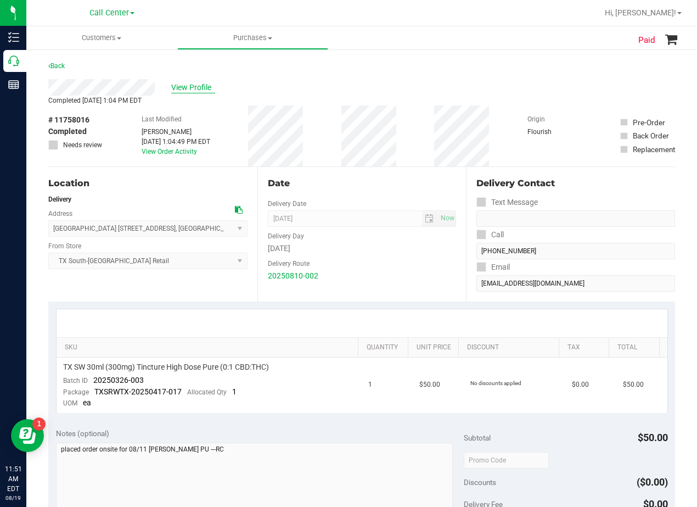
click at [196, 87] on span "View Profile" at bounding box center [193, 88] width 44 height 12
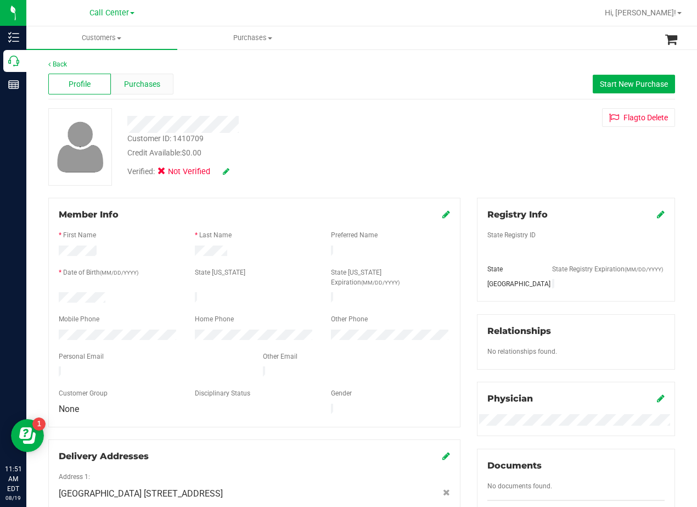
click at [139, 85] on span "Purchases" at bounding box center [142, 85] width 36 height 12
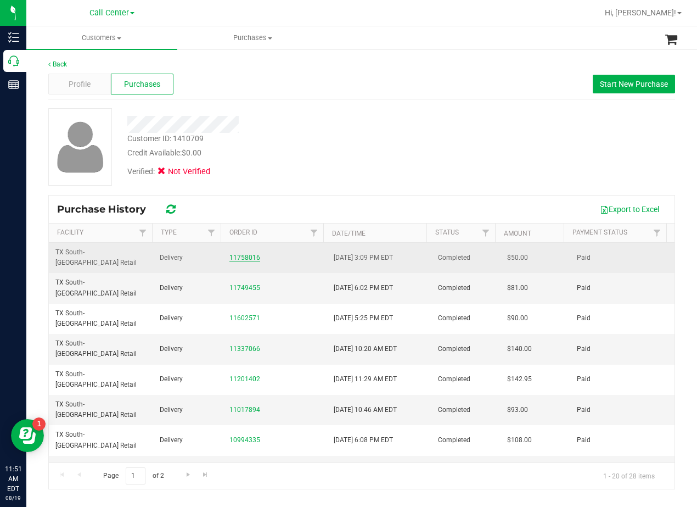
click at [251, 254] on link "11758016" at bounding box center [245, 258] width 31 height 8
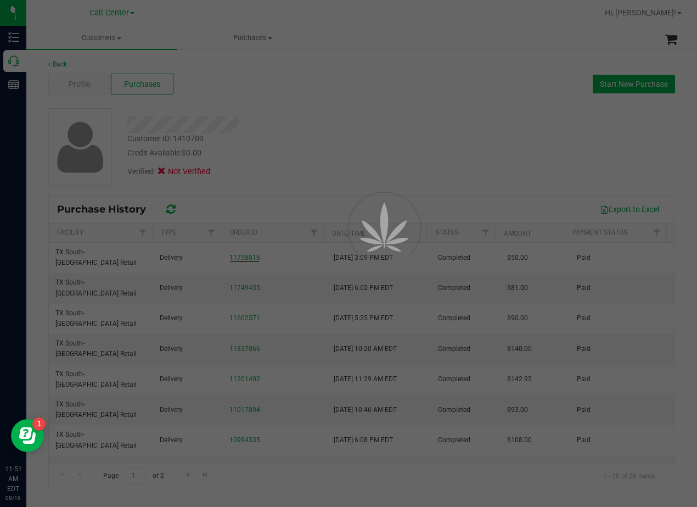
click at [348, 146] on div at bounding box center [348, 253] width 697 height 507
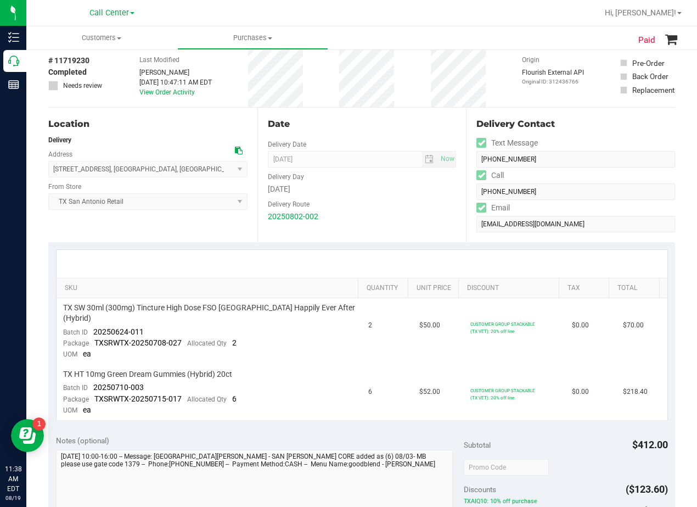
scroll to position [55, 0]
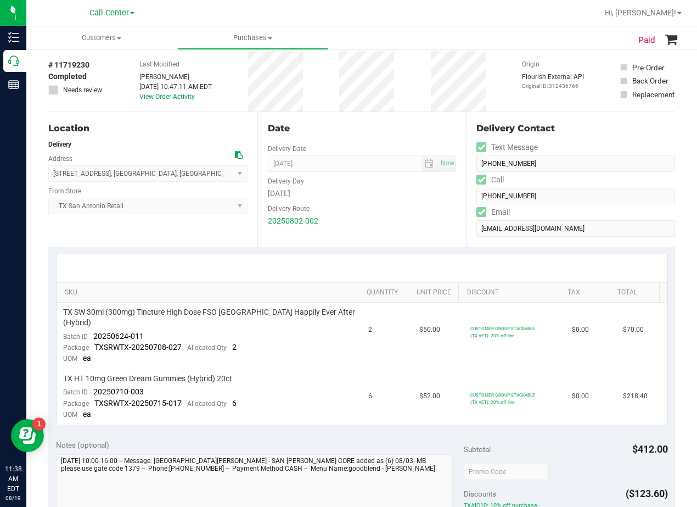
click at [417, 211] on div "Delivery Route" at bounding box center [362, 207] width 189 height 16
click at [408, 126] on div "Date" at bounding box center [362, 128] width 189 height 13
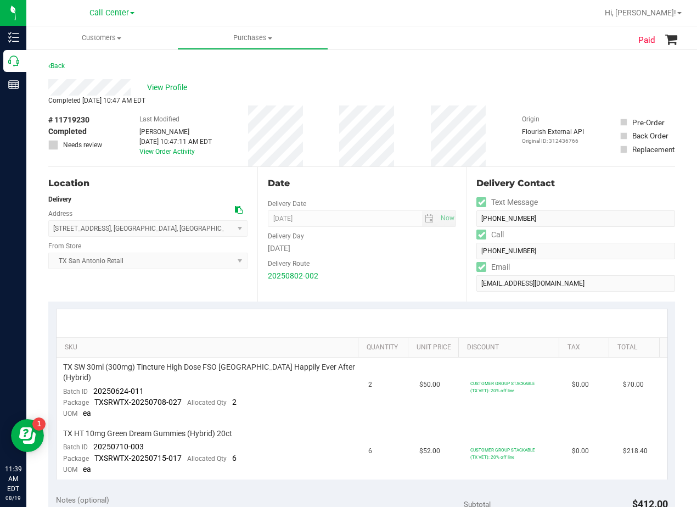
click at [365, 174] on div "Date Delivery Date 08/03/2025 Now 08/03/2025 08:00 AM Now Delivery Day Sunday D…" at bounding box center [362, 234] width 209 height 135
click at [420, 171] on div "Date Delivery Date 08/03/2025 Now 08/03/2025 08:00 AM Now Delivery Day Sunday D…" at bounding box center [362, 234] width 209 height 135
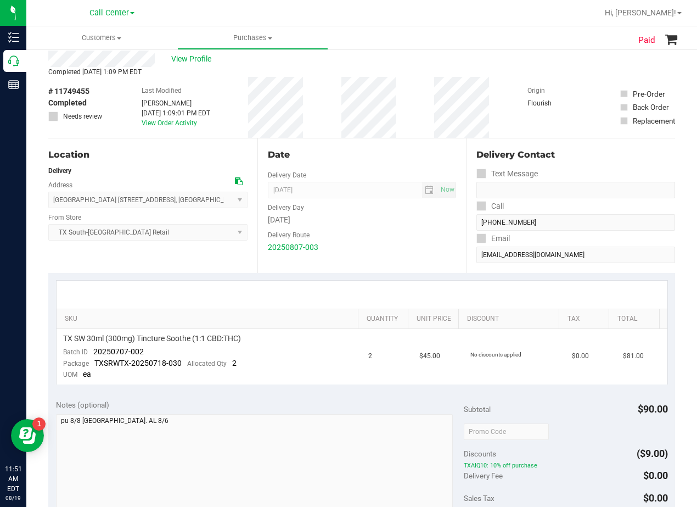
scroll to position [55, 0]
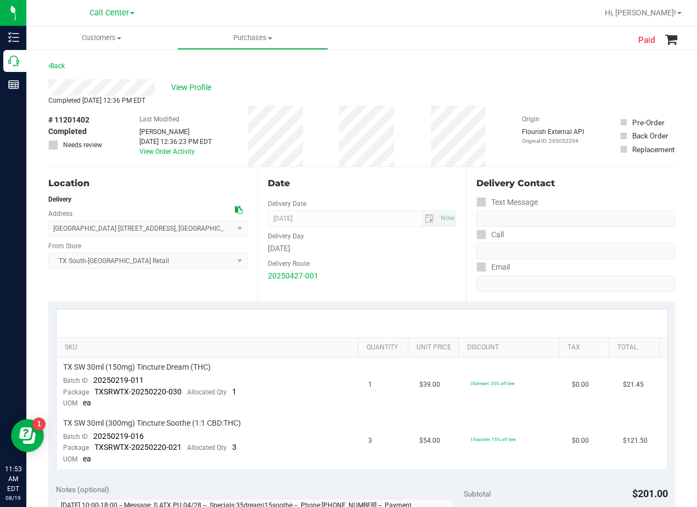
click at [363, 181] on div "Date" at bounding box center [362, 183] width 189 height 13
click at [362, 185] on div "Date" at bounding box center [362, 183] width 189 height 13
click at [180, 83] on span "View Profile" at bounding box center [193, 88] width 44 height 12
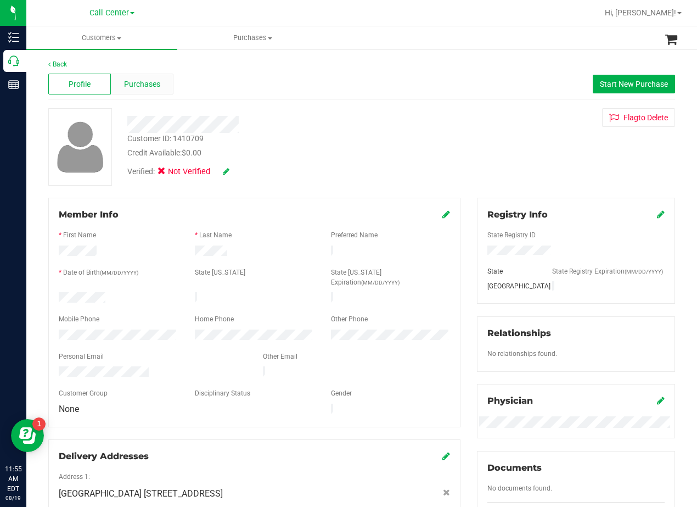
click at [144, 87] on span "Purchases" at bounding box center [142, 85] width 36 height 12
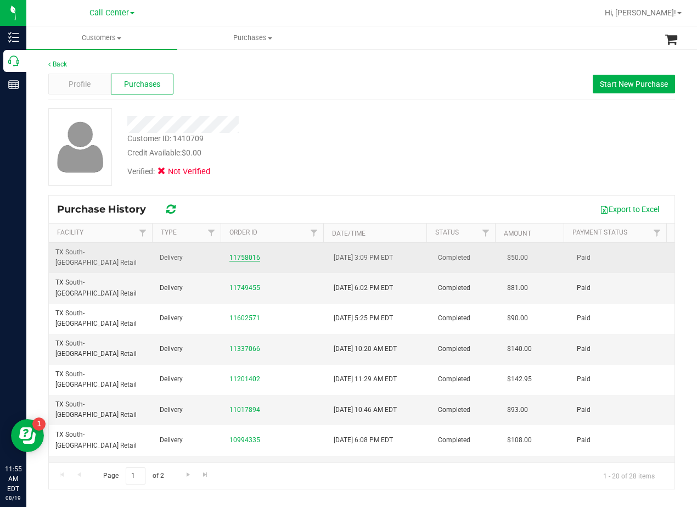
click at [246, 254] on link "11758016" at bounding box center [245, 258] width 31 height 8
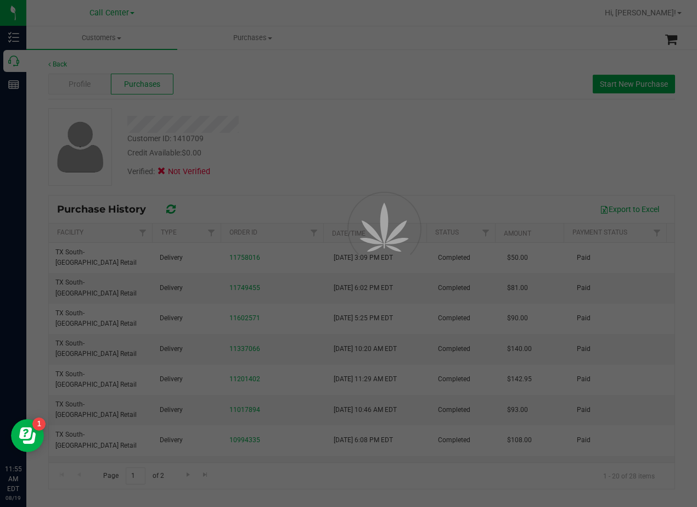
click at [379, 148] on div at bounding box center [348, 253] width 697 height 507
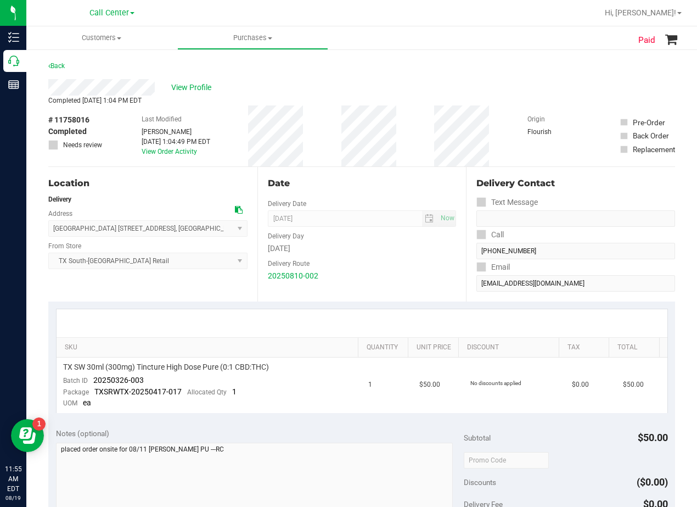
click at [375, 84] on div "View Profile" at bounding box center [361, 87] width 627 height 16
click at [363, 86] on div "View Profile" at bounding box center [361, 87] width 627 height 16
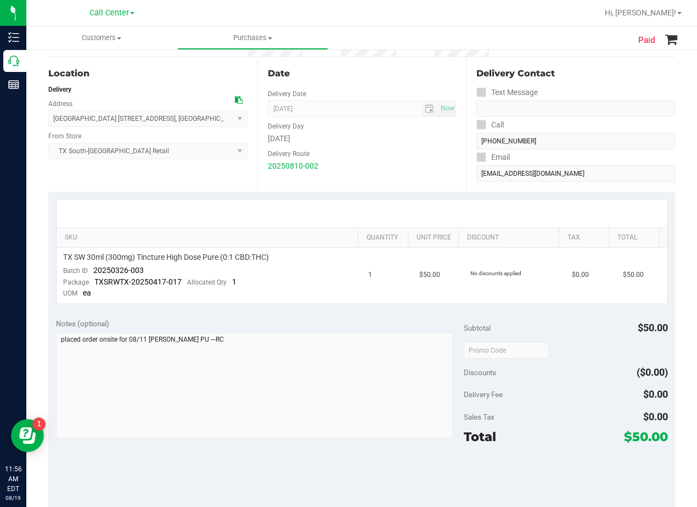
click at [358, 76] on div "Date" at bounding box center [362, 73] width 189 height 13
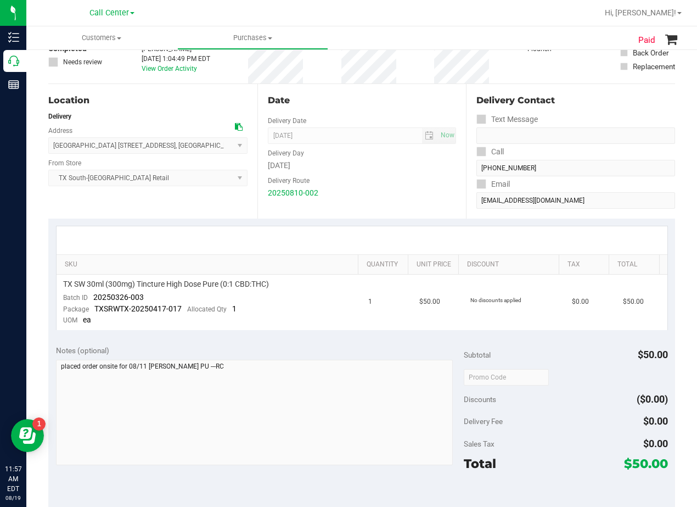
scroll to position [110, 0]
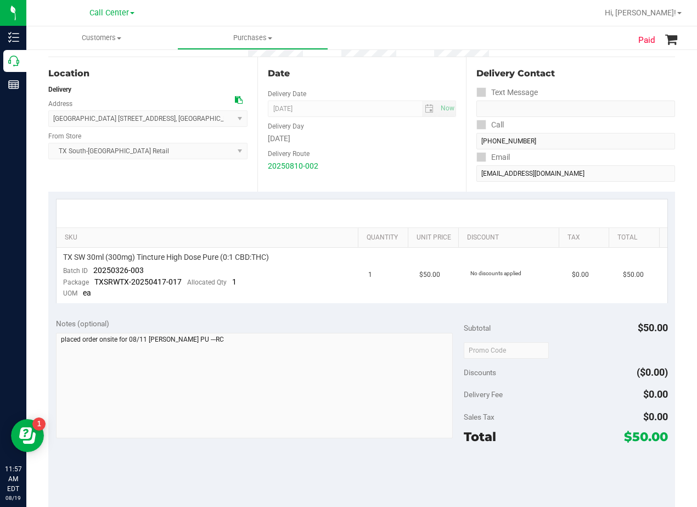
click at [340, 207] on div at bounding box center [362, 213] width 611 height 28
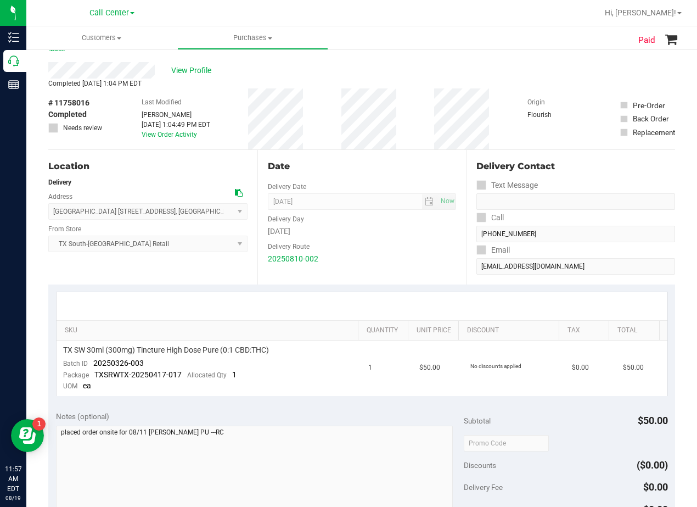
scroll to position [0, 0]
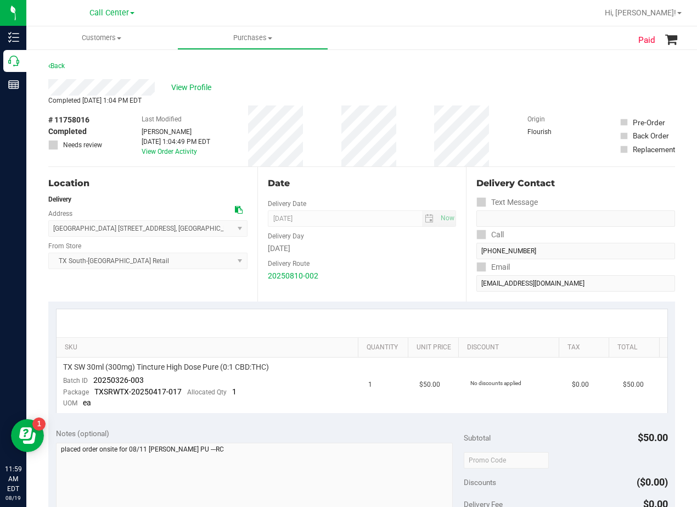
click at [485, 81] on div "View Profile" at bounding box center [361, 87] width 627 height 16
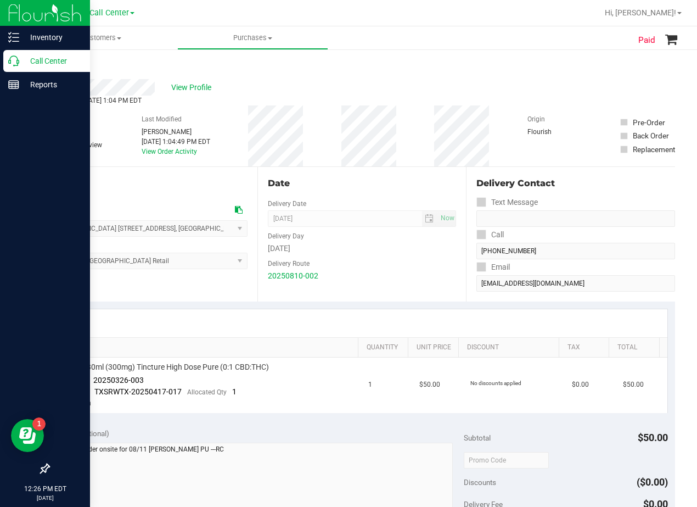
click at [19, 59] on icon at bounding box center [13, 60] width 11 height 11
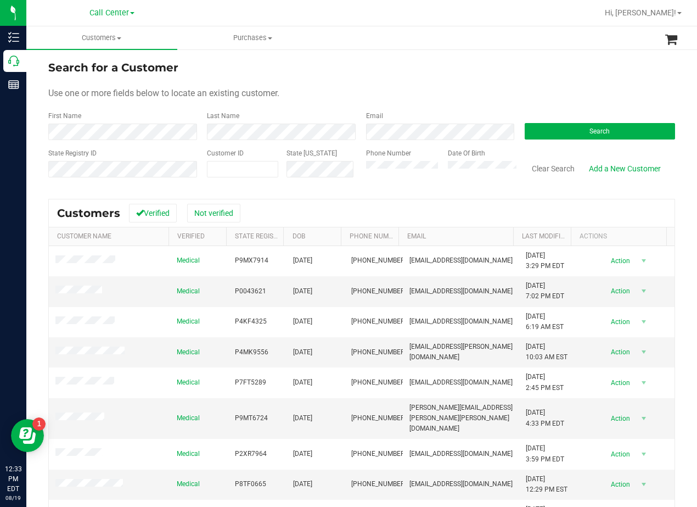
click at [423, 71] on div "Search for a Customer" at bounding box center [361, 67] width 627 height 16
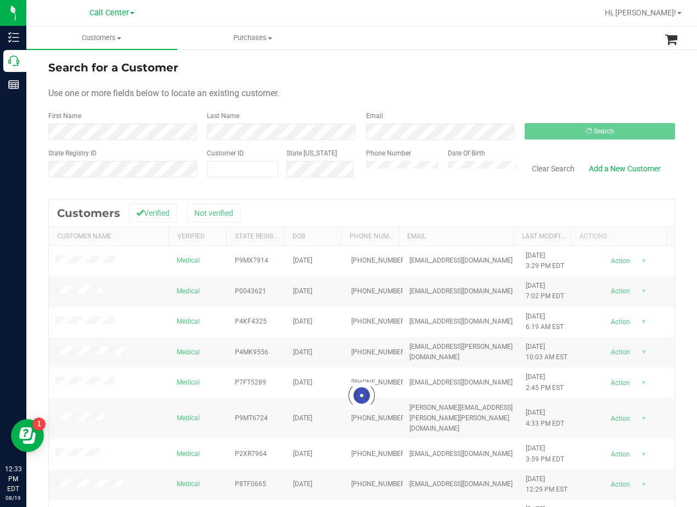
drag, startPoint x: 457, startPoint y: 60, endPoint x: 444, endPoint y: 83, distance: 26.4
click at [457, 60] on div "Search for a Customer" at bounding box center [361, 67] width 627 height 16
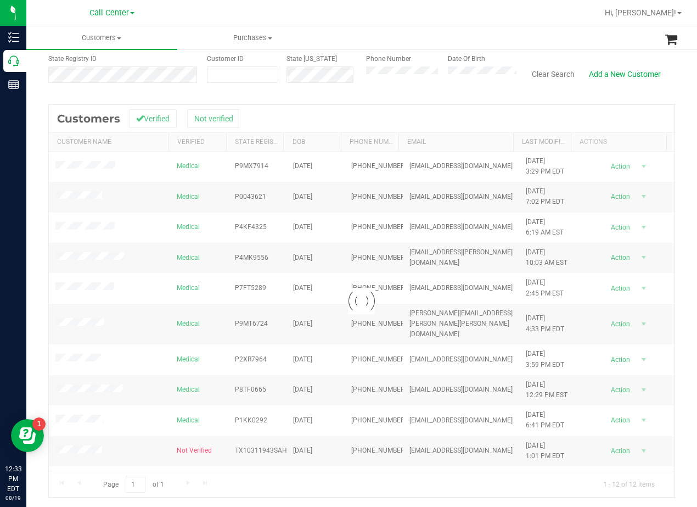
scroll to position [96, 0]
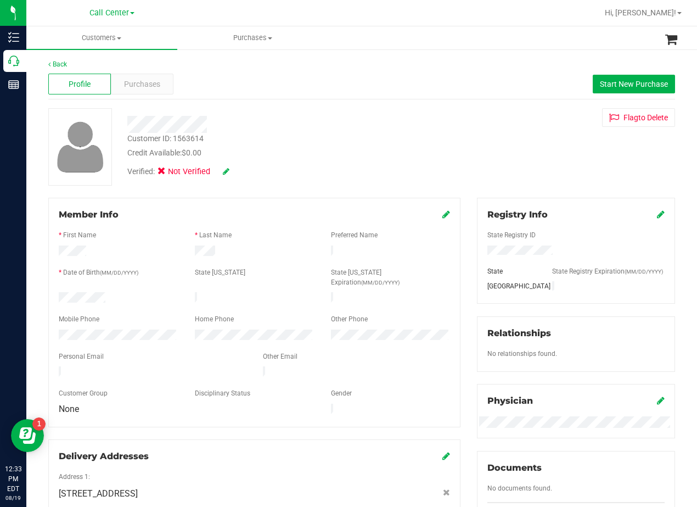
click at [360, 169] on div "Verified: Not Verified" at bounding box center [280, 171] width 322 height 24
click at [613, 81] on span "Start New Purchase" at bounding box center [634, 84] width 68 height 9
drag, startPoint x: 318, startPoint y: 94, endPoint x: 330, endPoint y: 116, distance: 25.6
click at [317, 94] on div "Profile Purchases Start New Purchase" at bounding box center [361, 84] width 627 height 30
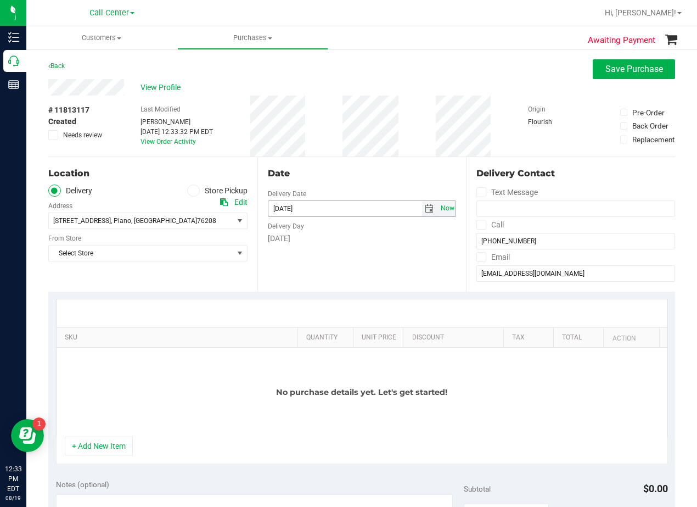
click at [438, 208] on span "Now" at bounding box center [447, 208] width 19 height 16
click at [429, 208] on span "select" at bounding box center [430, 208] width 16 height 15
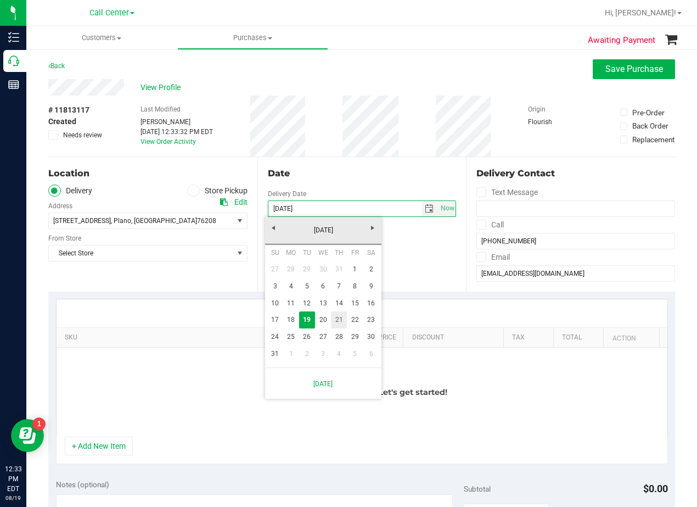
click at [345, 321] on link "21" at bounding box center [339, 319] width 16 height 17
type input "08/21/2025"
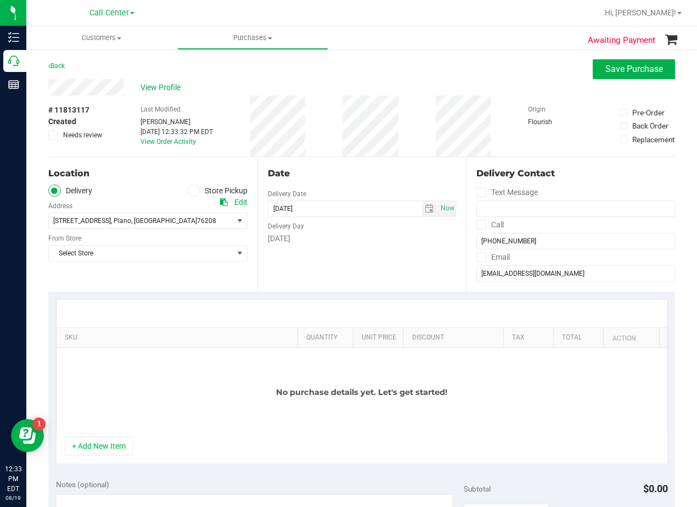
click at [353, 172] on div "Date" at bounding box center [362, 173] width 189 height 13
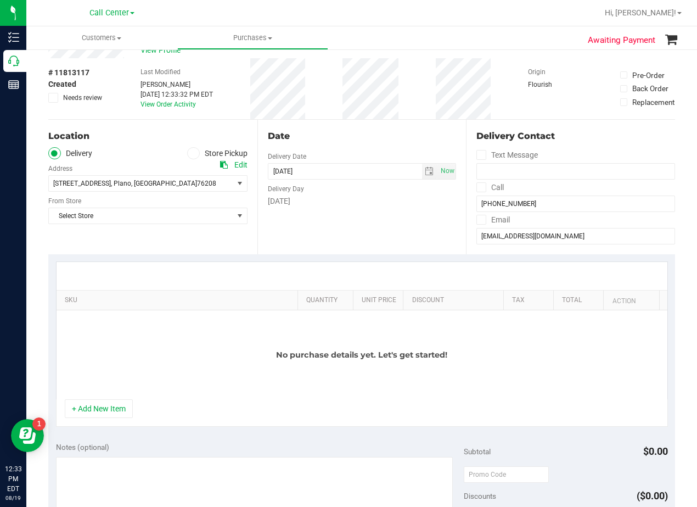
scroll to position [55, 0]
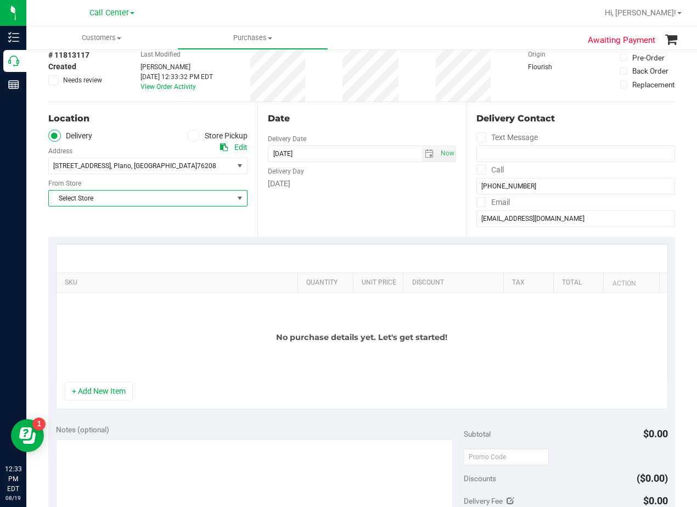
click at [227, 194] on span "Select Store" at bounding box center [141, 198] width 185 height 15
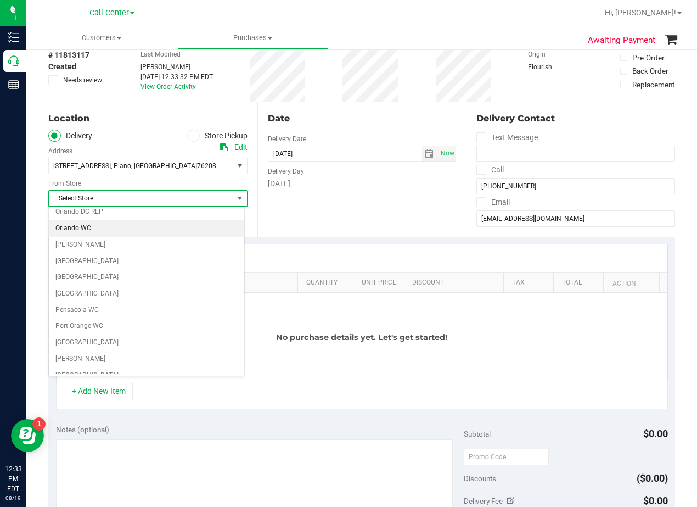
scroll to position [798, 0]
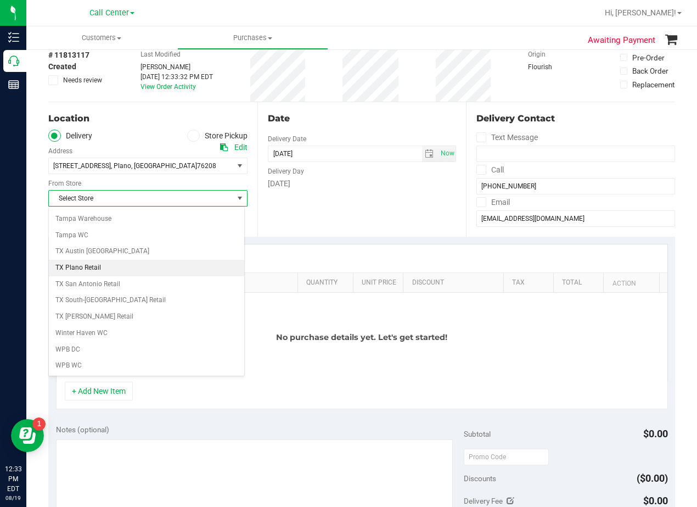
click at [160, 266] on li "TX Plano Retail" at bounding box center [147, 268] width 196 height 16
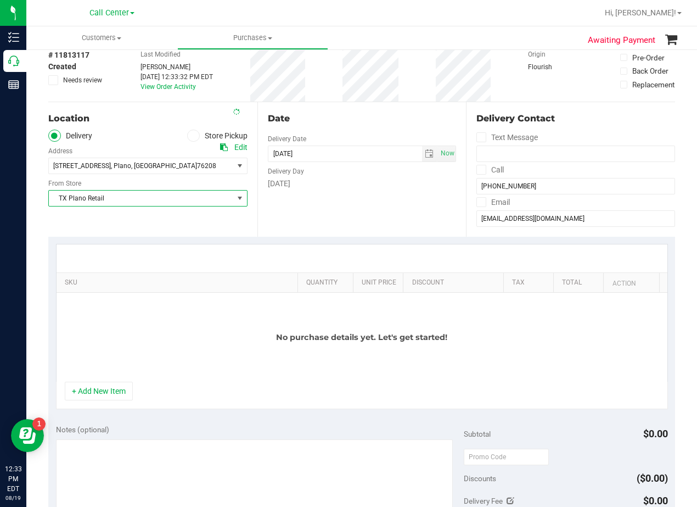
click at [264, 223] on div "Date Delivery Date 08/21/2025 Now 08/21/2025 12:33 PM Now Delivery Day Thursday" at bounding box center [362, 169] width 209 height 135
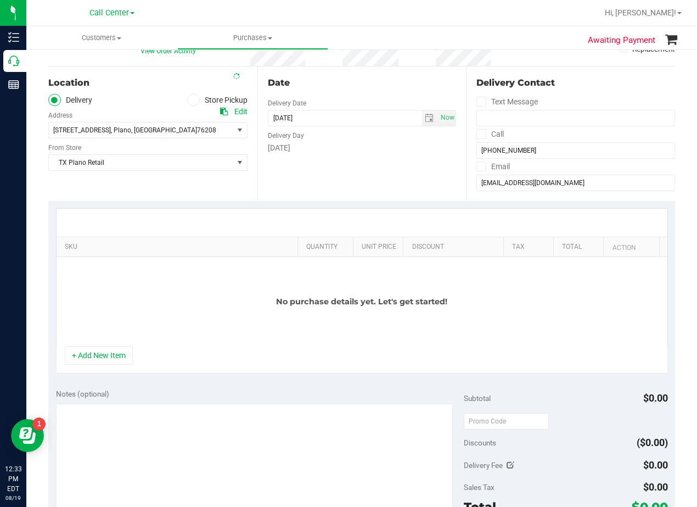
scroll to position [110, 0]
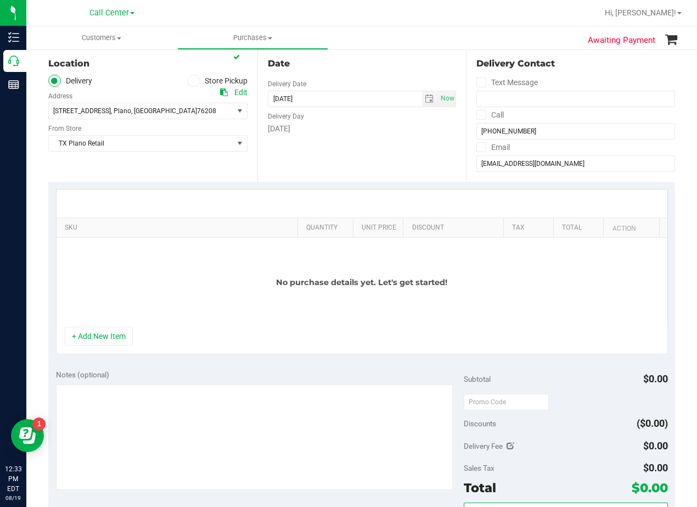
click at [164, 333] on div "+ Add New Item" at bounding box center [362, 340] width 612 height 27
click at [442, 282] on div "No purchase details yet. Let's get started!" at bounding box center [362, 282] width 611 height 89
click at [349, 189] on div at bounding box center [362, 203] width 611 height 28
click at [109, 334] on button "+ Add New Item" at bounding box center [99, 336] width 68 height 19
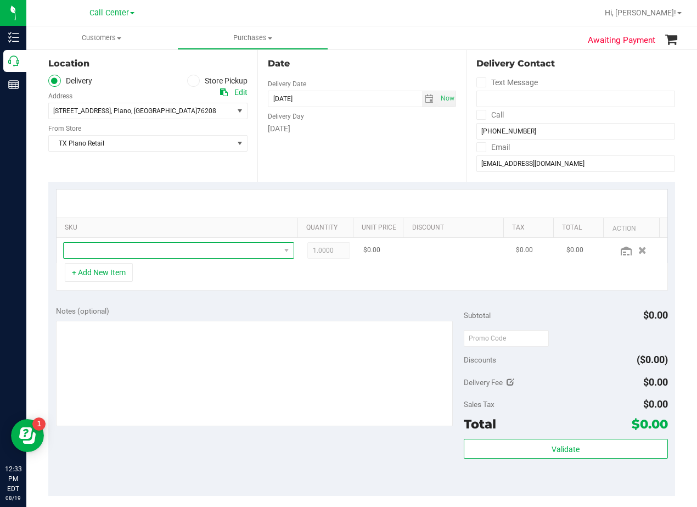
drag, startPoint x: 173, startPoint y: 250, endPoint x: 181, endPoint y: 245, distance: 9.1
click at [178, 248] on span "NO DATA FOUND" at bounding box center [172, 250] width 216 height 15
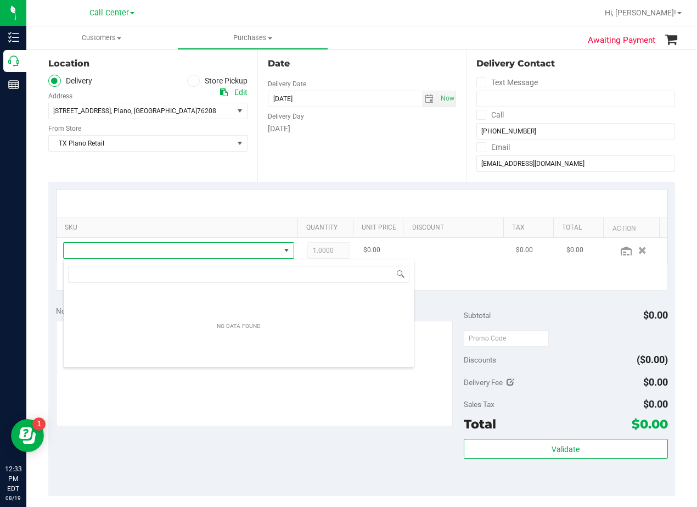
scroll to position [16, 225]
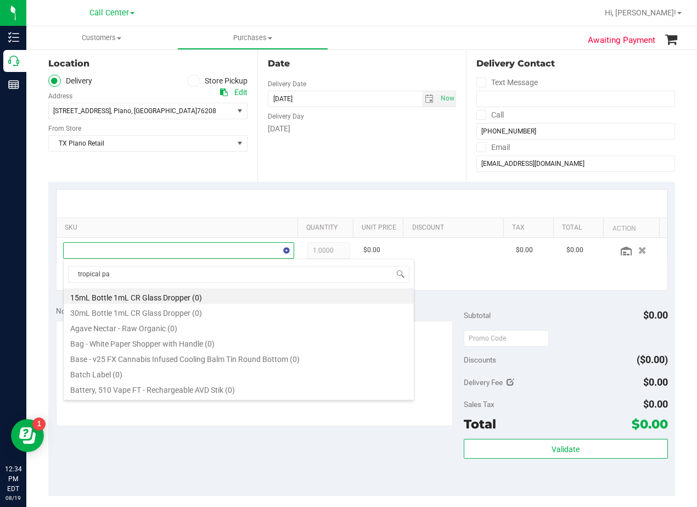
type input "tropical par"
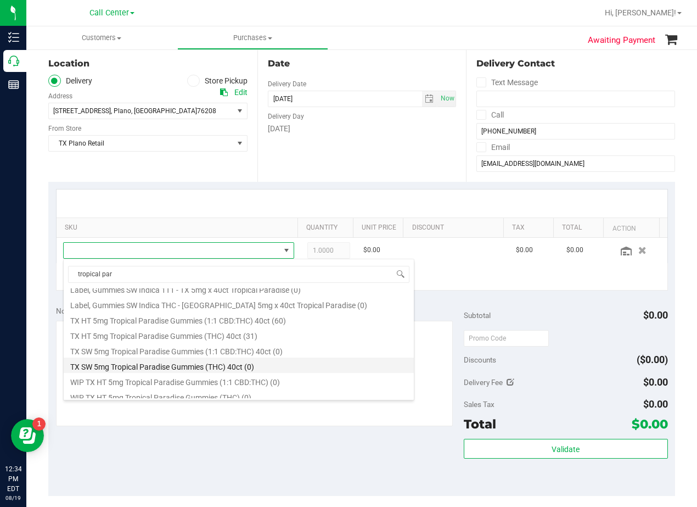
scroll to position [143, 0]
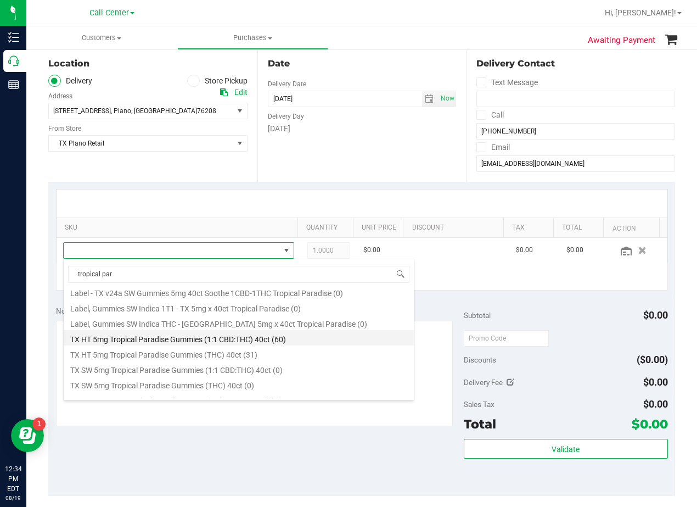
click at [248, 340] on li "TX HT 5mg Tropical Paradise Gummies (1:1 CBD:THC) 40ct (60)" at bounding box center [239, 337] width 350 height 15
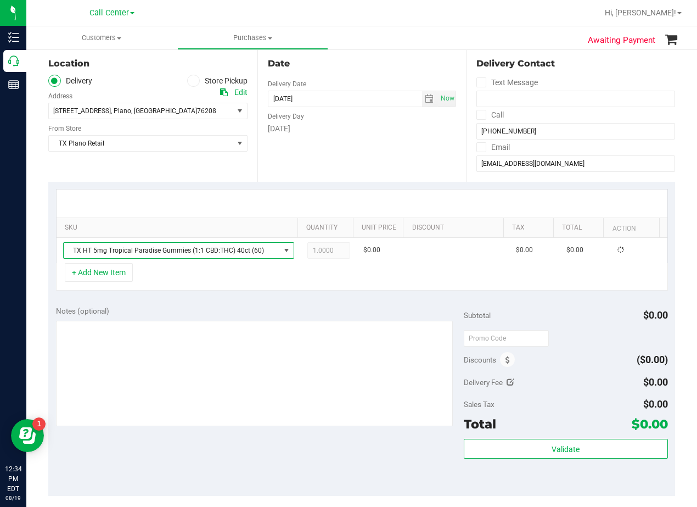
drag, startPoint x: 282, startPoint y: 319, endPoint x: 332, endPoint y: 287, distance: 59.6
click at [284, 319] on div "Notes (optional)" at bounding box center [260, 366] width 408 height 123
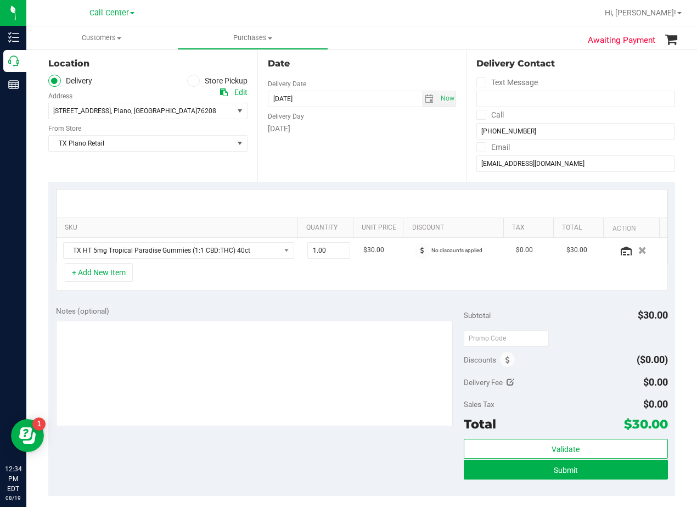
click at [388, 198] on div at bounding box center [362, 203] width 611 height 28
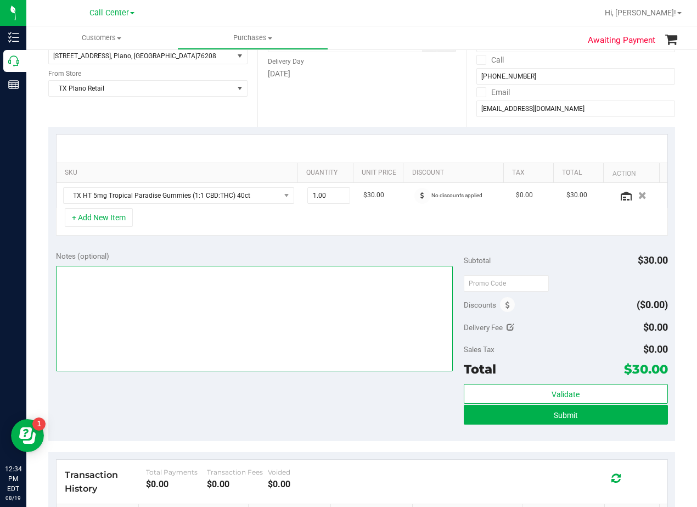
click at [380, 299] on textarea at bounding box center [254, 318] width 397 height 105
type textarea "pu"
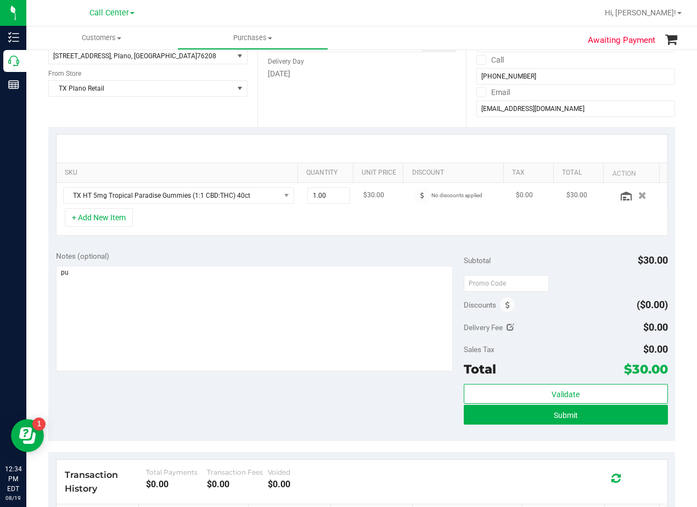
click at [82, 208] on td "TX HT 5mg Tropical Paradise Gummies (1:1 CBD:THC) 40ct" at bounding box center [179, 195] width 244 height 25
click at [116, 240] on div "SKU Quantity Unit Price Discount Tax Total Action TX HT 5mg Tropical Paradise G…" at bounding box center [361, 185] width 627 height 116
click at [100, 222] on button "+ Add New Item" at bounding box center [99, 217] width 68 height 19
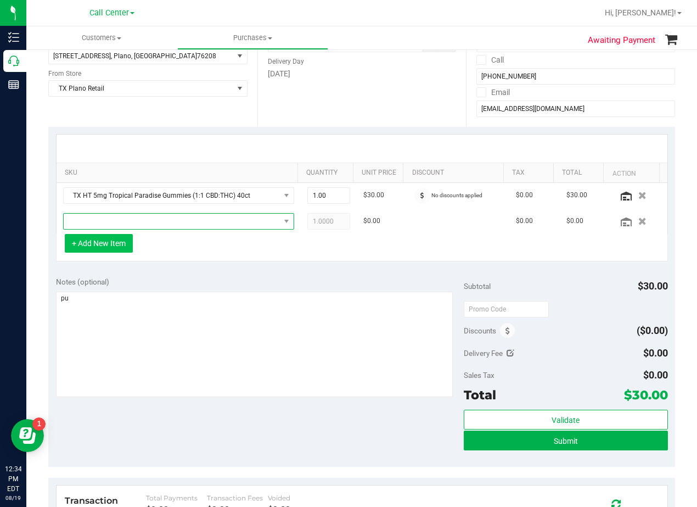
click at [100, 222] on span "NO DATA FOUND" at bounding box center [172, 221] width 216 height 15
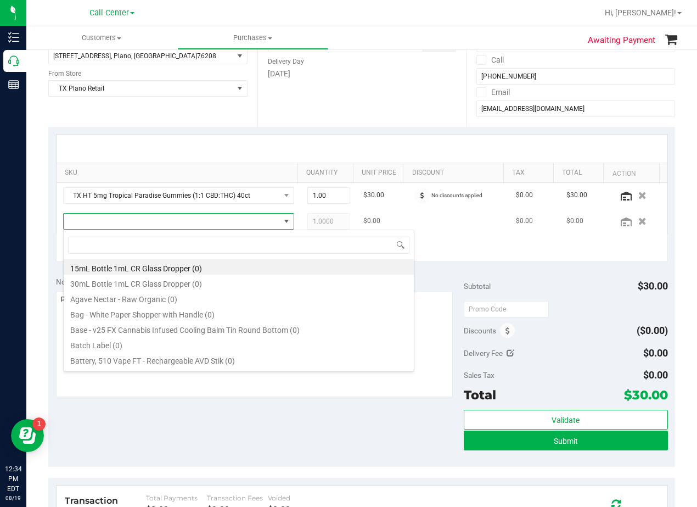
scroll to position [16, 225]
type input "texas orange"
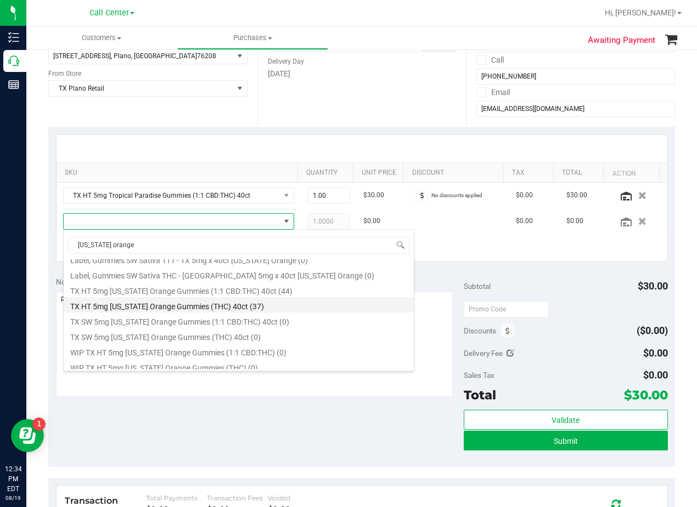
scroll to position [127, 0]
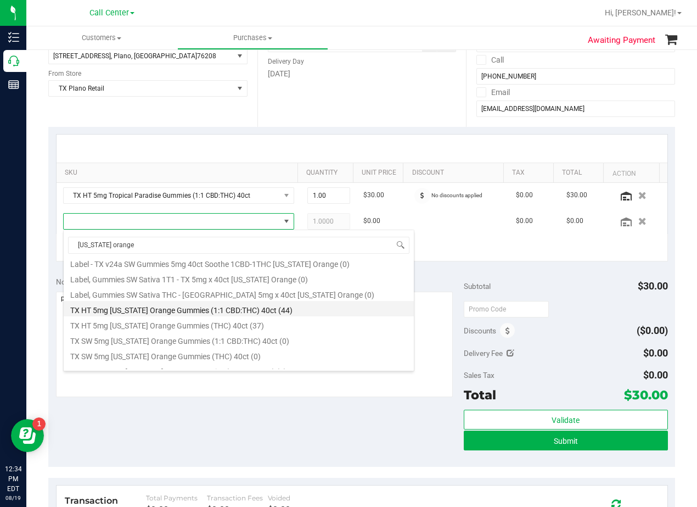
click at [244, 307] on li "TX HT 5mg Texas Orange Gummies (1:1 CBD:THC) 40ct (44)" at bounding box center [239, 308] width 350 height 15
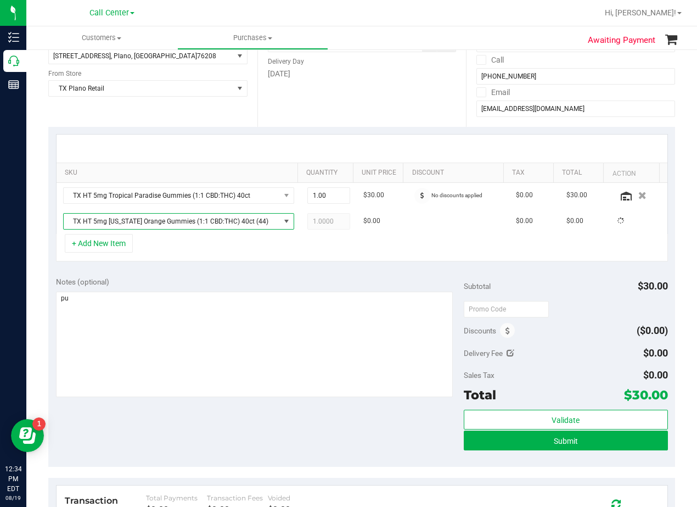
click at [250, 269] on div "SKU Quantity Unit Price Discount Tax Total Action TX HT 5mg Tropical Paradise G…" at bounding box center [361, 198] width 627 height 142
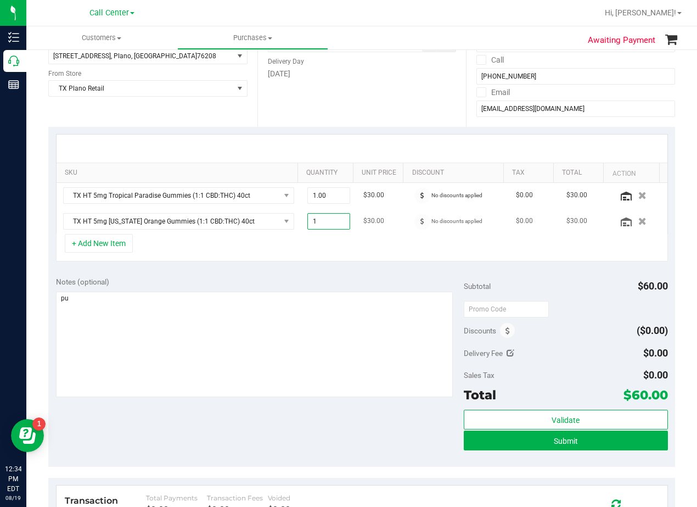
click at [325, 220] on span "1.00 1" at bounding box center [329, 221] width 43 height 16
click at [325, 220] on input "1" at bounding box center [329, 221] width 42 height 15
type input "2"
type input "2.00"
click at [332, 154] on div at bounding box center [362, 149] width 611 height 28
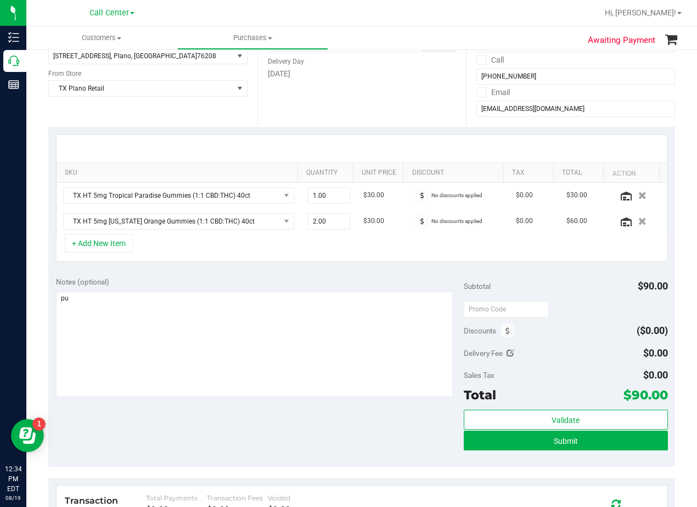
click at [241, 251] on div "+ Add New Item" at bounding box center [362, 247] width 612 height 27
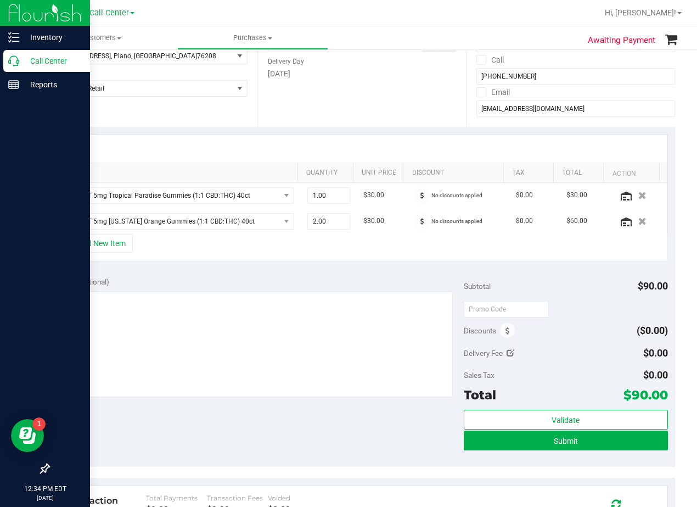
click at [20, 224] on div at bounding box center [45, 277] width 90 height 361
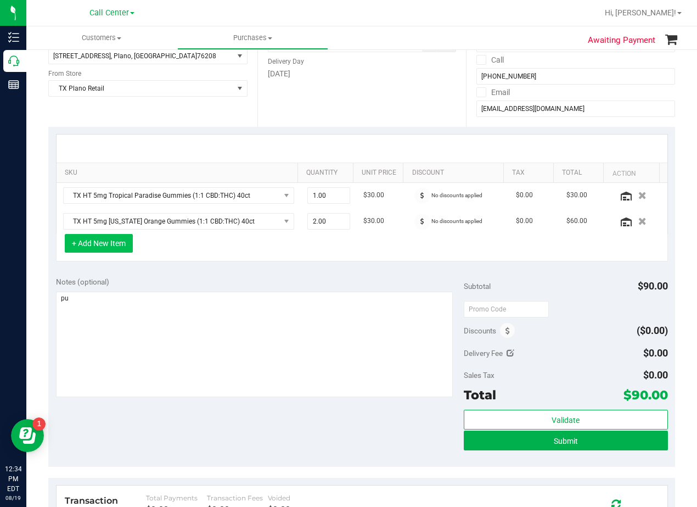
click at [100, 244] on button "+ Add New Item" at bounding box center [99, 243] width 68 height 19
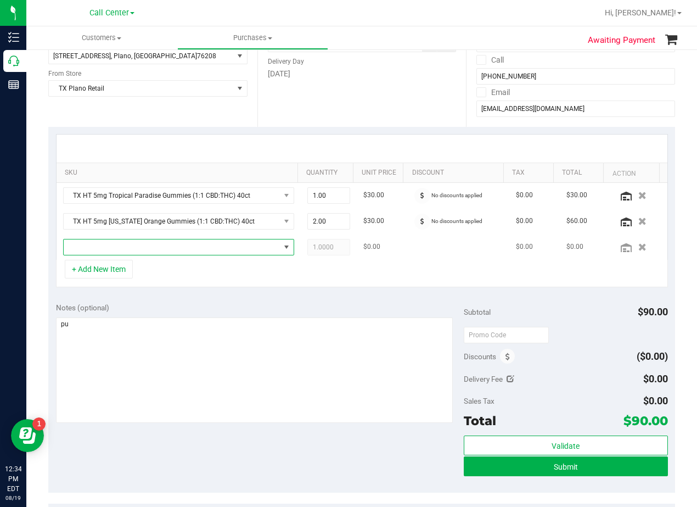
drag, startPoint x: 117, startPoint y: 245, endPoint x: 160, endPoint y: 244, distance: 42.8
click at [118, 245] on span "NO DATA FOUND" at bounding box center [172, 246] width 216 height 15
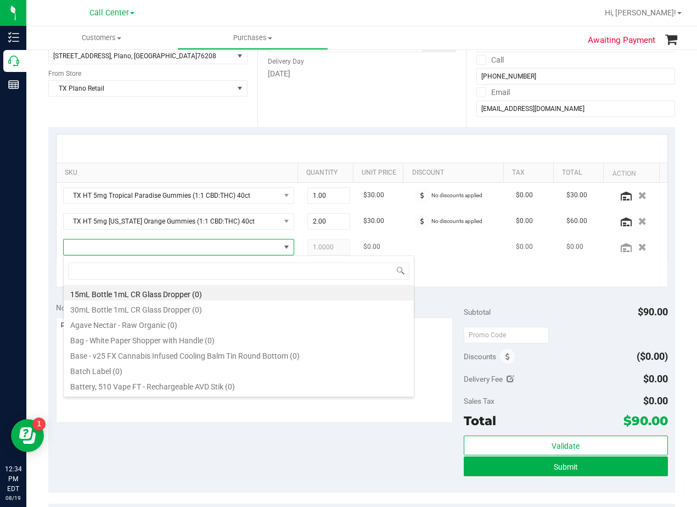
scroll to position [16, 225]
type input "green dream"
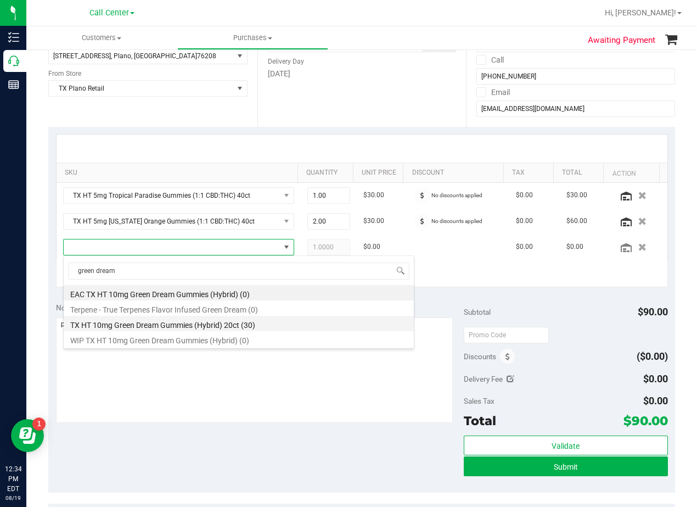
click at [255, 329] on li "TX HT 10mg Green Dream Gummies (Hybrid) 20ct (30)" at bounding box center [239, 323] width 350 height 15
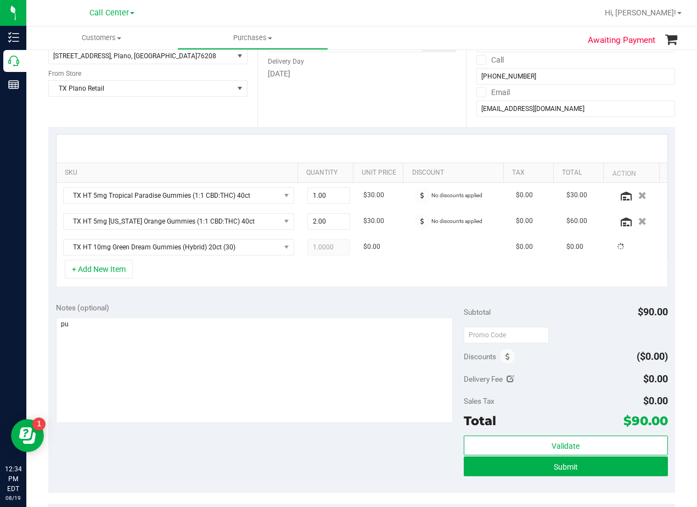
click at [266, 303] on div "Notes (optional)" at bounding box center [260, 307] width 408 height 11
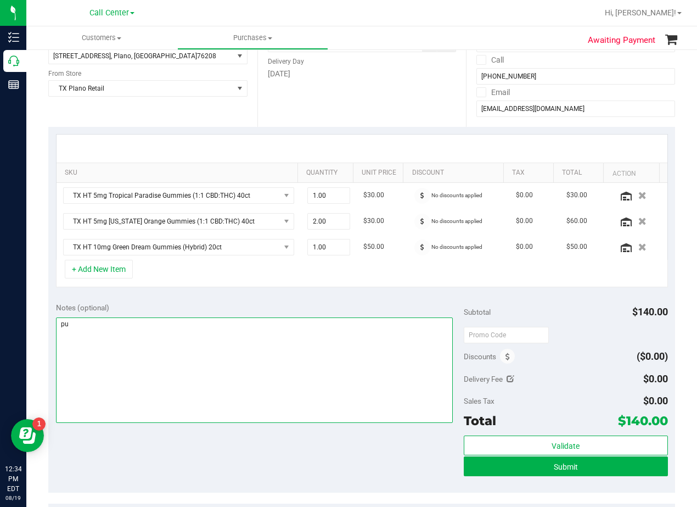
click at [330, 329] on textarea at bounding box center [254, 369] width 397 height 105
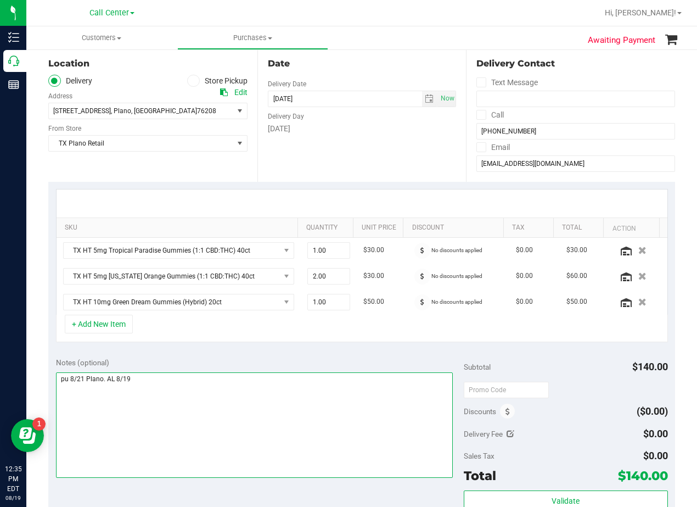
scroll to position [165, 0]
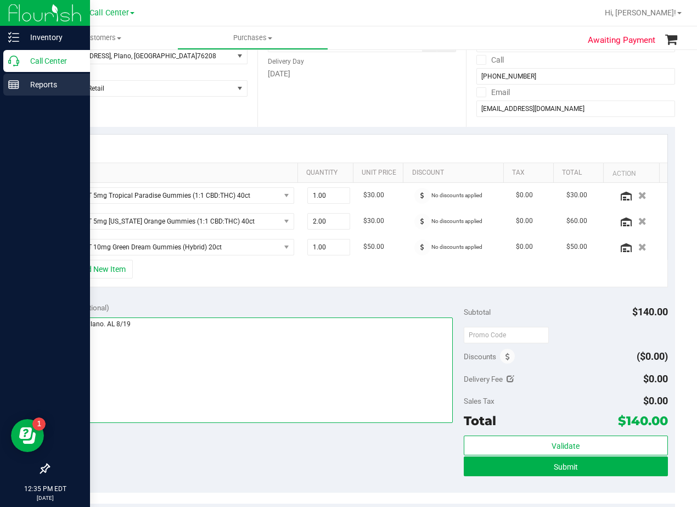
type textarea "pu 8/21 Plano. AL 8/19"
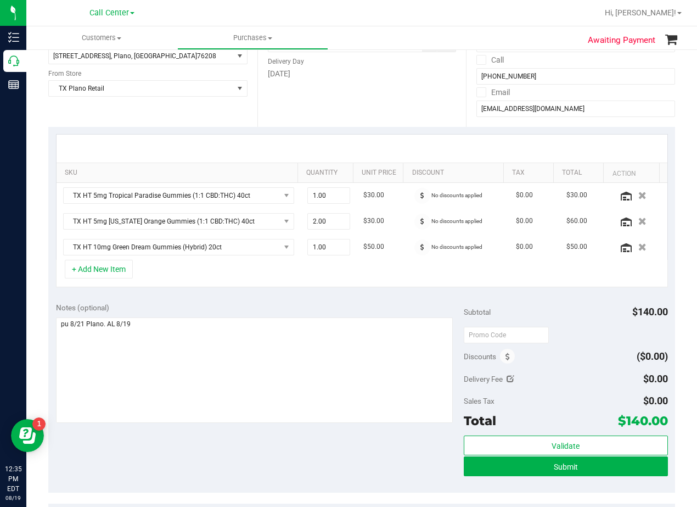
click at [378, 298] on div "Notes (optional) Subtotal $140.00 Discounts ($0.00) Delivery Fee $0.00 Sales Ta…" at bounding box center [361, 394] width 627 height 198
click at [470, 473] on button "Submit" at bounding box center [566, 466] width 204 height 20
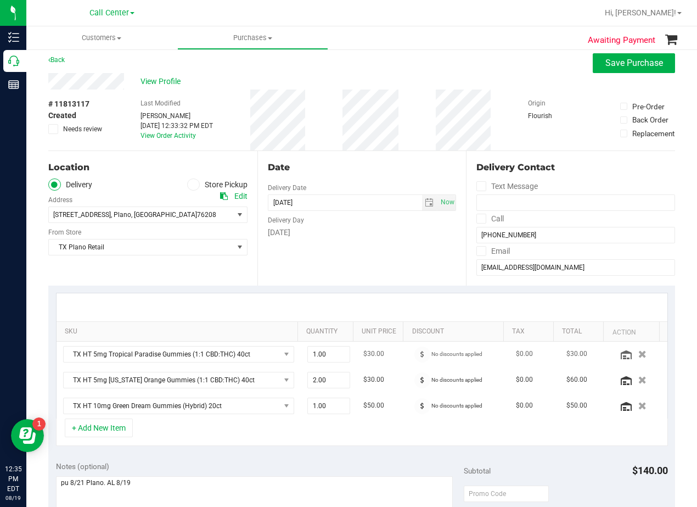
scroll to position [0, 0]
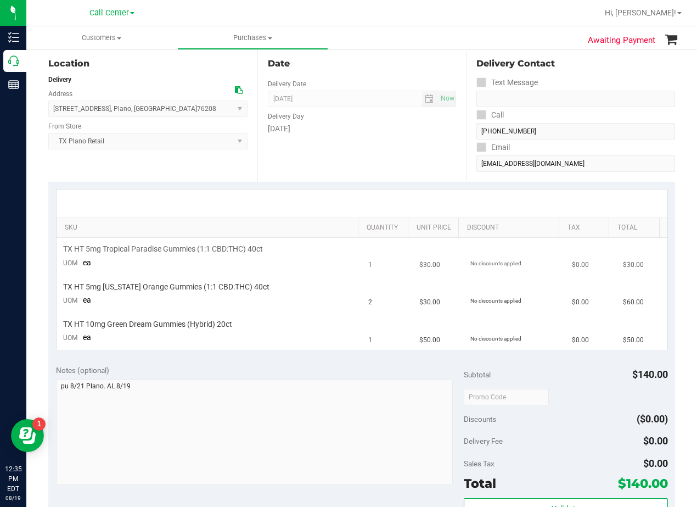
scroll to position [165, 0]
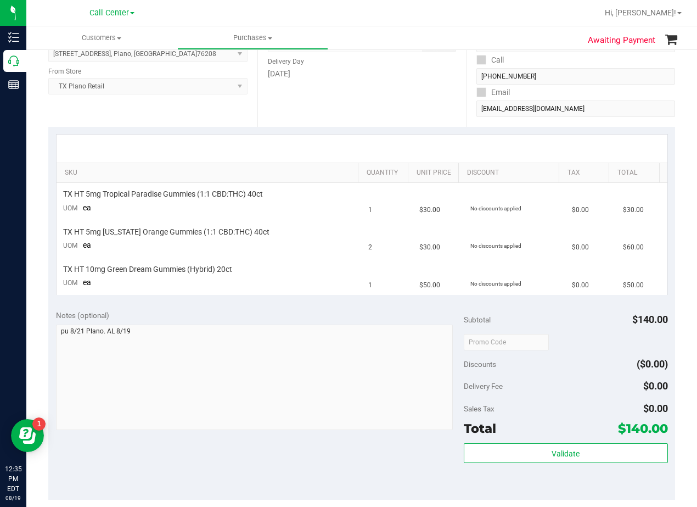
click at [415, 131] on div "SKU Quantity Unit Price Discount Tax Total TX HT 5mg Tropical Paradise Gummies …" at bounding box center [361, 214] width 627 height 175
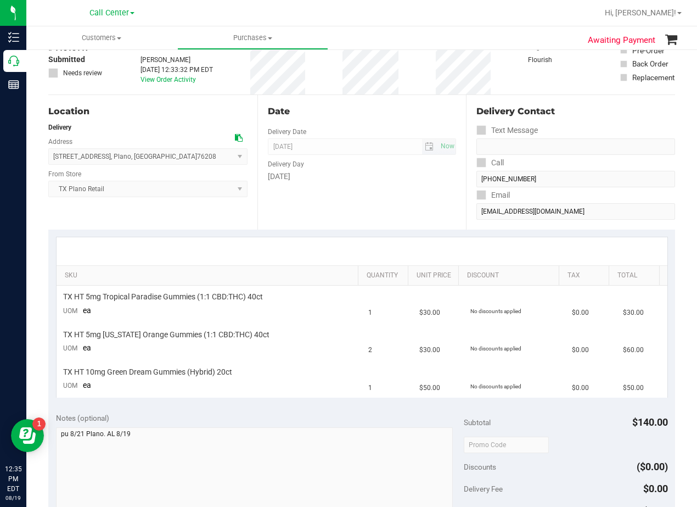
scroll to position [55, 0]
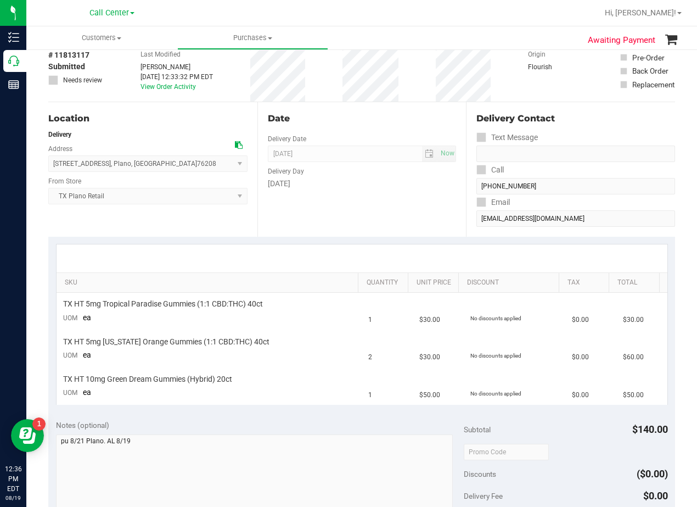
click at [377, 106] on div "Date Delivery Date 08/21/2025 Now 08/21/2025 08:00 AM Now Delivery Day Thursday" at bounding box center [362, 169] width 209 height 135
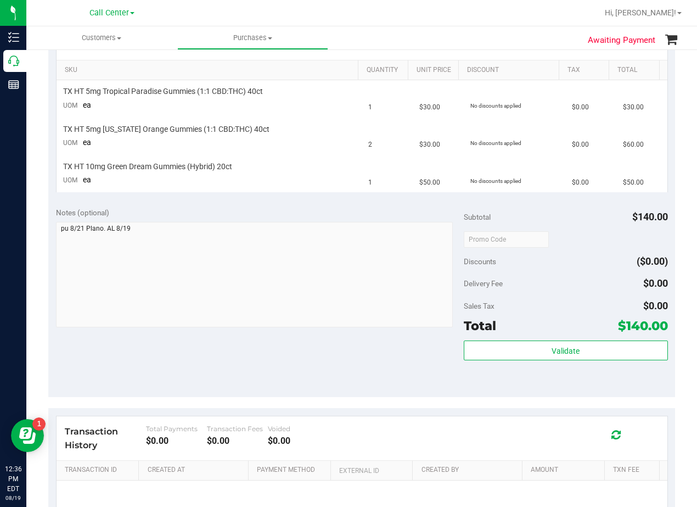
scroll to position [0, 0]
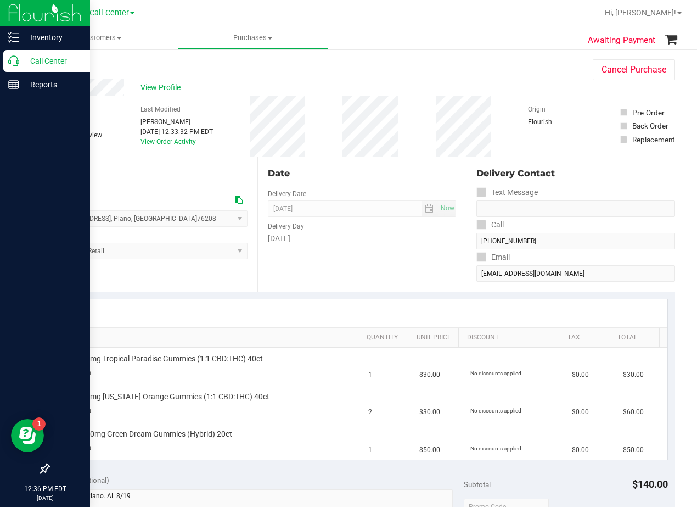
click at [23, 62] on p "Call Center" at bounding box center [52, 60] width 66 height 13
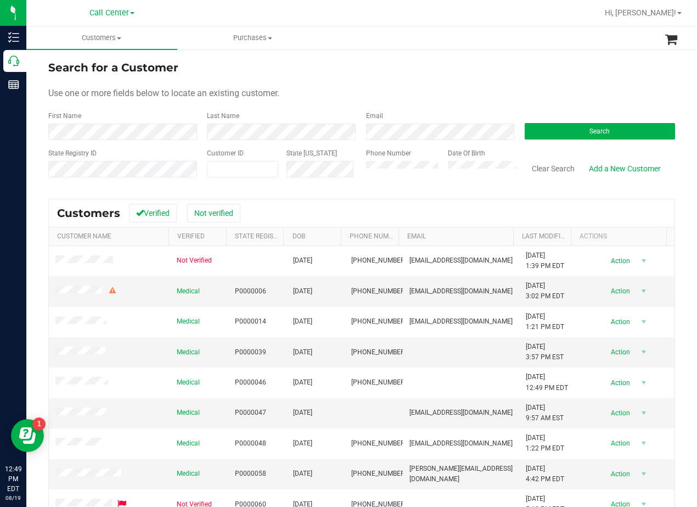
click at [451, 74] on div "Search for a Customer" at bounding box center [361, 67] width 627 height 16
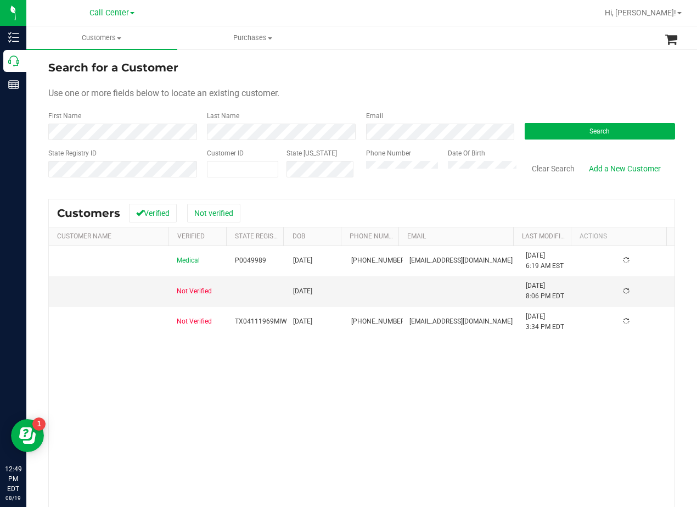
click at [487, 75] on div "Search for a Customer" at bounding box center [361, 67] width 627 height 16
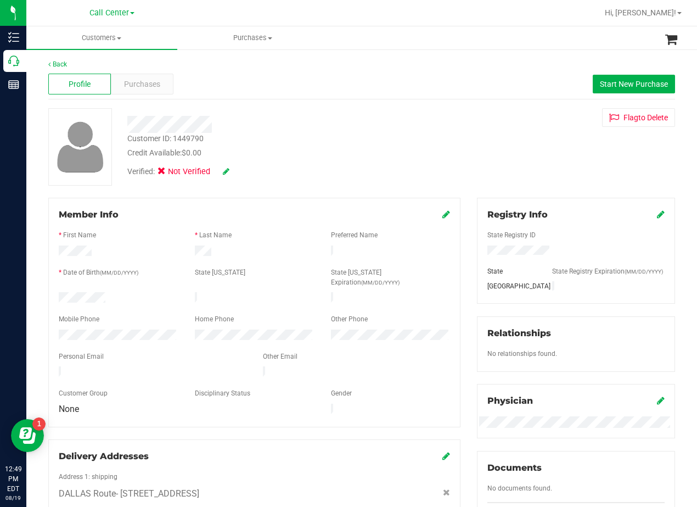
click at [418, 111] on div at bounding box center [280, 120] width 322 height 25
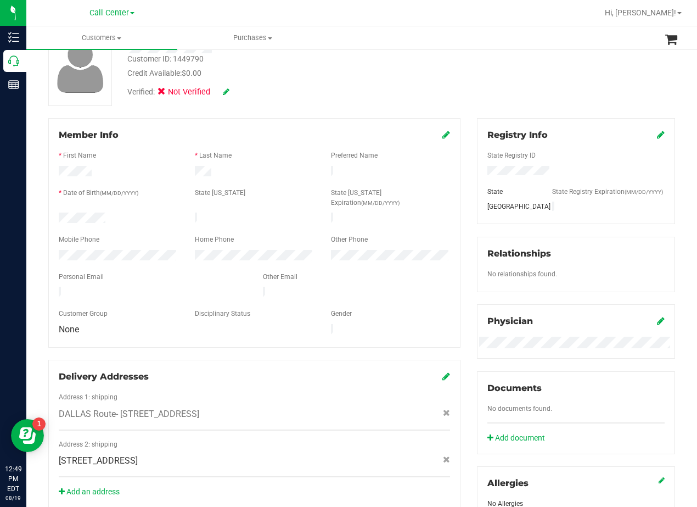
scroll to position [275, 0]
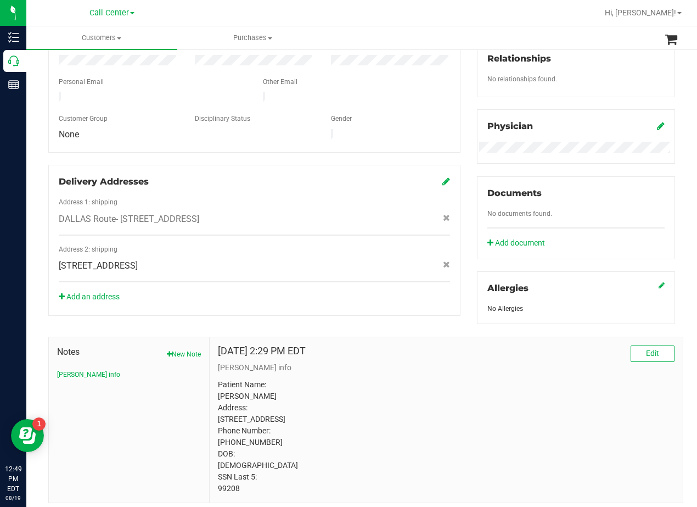
click at [422, 337] on div "Notes New Note CURT info Aug 10, 2023 2:29 PM EDT Edit CURT info Patient Name: …" at bounding box center [362, 413] width 644 height 179
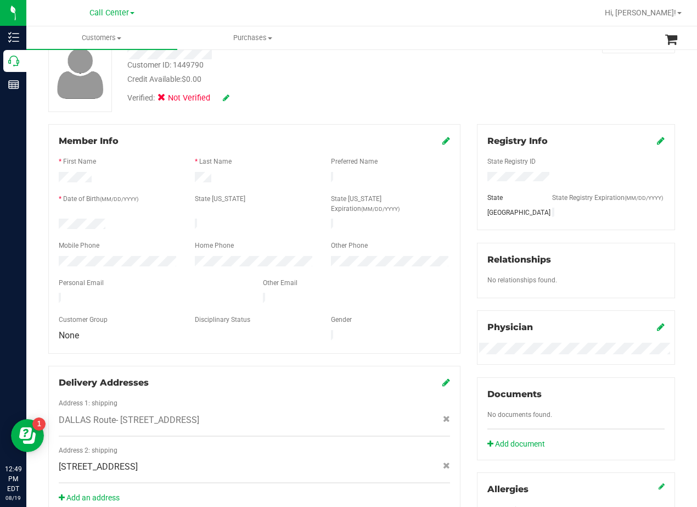
scroll to position [0, 0]
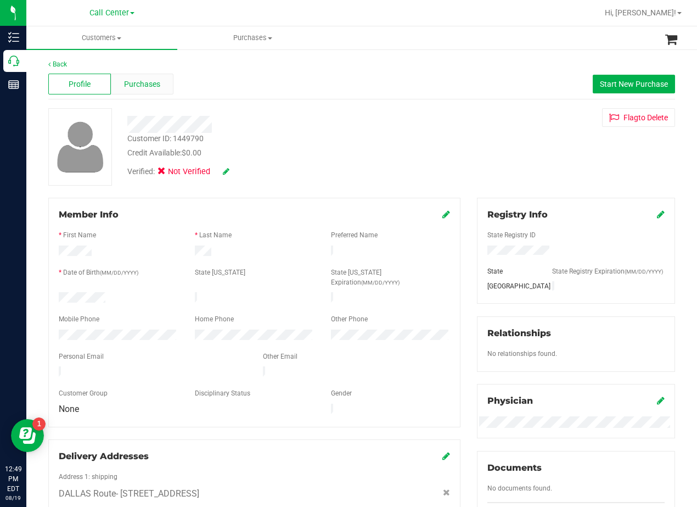
click at [148, 76] on div "Purchases" at bounding box center [142, 84] width 63 height 21
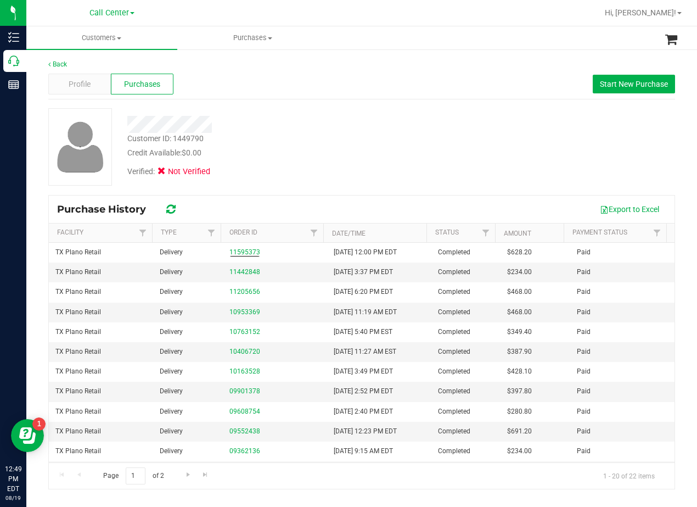
click at [291, 173] on div "Verified: Not Verified" at bounding box center [280, 171] width 322 height 24
click at [427, 164] on div "Verified: Not Verified" at bounding box center [280, 171] width 322 height 24
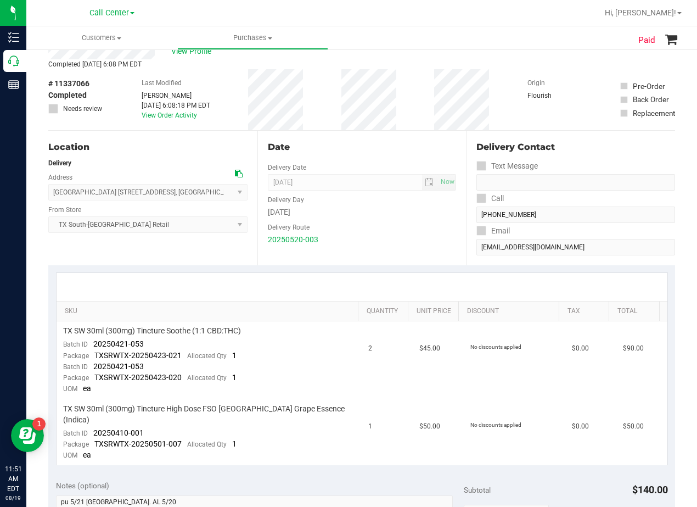
scroll to position [55, 0]
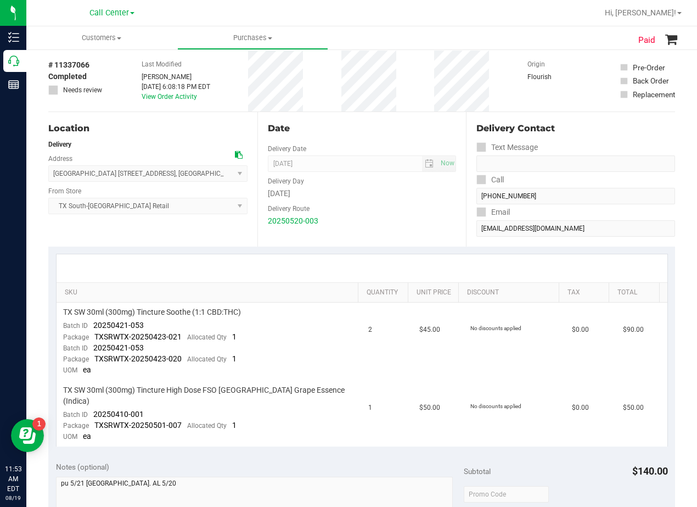
click at [365, 137] on div "Date Delivery Date 05/21/2025 Now 05/21/2025 08:00 AM Now Delivery Day Wednesda…" at bounding box center [362, 179] width 209 height 135
click at [360, 133] on div "Date" at bounding box center [362, 128] width 189 height 13
click at [371, 194] on div "Wednesday" at bounding box center [362, 194] width 189 height 12
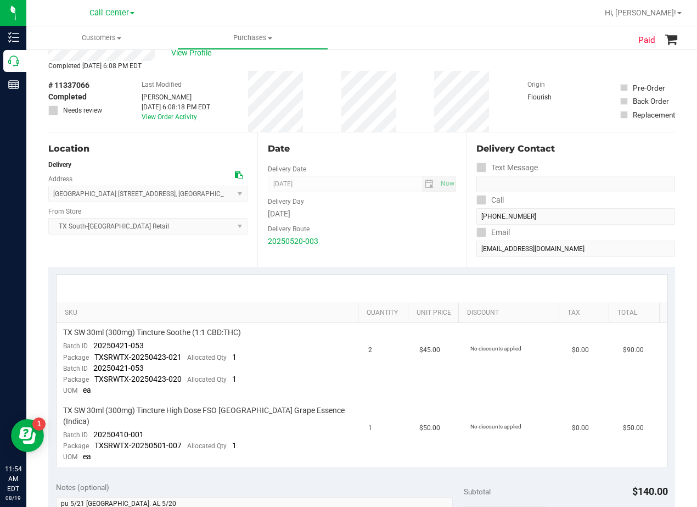
scroll to position [0, 0]
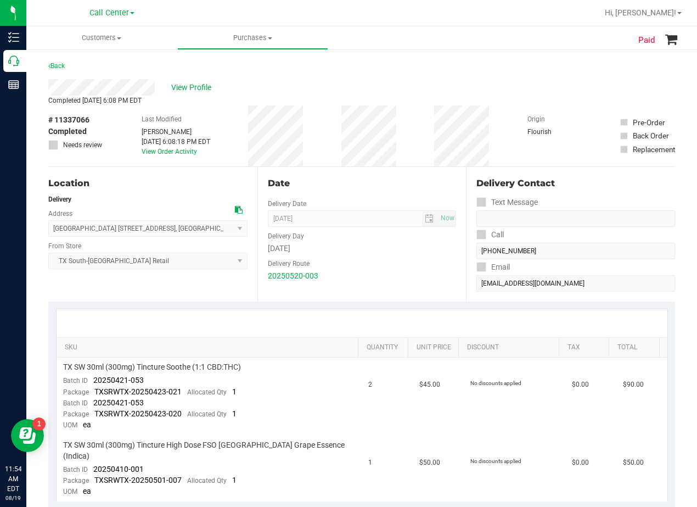
click at [359, 185] on div "Date" at bounding box center [362, 183] width 189 height 13
click at [357, 185] on div "Date" at bounding box center [362, 183] width 189 height 13
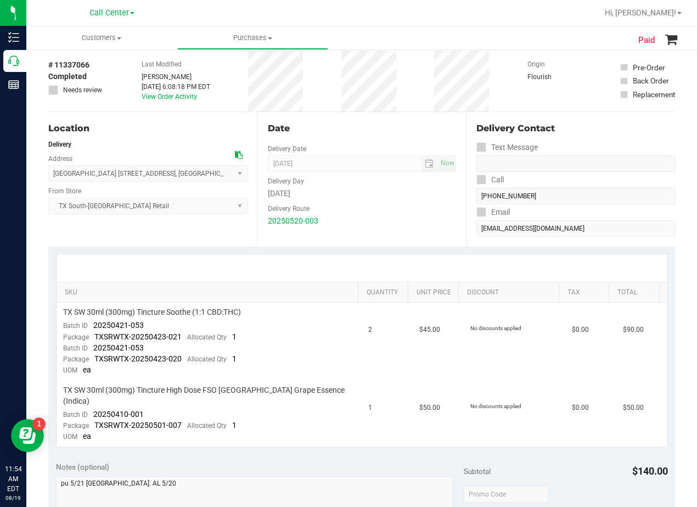
click at [366, 192] on div "Wednesday" at bounding box center [362, 194] width 189 height 12
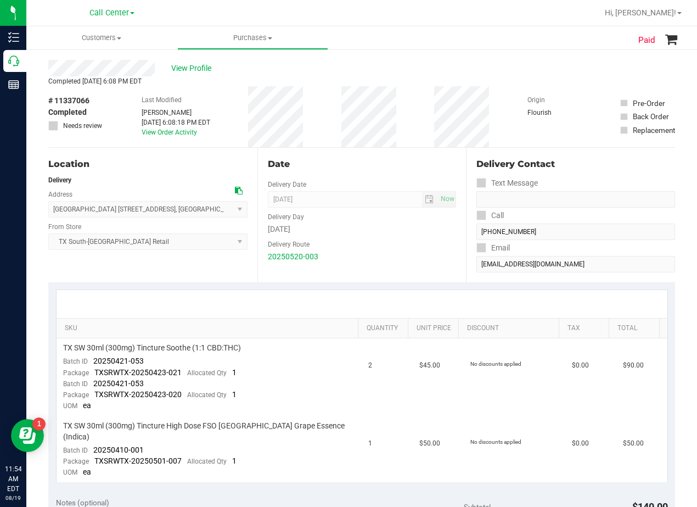
scroll to position [0, 0]
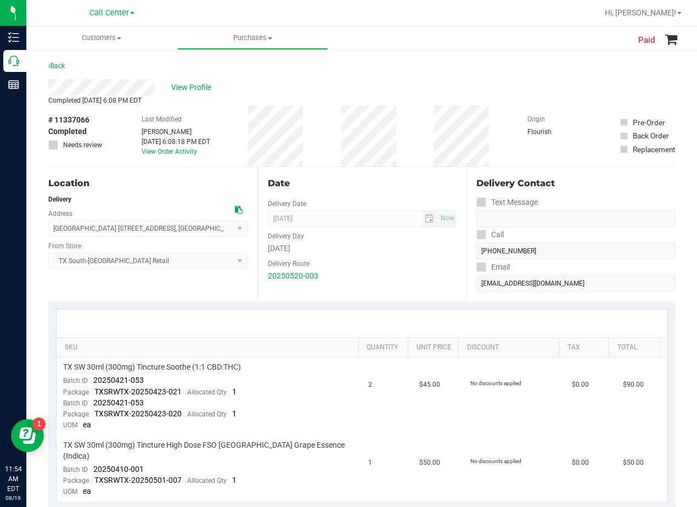
click at [362, 185] on div "Date" at bounding box center [362, 183] width 189 height 13
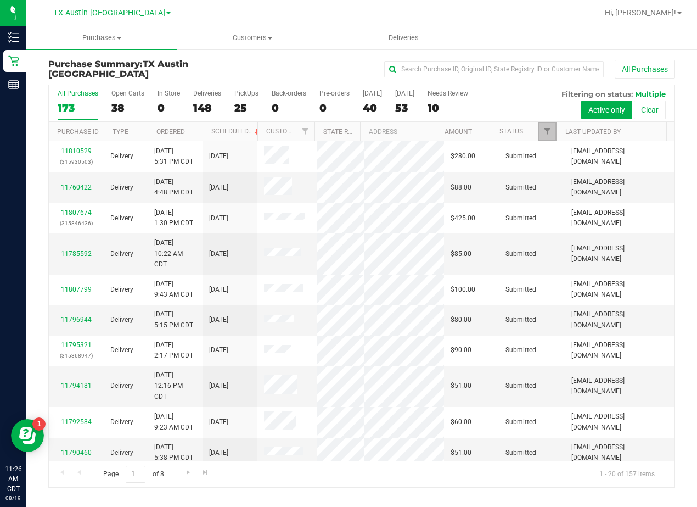
click at [548, 131] on span "Filter" at bounding box center [547, 131] width 9 height 9
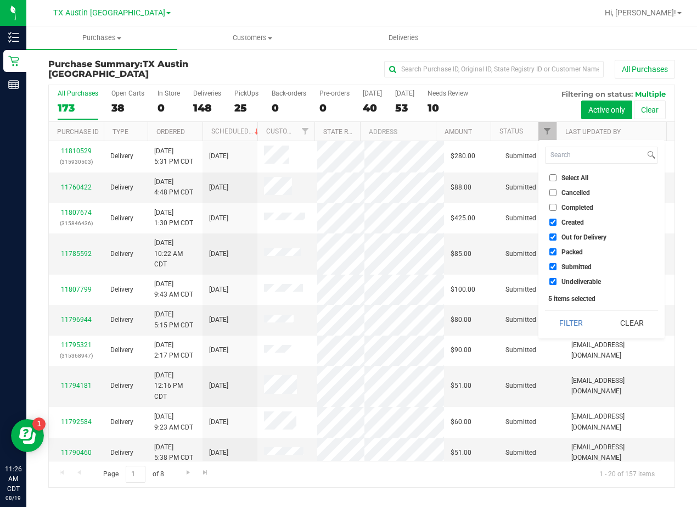
click at [567, 238] on span "Out for Delivery" at bounding box center [584, 237] width 45 height 7
click at [557, 238] on input "Out for Delivery" at bounding box center [553, 236] width 7 height 7
checkbox input "false"
click at [569, 249] on span "Packed" at bounding box center [572, 252] width 21 height 7
click at [557, 249] on input "Packed" at bounding box center [553, 251] width 7 height 7
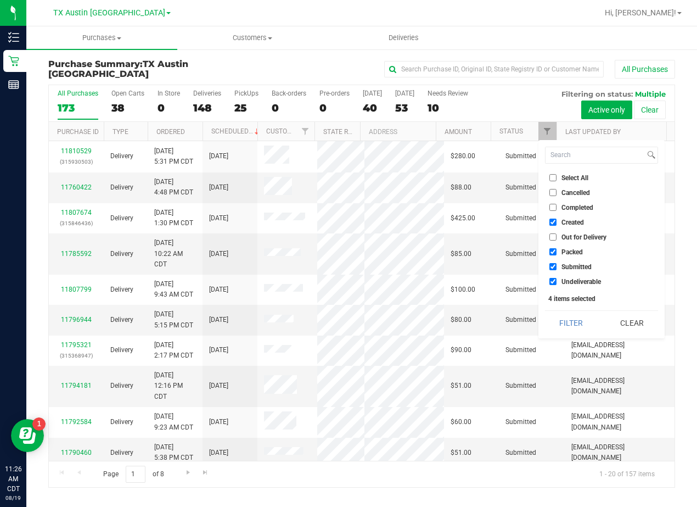
checkbox input "false"
click at [573, 264] on span "Submitted" at bounding box center [577, 267] width 30 height 7
click at [557, 263] on input "Submitted" at bounding box center [553, 266] width 7 height 7
checkbox input "false"
click at [575, 279] on span "Undeliverable" at bounding box center [582, 281] width 40 height 7
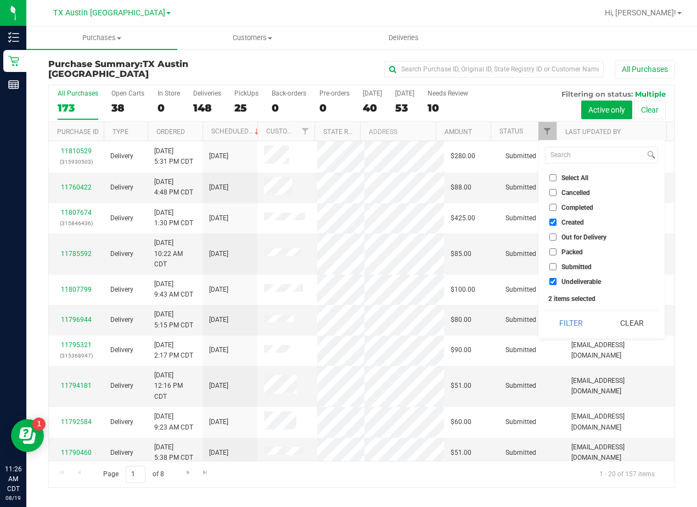
click at [557, 279] on input "Undeliverable" at bounding box center [553, 281] width 7 height 7
checkbox input "false"
click at [576, 326] on button "Filter" at bounding box center [571, 323] width 53 height 24
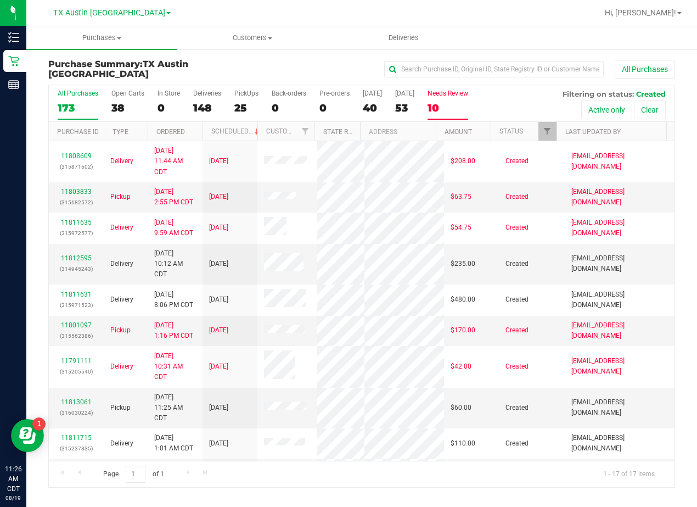
click at [453, 95] on div "Needs Review" at bounding box center [448, 94] width 41 height 8
click at [0, 0] on input "Needs Review 10" at bounding box center [0, 0] width 0 height 0
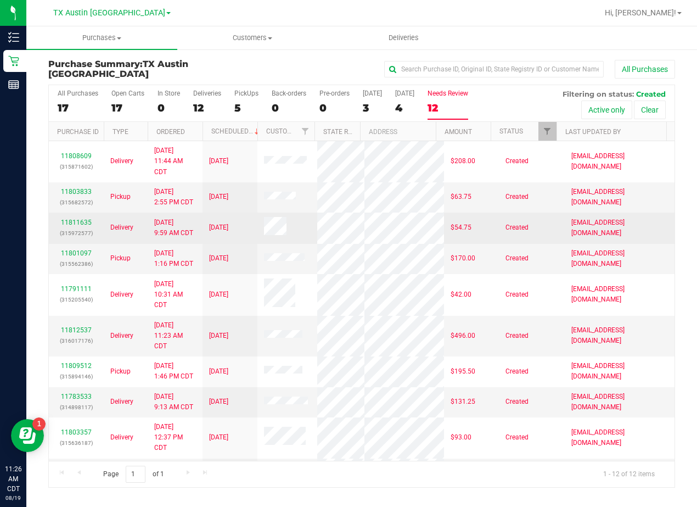
scroll to position [119, 0]
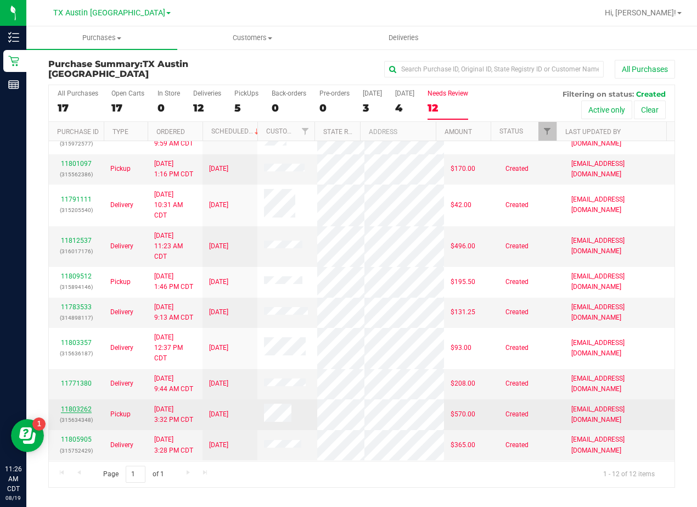
click at [74, 405] on link "11803262" at bounding box center [76, 409] width 31 height 8
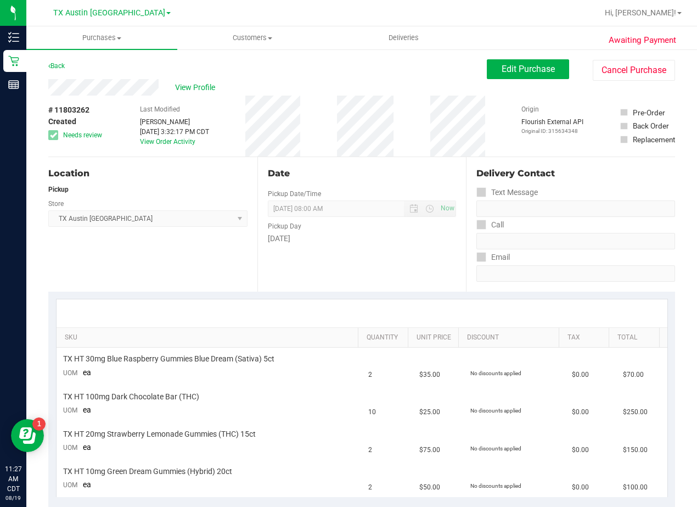
click at [416, 259] on div "Date Pickup Date/Time [DATE] Now [DATE] 08:00 AM Now Pickup Day [DATE]" at bounding box center [362, 224] width 209 height 135
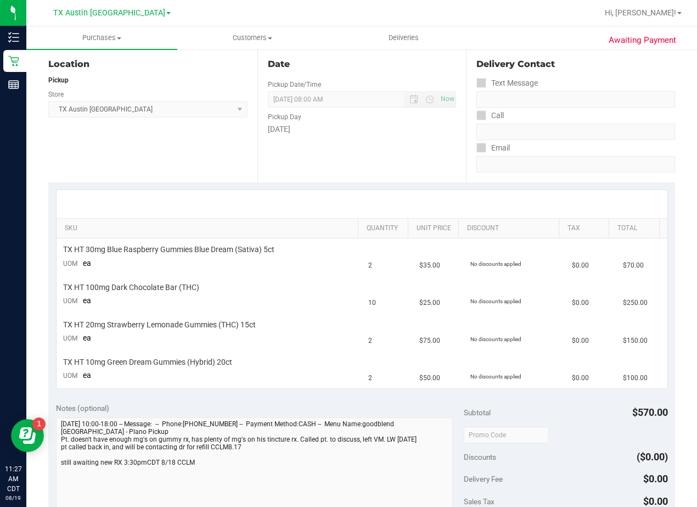
scroll to position [110, 0]
drag, startPoint x: 405, startPoint y: 158, endPoint x: 412, endPoint y: 173, distance: 16.5
click at [406, 161] on div "Date Pickup Date/Time [DATE] Now [DATE] 08:00 AM Now Pickup Day [DATE]" at bounding box center [362, 114] width 209 height 135
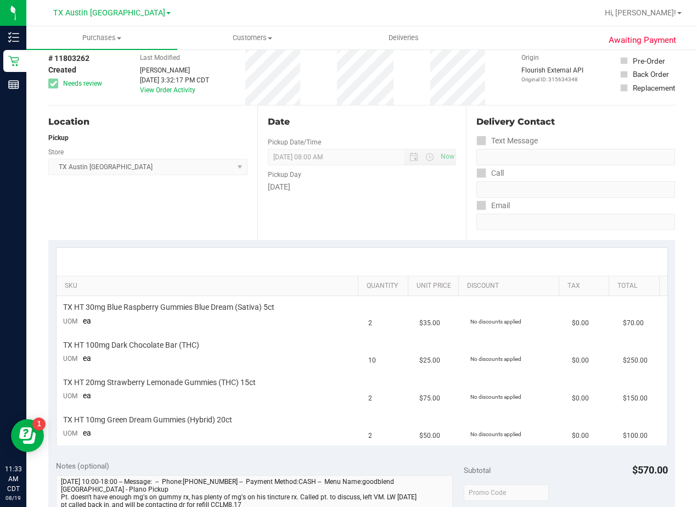
scroll to position [0, 0]
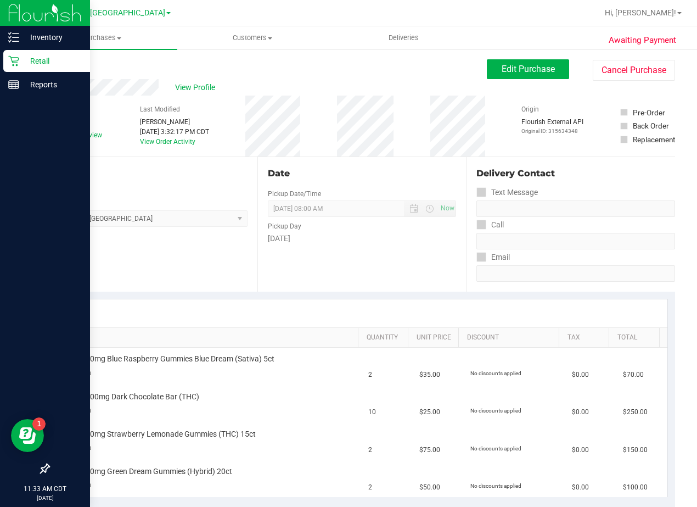
click at [24, 60] on p "Retail" at bounding box center [52, 60] width 66 height 13
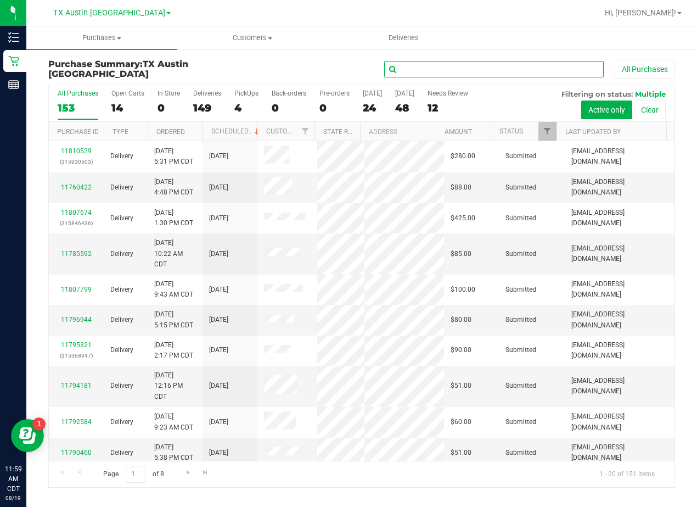
click at [464, 71] on input "text" at bounding box center [494, 69] width 220 height 16
paste input "[PERSON_NAME]"
type input "[PERSON_NAME]"
click at [314, 74] on div "[PERSON_NAME] All Purchases" at bounding box center [467, 69] width 418 height 19
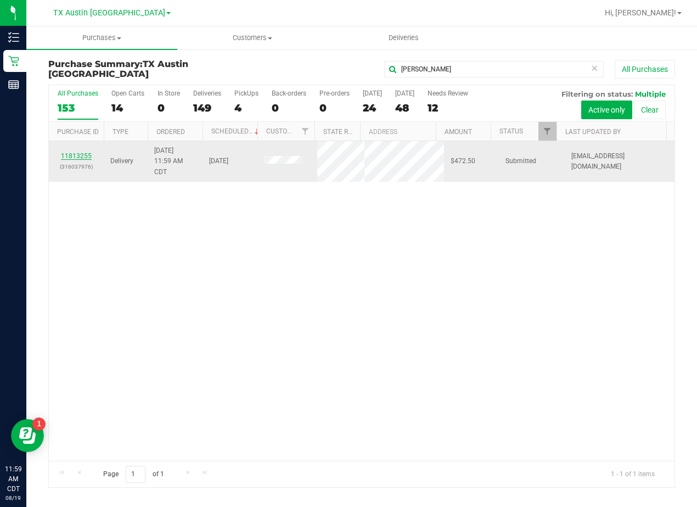
click at [84, 158] on link "11813255" at bounding box center [76, 156] width 31 height 8
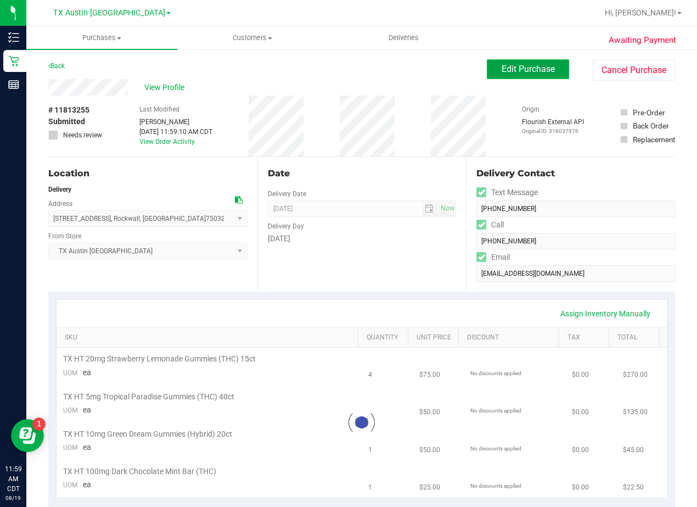
click at [504, 67] on span "Edit Purchase" at bounding box center [528, 69] width 53 height 10
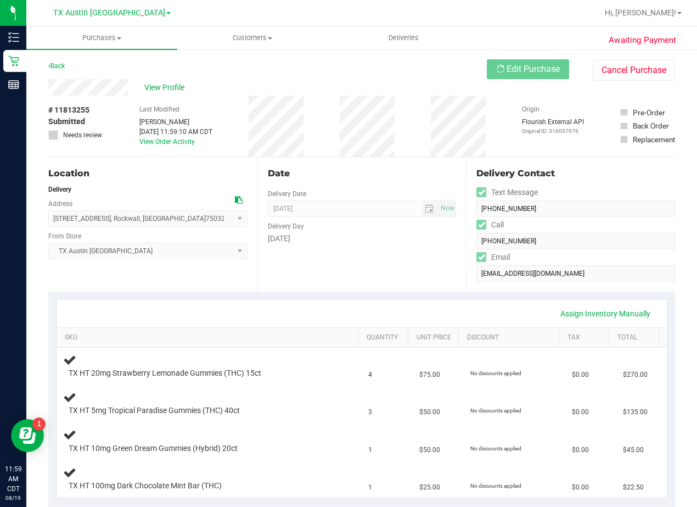
click at [424, 72] on div "Back Edit Purchase Cancel Purchase" at bounding box center [361, 69] width 627 height 20
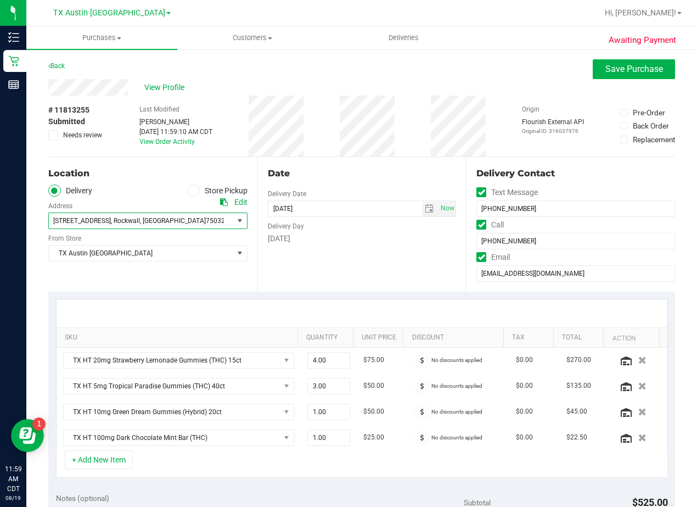
click at [201, 225] on span "[STREET_ADDRESS] , [GEOGRAPHIC_DATA] , [GEOGRAPHIC_DATA] 75032" at bounding box center [136, 220] width 175 height 15
click at [187, 177] on div "Location" at bounding box center [147, 173] width 199 height 13
click at [166, 254] on span "TX Austin [GEOGRAPHIC_DATA]" at bounding box center [141, 252] width 185 height 15
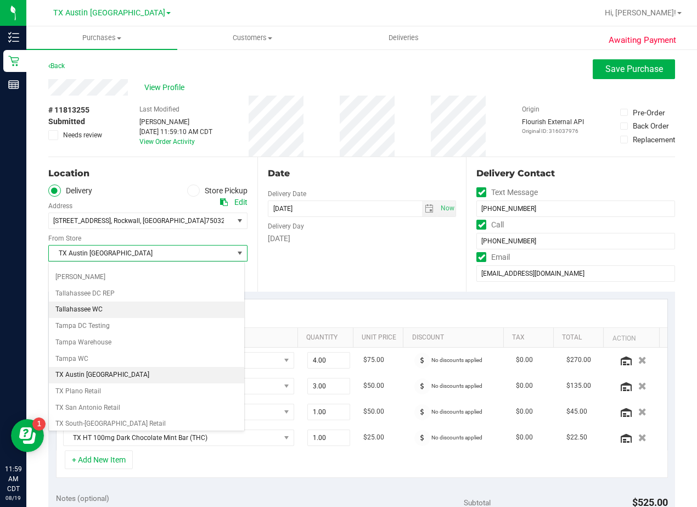
scroll to position [798, 0]
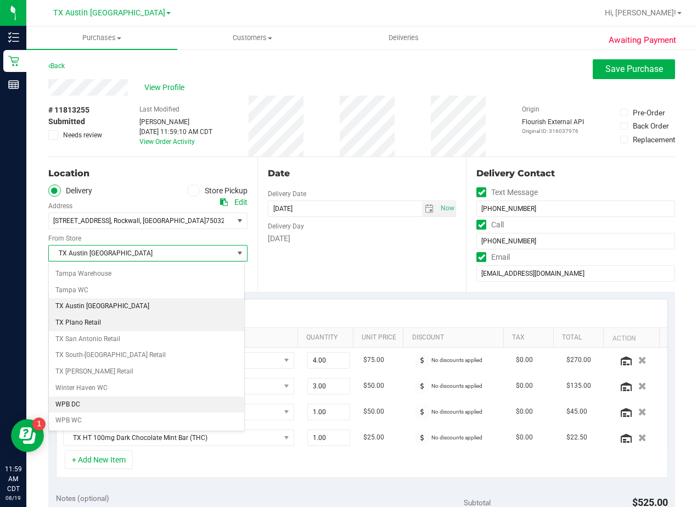
click at [132, 324] on li "TX Plano Retail" at bounding box center [147, 323] width 196 height 16
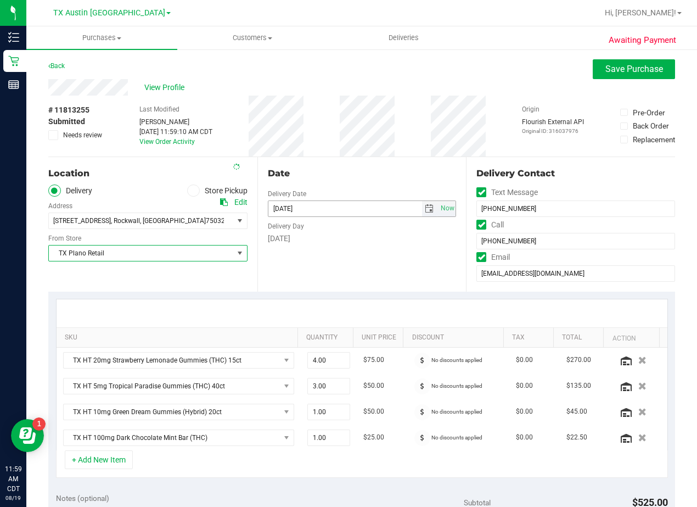
click at [426, 203] on span "select" at bounding box center [430, 208] width 16 height 15
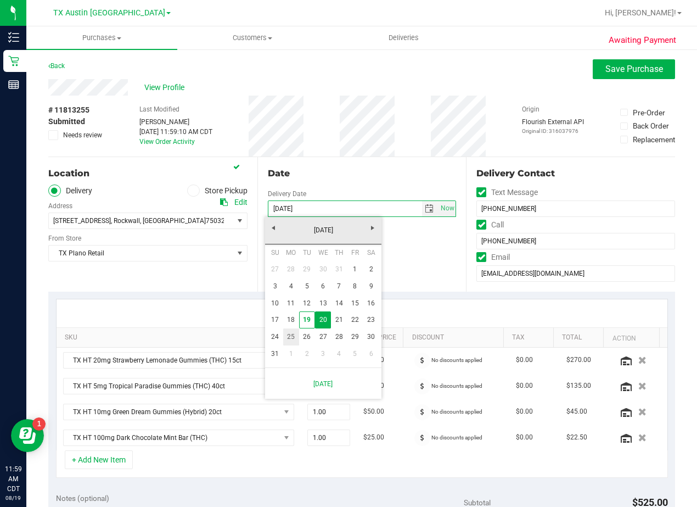
click at [294, 336] on link "25" at bounding box center [291, 336] width 16 height 17
type input "[DATE]"
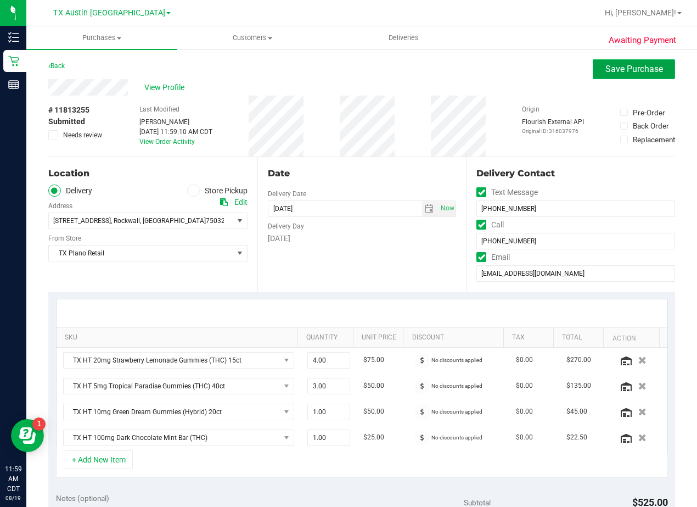
click at [643, 64] on span "Save Purchase" at bounding box center [635, 69] width 58 height 10
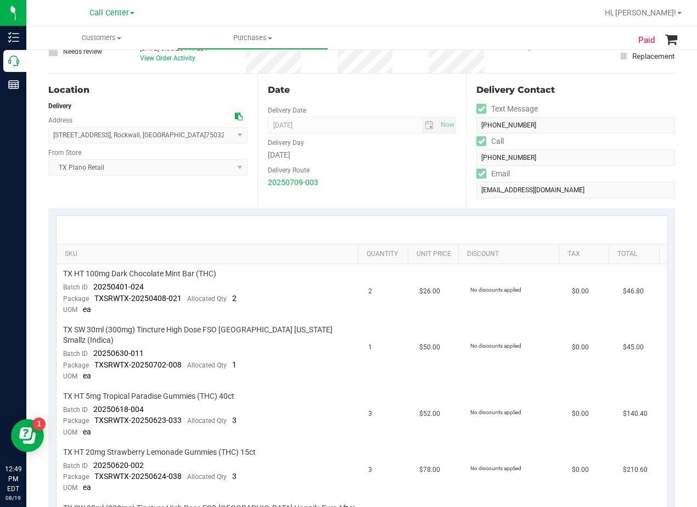
scroll to position [110, 0]
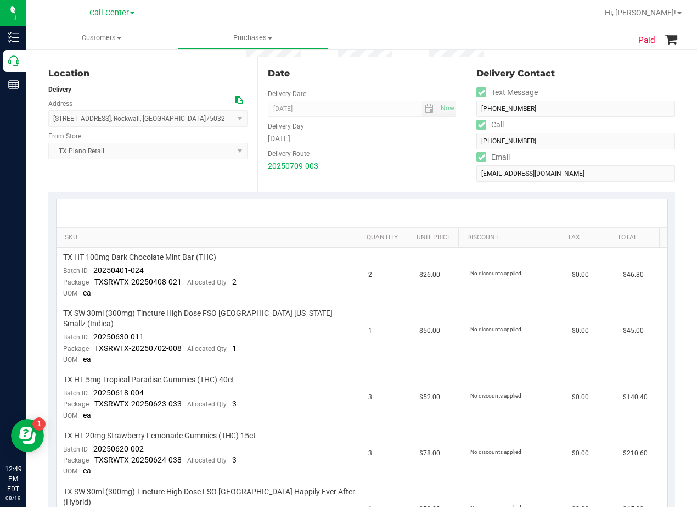
click at [418, 160] on div "20250709-003" at bounding box center [362, 166] width 189 height 12
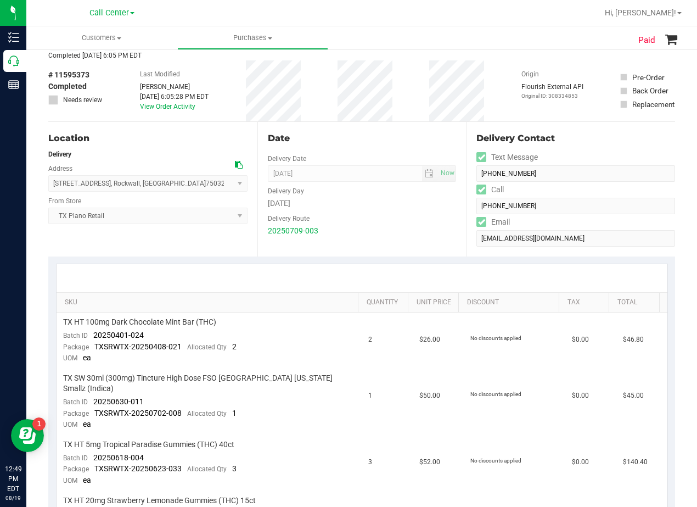
scroll to position [0, 0]
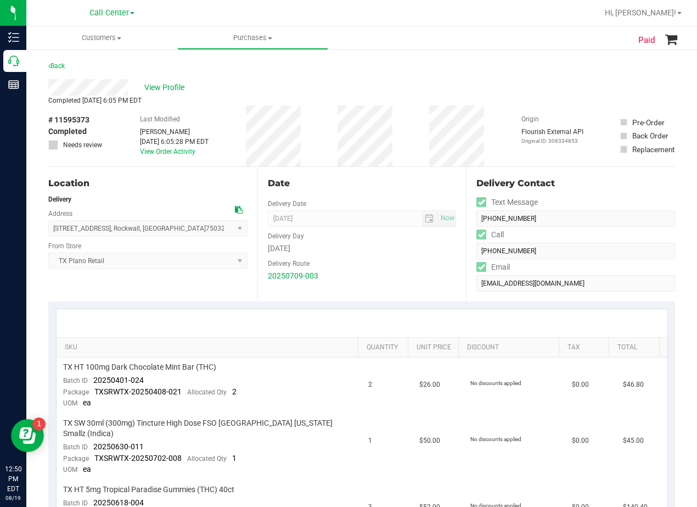
click at [386, 177] on div "Date" at bounding box center [362, 183] width 189 height 13
click at [410, 150] on div "# 11595373 Completed Needs review Last Modified [PERSON_NAME] [DATE] 6:05:28 PM…" at bounding box center [361, 135] width 627 height 61
click at [377, 191] on div "Date Delivery Date [DATE] Now [DATE] 08:00 AM Now Delivery Day [DATE] Delivery …" at bounding box center [362, 234] width 209 height 135
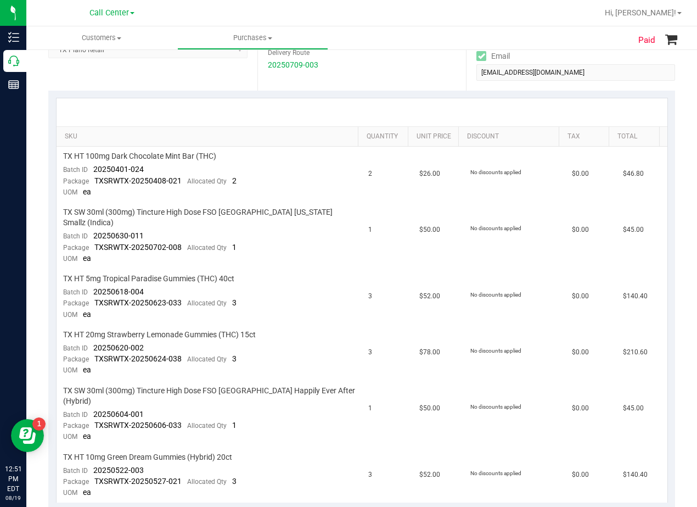
scroll to position [55, 0]
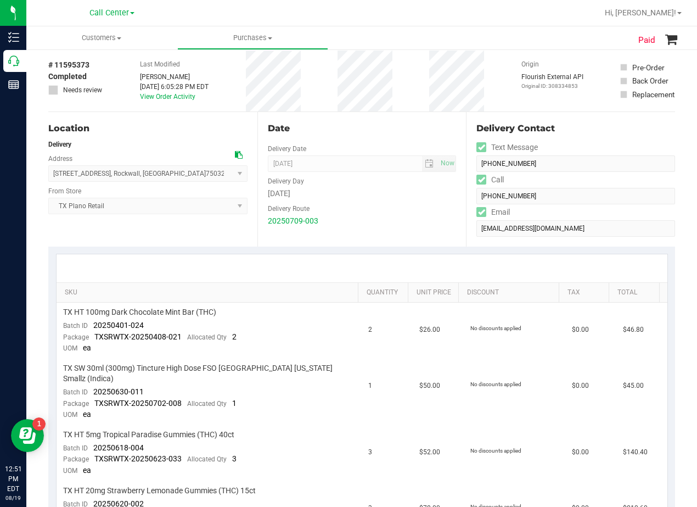
click at [237, 154] on icon at bounding box center [239, 155] width 8 height 8
click at [378, 126] on div "Date" at bounding box center [362, 128] width 189 height 13
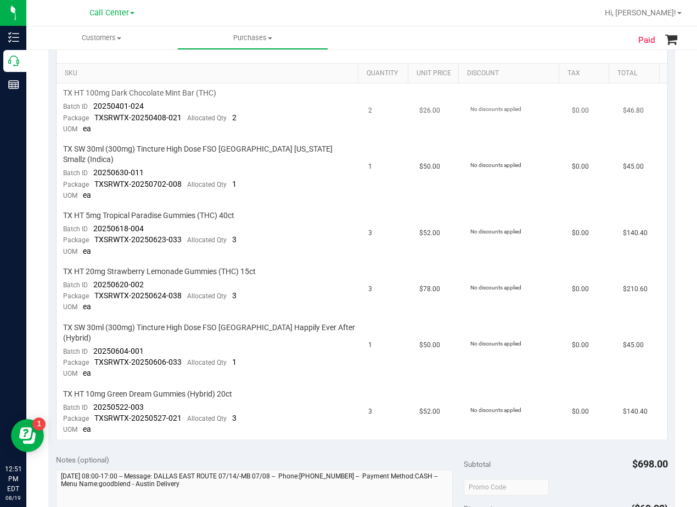
scroll to position [275, 0]
click at [389, 193] on td "1" at bounding box center [387, 172] width 51 height 66
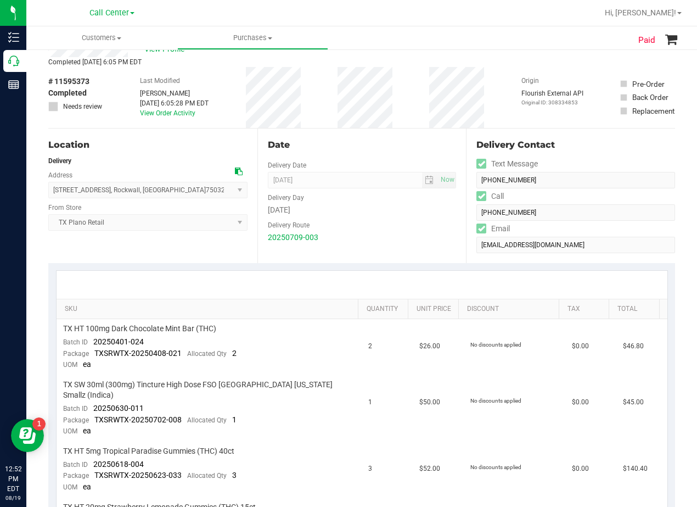
scroll to position [55, 0]
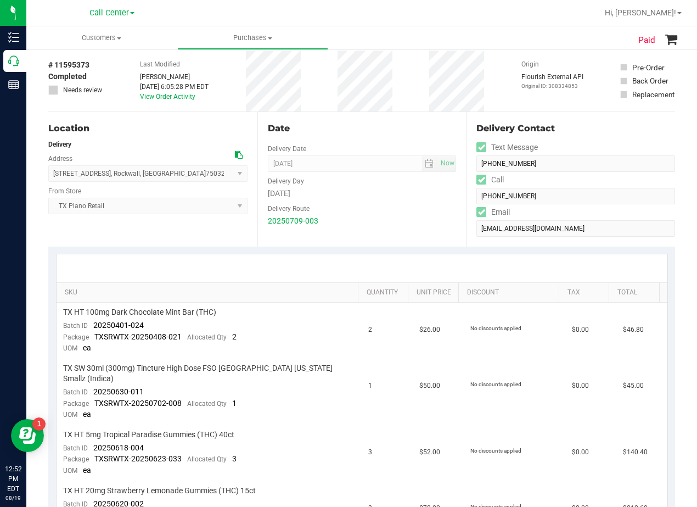
click at [374, 198] on div "[DATE]" at bounding box center [362, 194] width 189 height 12
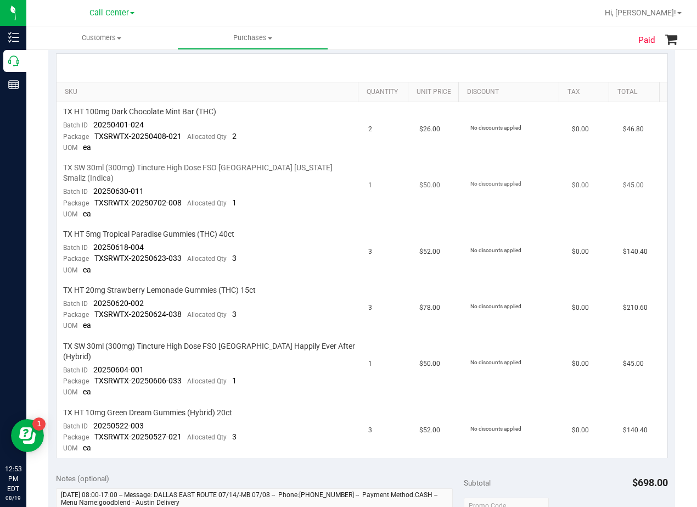
scroll to position [275, 0]
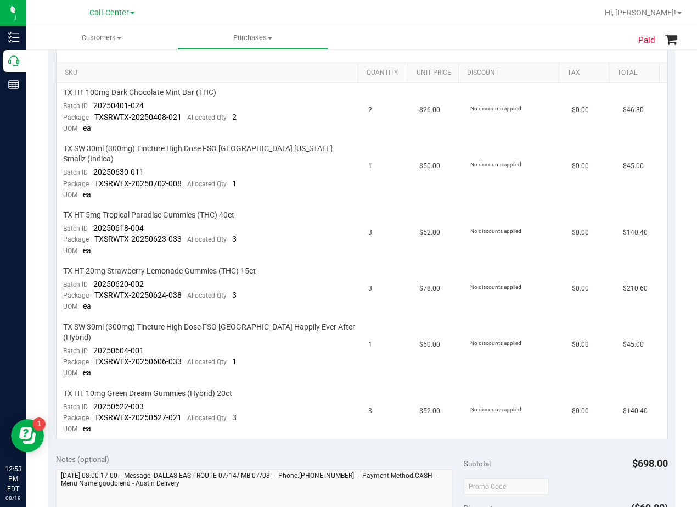
click at [399, 454] on div "Notes (optional)" at bounding box center [260, 459] width 408 height 11
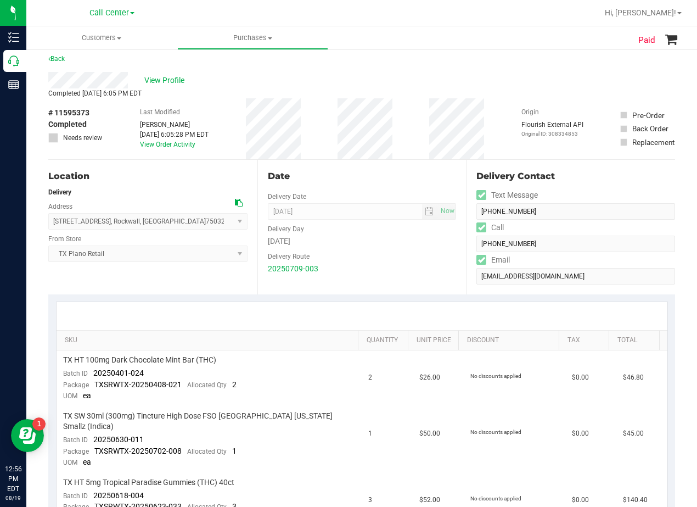
scroll to position [0, 0]
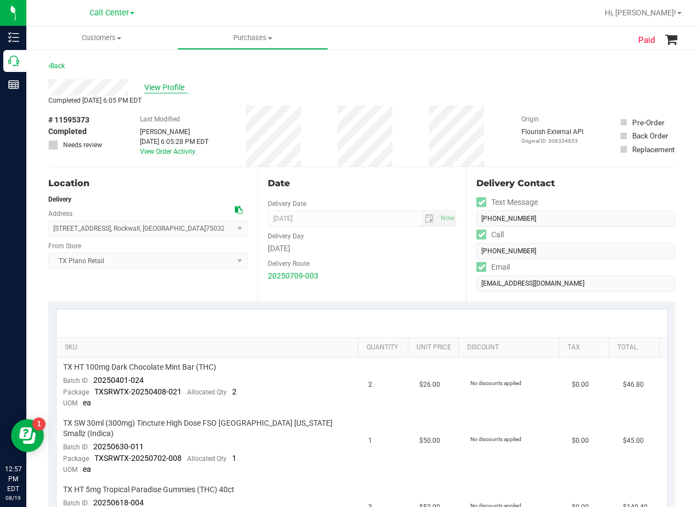
click at [172, 90] on span "View Profile" at bounding box center [166, 88] width 44 height 12
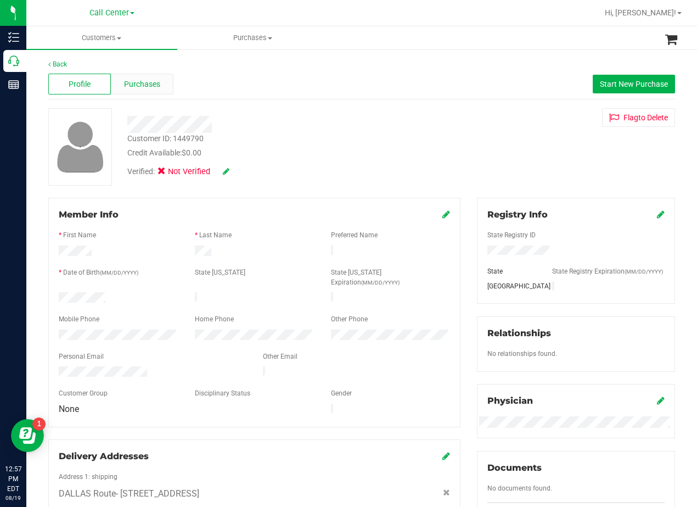
click at [145, 81] on span "Purchases" at bounding box center [142, 85] width 36 height 12
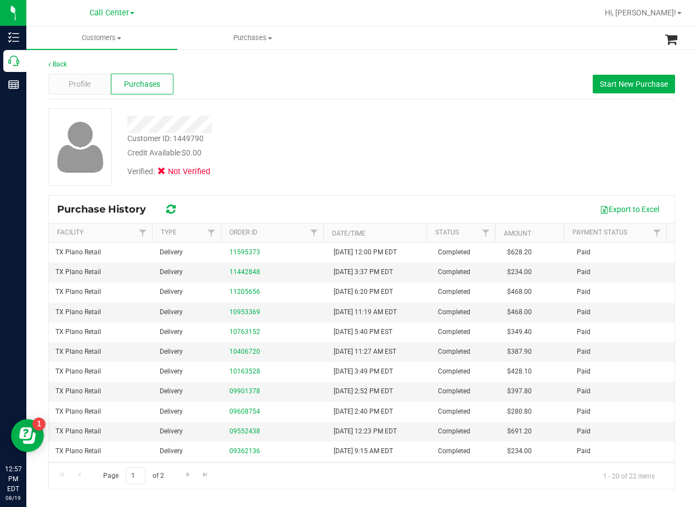
click at [101, 100] on div "Back Profile Purchases Start New Purchase Customer ID: 1449790 Credit Available…" at bounding box center [361, 274] width 627 height 430
click at [93, 76] on div "Profile" at bounding box center [79, 84] width 63 height 21
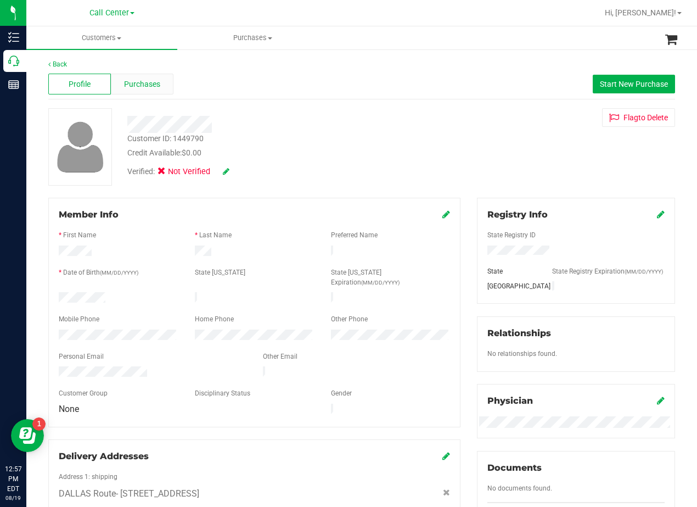
click at [143, 81] on span "Purchases" at bounding box center [142, 85] width 36 height 12
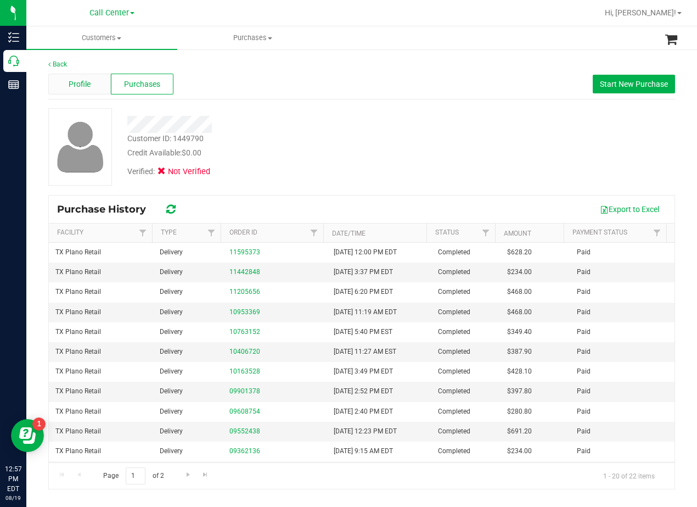
click at [76, 80] on span "Profile" at bounding box center [80, 85] width 22 height 12
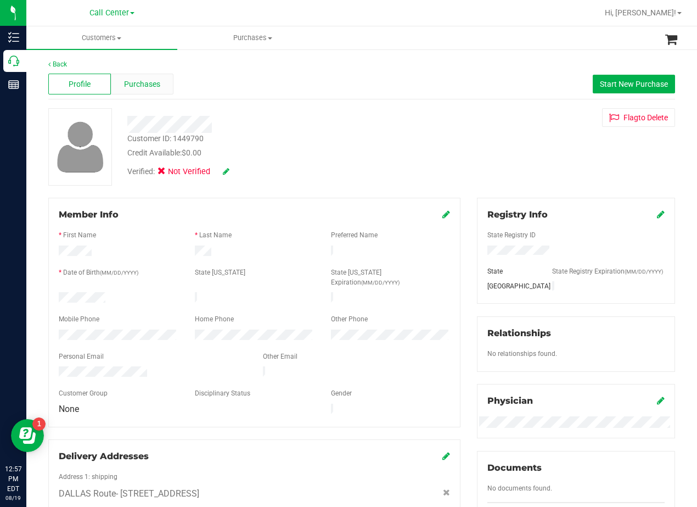
click at [144, 92] on div "Purchases" at bounding box center [142, 84] width 63 height 21
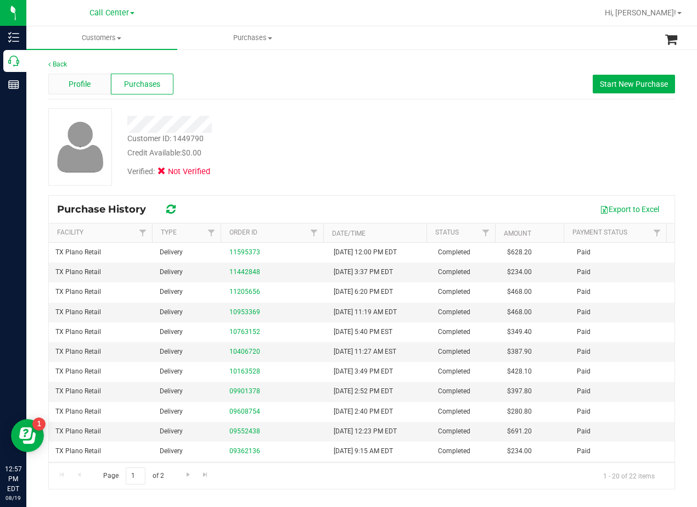
click at [77, 80] on span "Profile" at bounding box center [80, 85] width 22 height 12
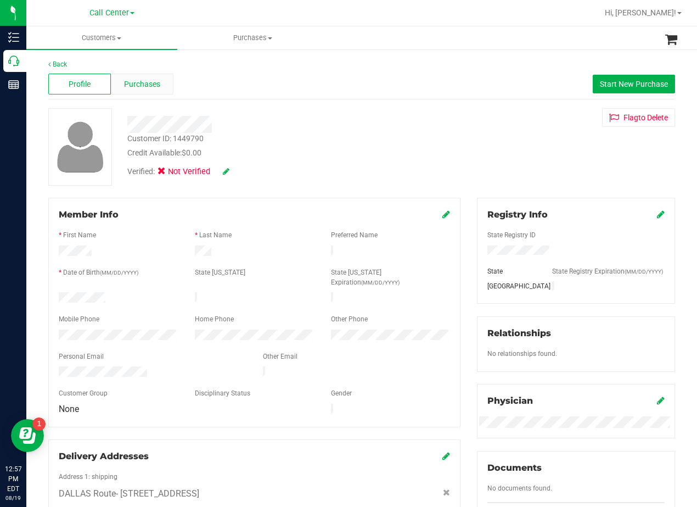
click at [141, 84] on span "Purchases" at bounding box center [142, 85] width 36 height 12
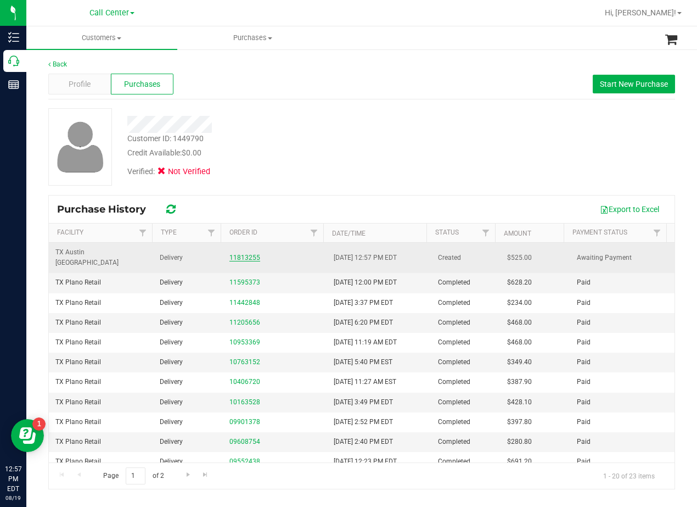
click at [244, 254] on link "11813255" at bounding box center [245, 258] width 31 height 8
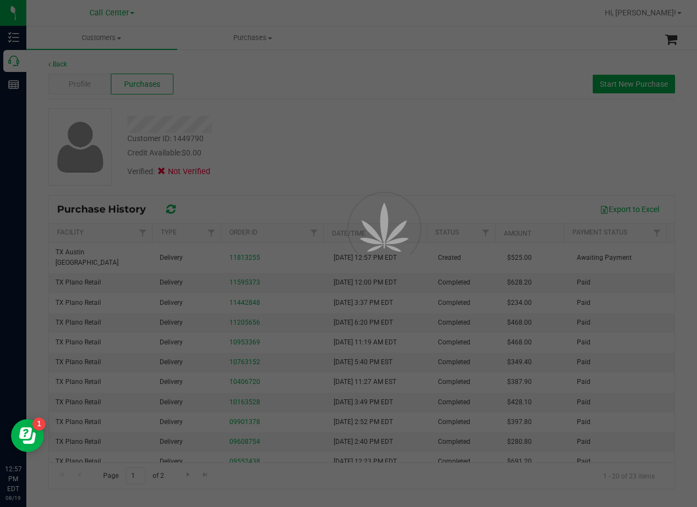
click at [320, 137] on div at bounding box center [348, 253] width 697 height 507
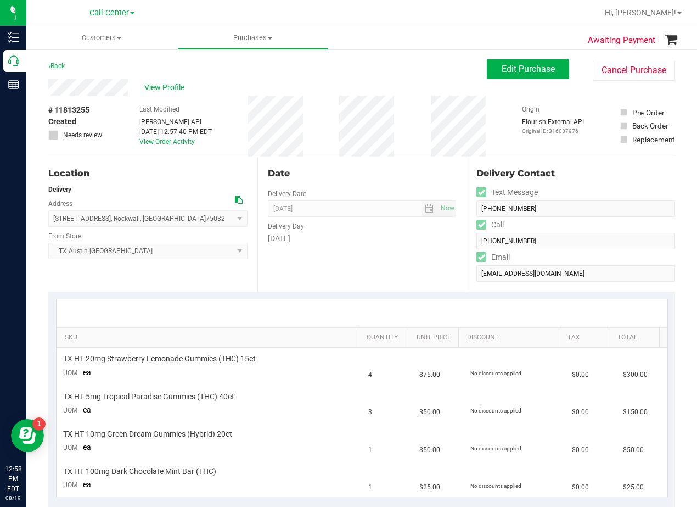
click at [477, 76] on div "Back Edit Purchase Cancel Purchase" at bounding box center [361, 69] width 627 height 20
click at [487, 76] on button "Edit Purchase" at bounding box center [528, 69] width 82 height 20
click at [390, 96] on div "View Profile # 11813255 Created Needs review Last Modified [PERSON_NAME] API [D…" at bounding box center [361, 118] width 627 height 78
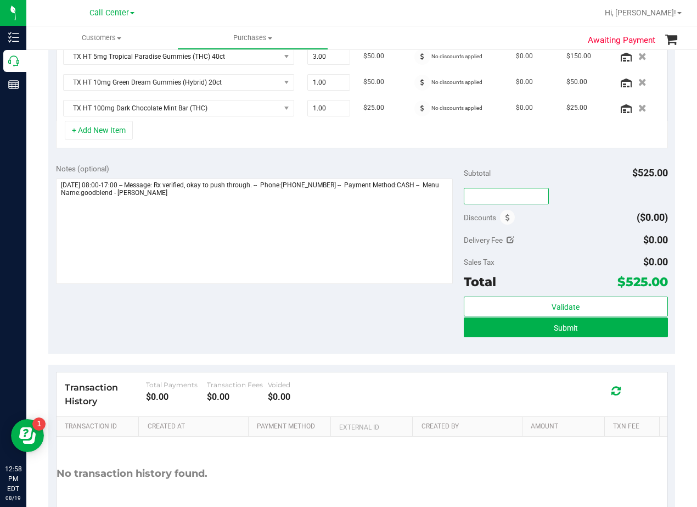
click at [485, 200] on input "text" at bounding box center [506, 196] width 85 height 16
type input "TXAIQ10"
click at [561, 195] on div "TXAIQ10" at bounding box center [566, 196] width 204 height 20
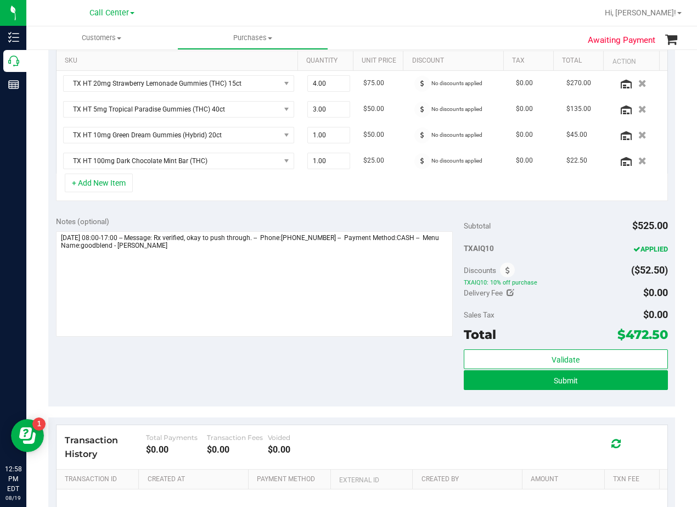
scroll to position [258, 0]
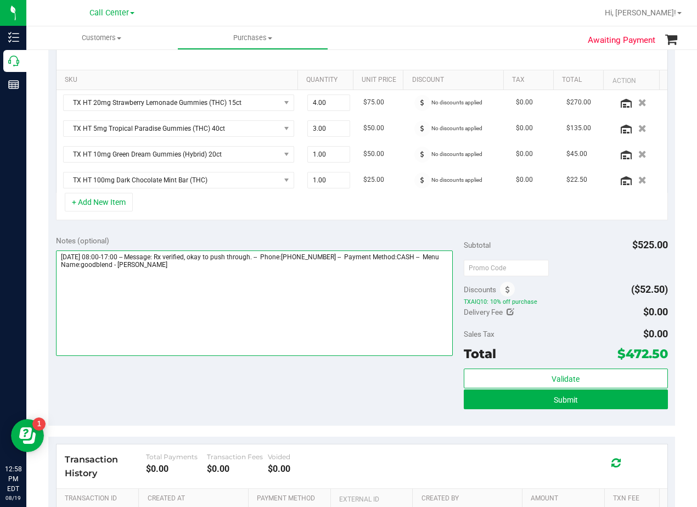
click at [300, 268] on textarea at bounding box center [254, 302] width 397 height 105
type textarea "[DATE] 08:00-17:00 -- Message: Rx verified, okay to push through. -- Phone:[PHO…"
click at [379, 346] on textarea at bounding box center [254, 302] width 397 height 105
click at [139, 278] on textarea at bounding box center [254, 302] width 397 height 105
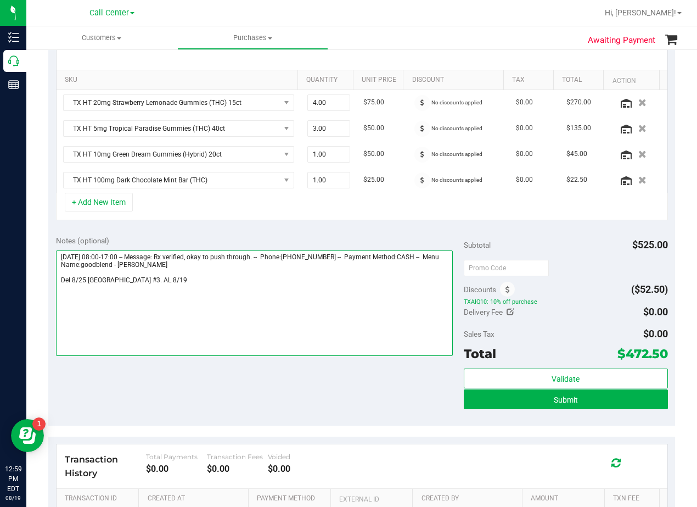
click at [139, 278] on textarea at bounding box center [254, 302] width 397 height 105
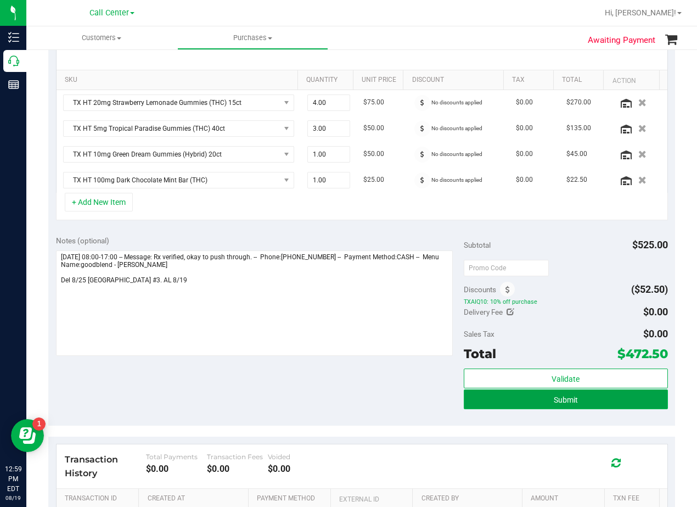
click at [483, 401] on button "Submit" at bounding box center [566, 399] width 204 height 20
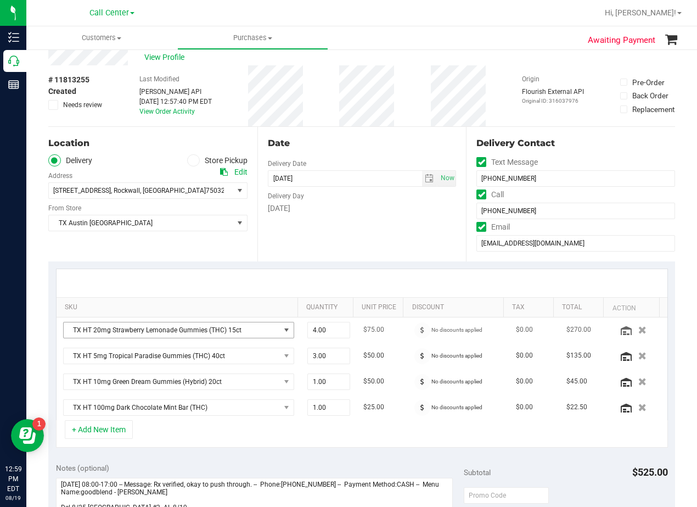
scroll to position [0, 0]
